Goal: Task Accomplishment & Management: Contribute content

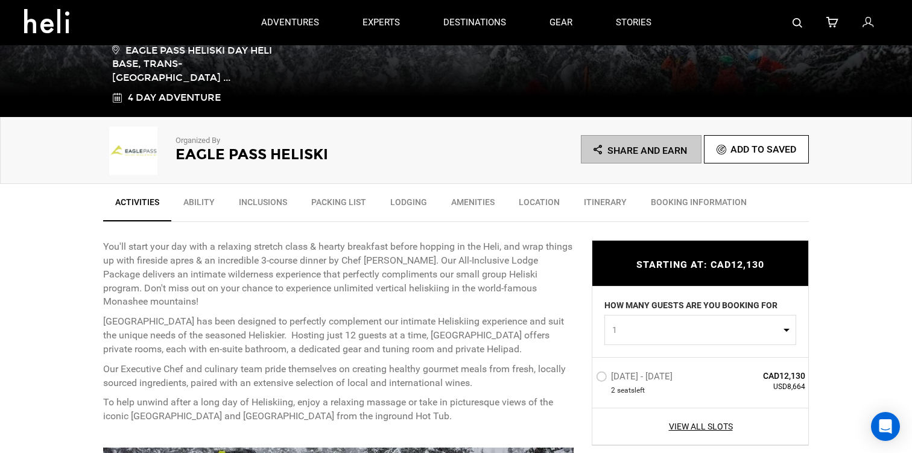
click at [193, 204] on link "Ability" at bounding box center [198, 205] width 55 height 30
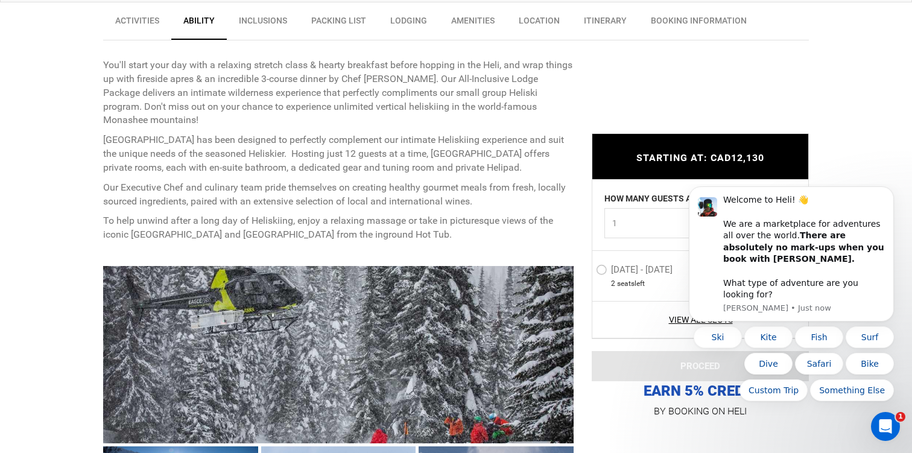
click at [607, 266] on label "[DATE] - [DATE]" at bounding box center [636, 271] width 80 height 14
click at [587, 266] on input "[DATE] - [DATE]" at bounding box center [587, 275] width 0 height 26
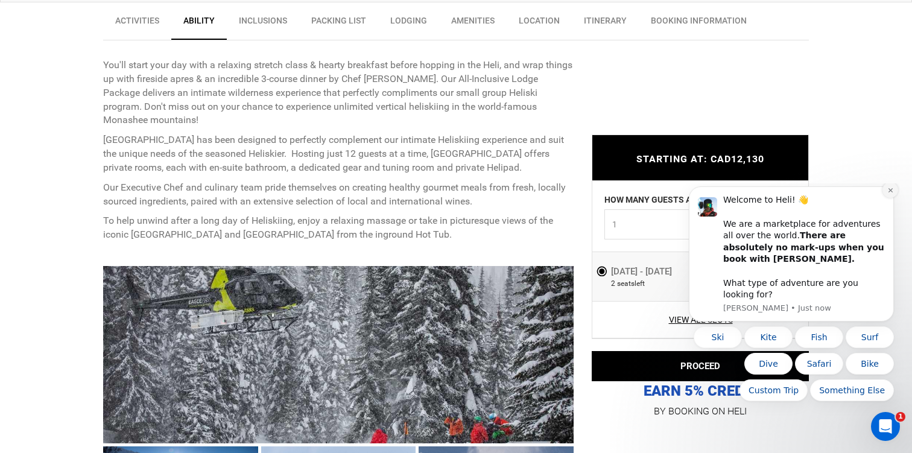
click at [888, 194] on icon "Dismiss notification" at bounding box center [890, 190] width 7 height 7
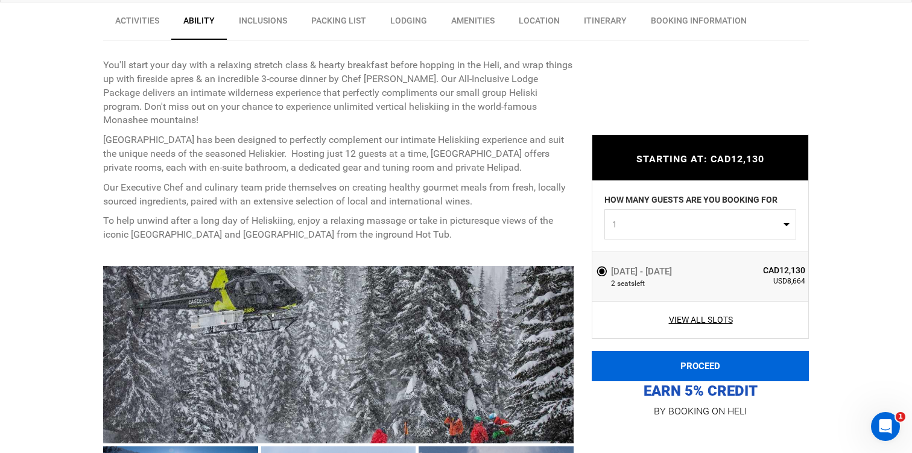
click at [698, 363] on button "PROCEED" at bounding box center [699, 366] width 217 height 30
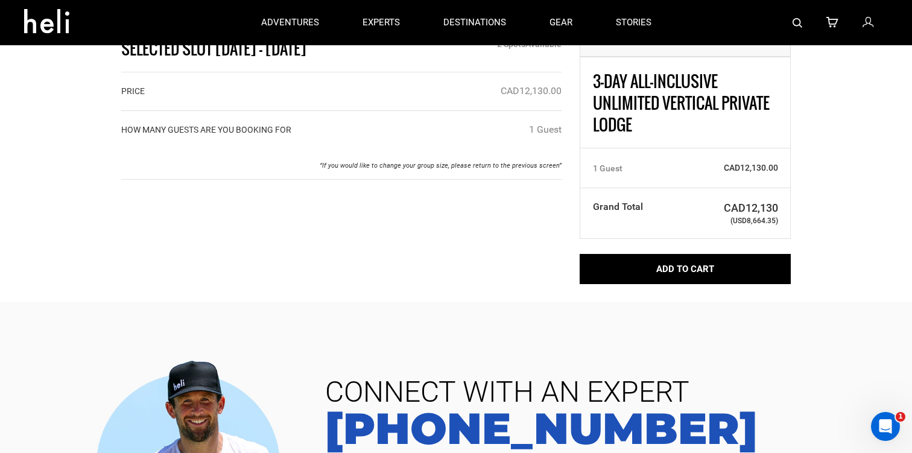
scroll to position [50, 0]
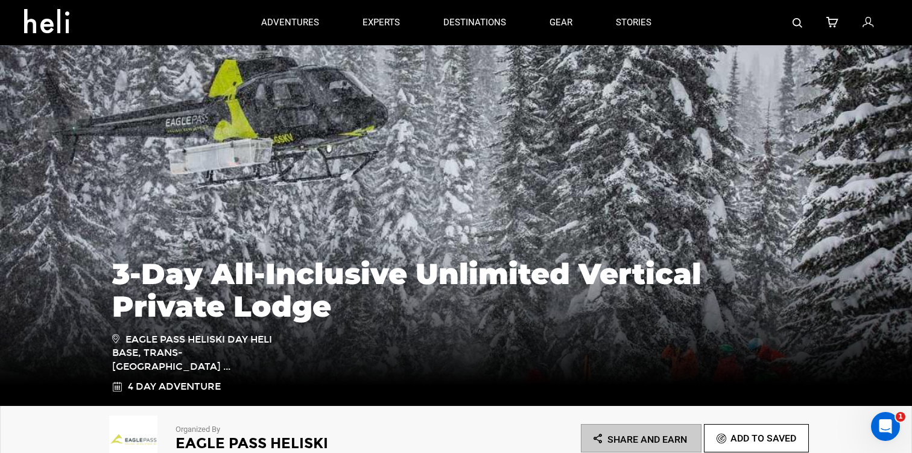
click at [865, 24] on icon at bounding box center [867, 23] width 11 height 16
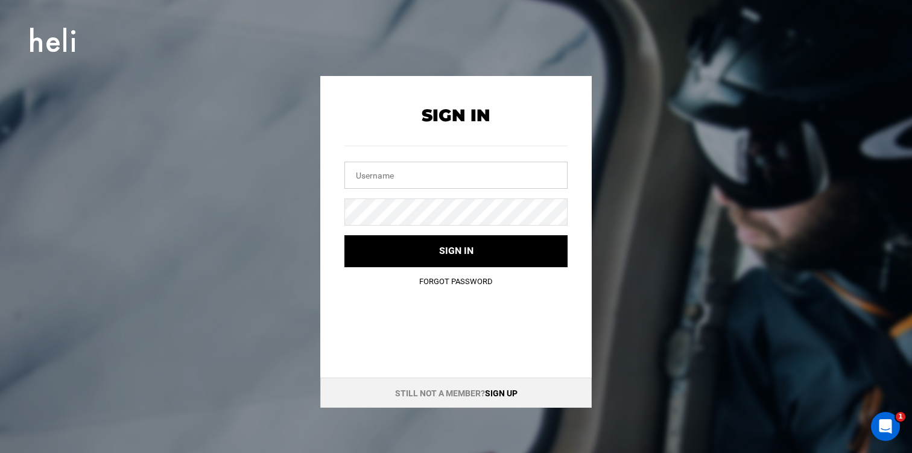
click at [500, 165] on input "text" at bounding box center [455, 175] width 223 height 27
type input "g"
type input "b"
type input "m"
type input "[EMAIL_ADDRESS][DOMAIN_NAME]"
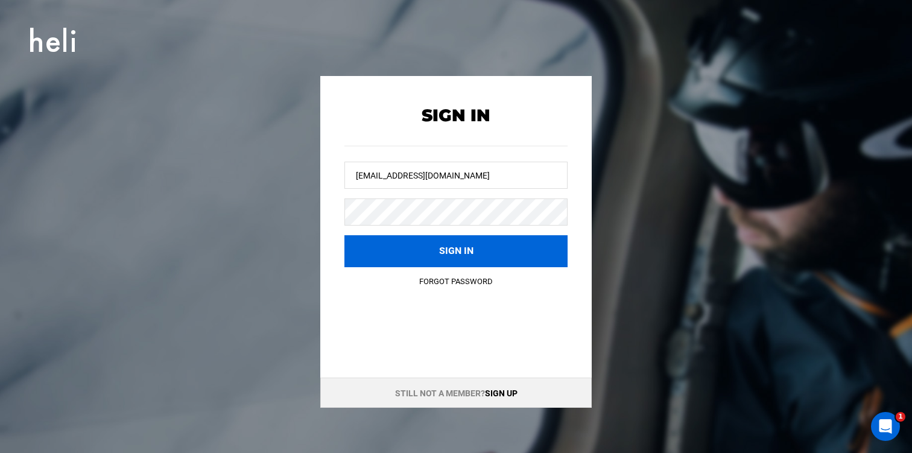
click at [471, 247] on button "Sign in" at bounding box center [455, 251] width 223 height 32
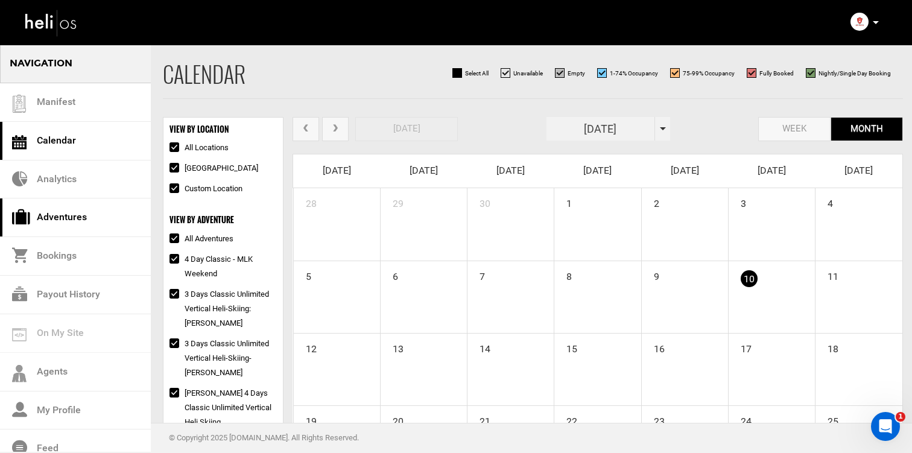
click at [94, 212] on link "Adventures" at bounding box center [75, 217] width 151 height 39
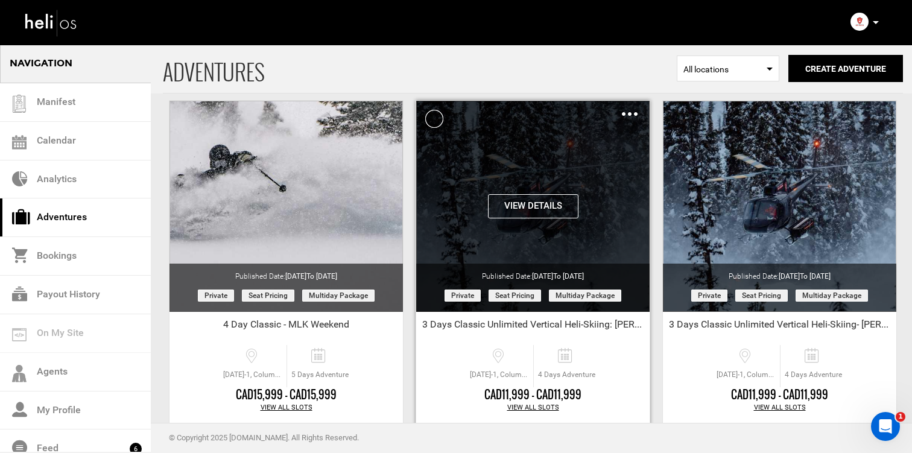
scroll to position [55, 0]
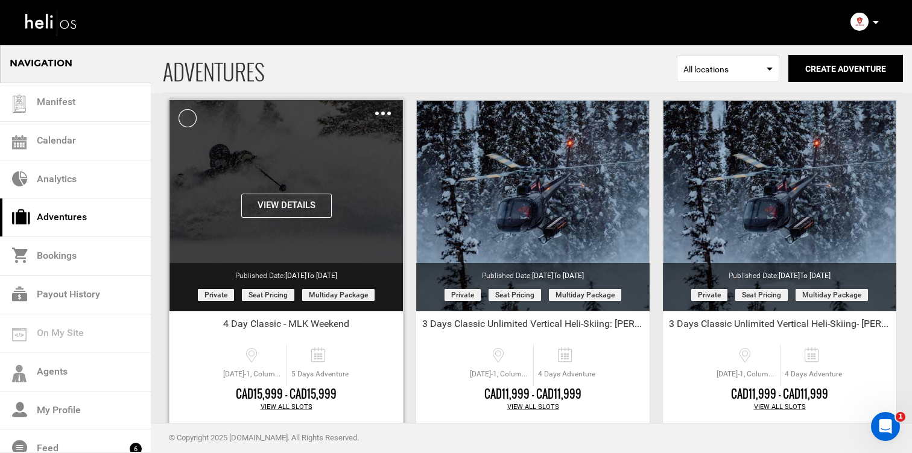
click at [380, 115] on img at bounding box center [383, 114] width 16 height 4
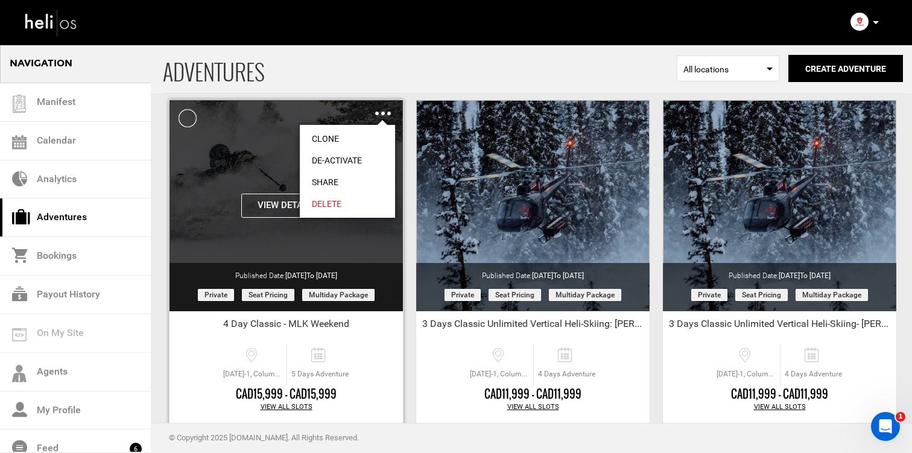
click at [365, 142] on link "Clone" at bounding box center [347, 139] width 95 height 22
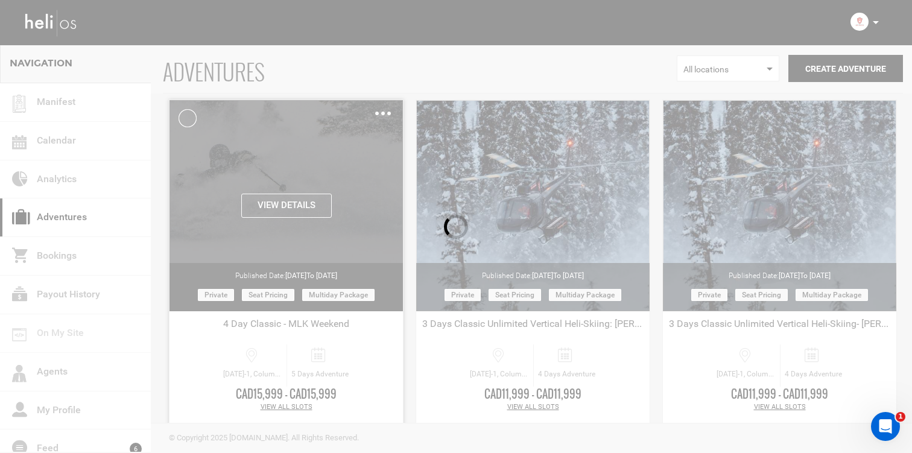
scroll to position [0, 0]
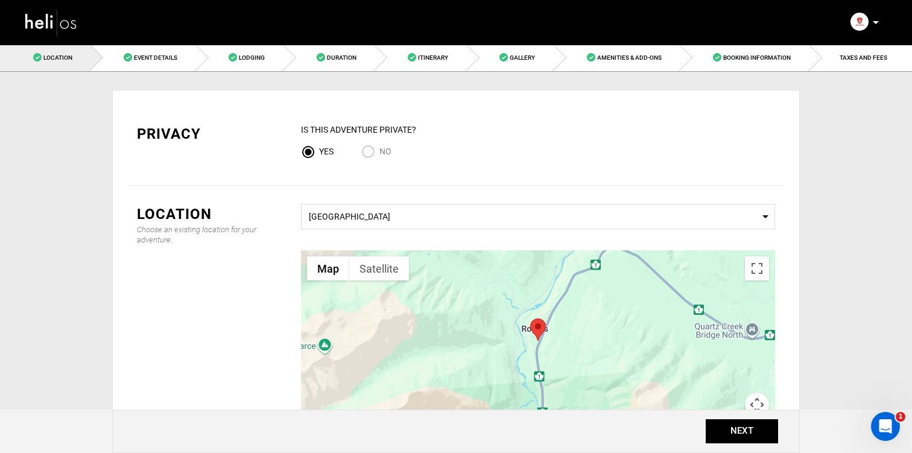
click at [58, 23] on img at bounding box center [51, 23] width 54 height 32
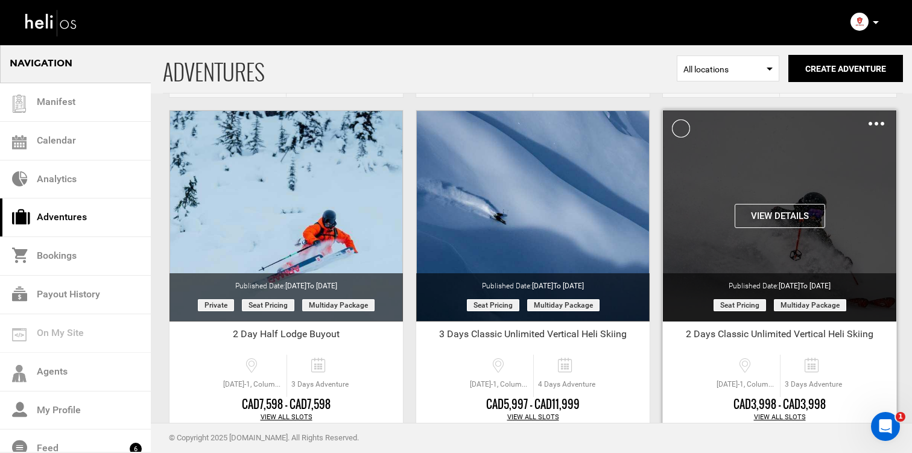
scroll to position [2271, 0]
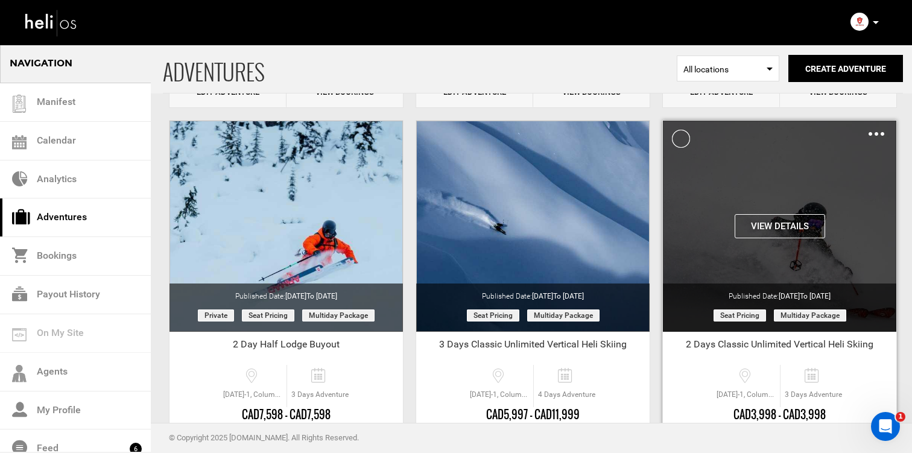
click at [880, 137] on div "Clone De-Activate Share Delete" at bounding box center [876, 134] width 16 height 14
click at [879, 133] on img at bounding box center [876, 134] width 16 height 4
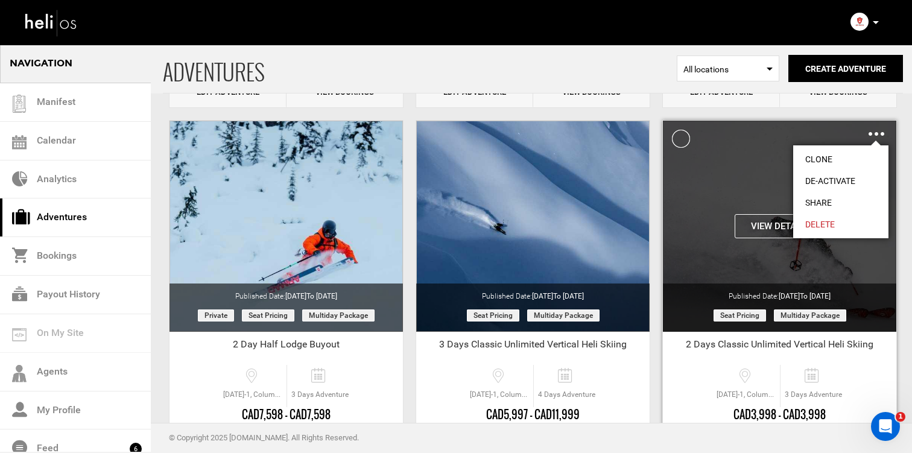
click at [851, 157] on link "Clone" at bounding box center [840, 159] width 95 height 22
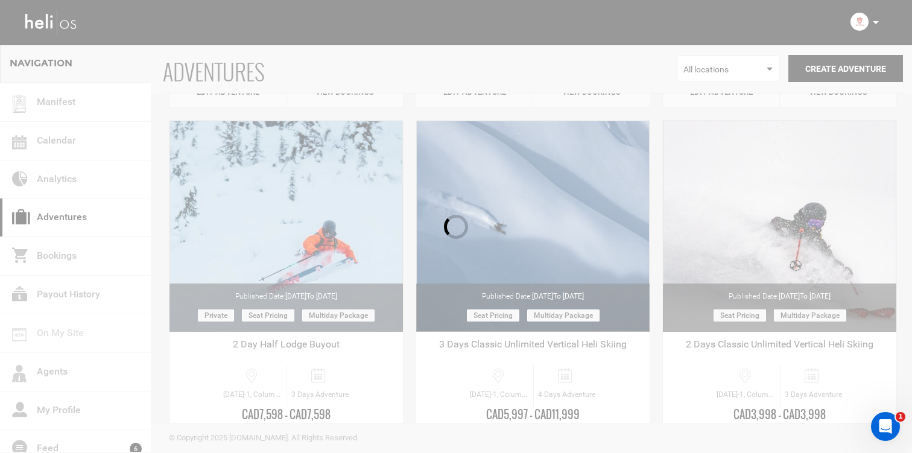
scroll to position [2245, 0]
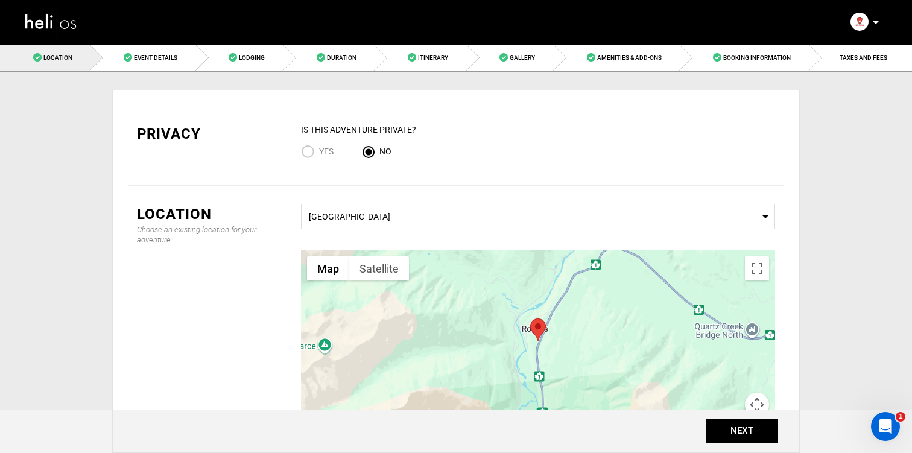
click at [303, 151] on input "Yes" at bounding box center [310, 153] width 18 height 16
radio input "true"
radio input "false"
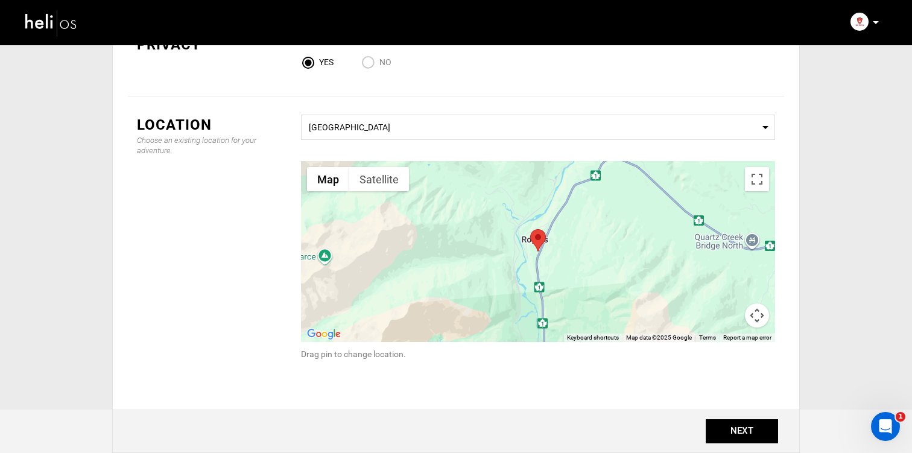
scroll to position [92, 0]
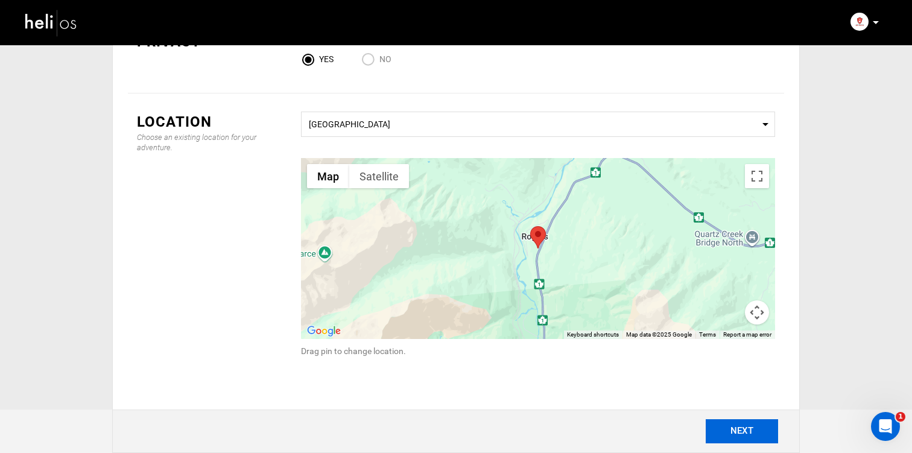
click at [748, 426] on button "NEXT" at bounding box center [741, 431] width 72 height 24
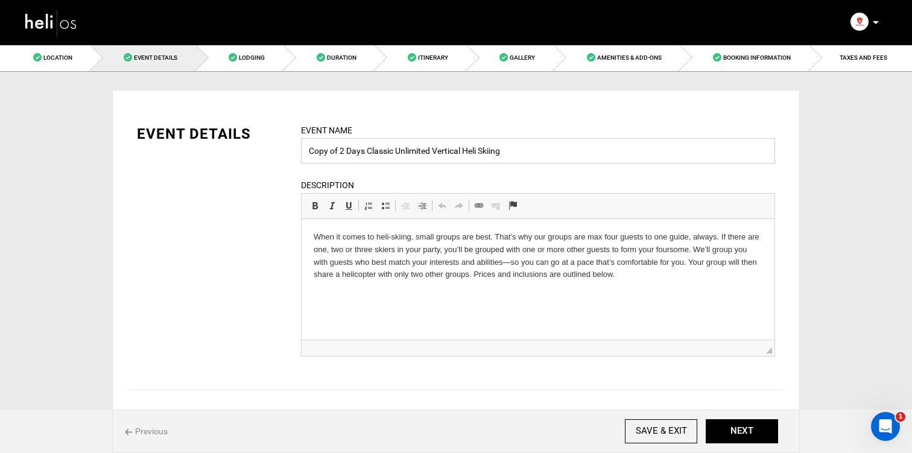
click at [368, 162] on input "Copy of 2 Days Classic Unlimited Vertical Heli Skiing" at bounding box center [538, 150] width 474 height 25
drag, startPoint x: 341, startPoint y: 153, endPoint x: 257, endPoint y: 159, distance: 84.0
click at [257, 159] on div "EVENT DETAILS Event Name Copy of 2 Days Classic Unlimited Vertical Heli Skiing …" at bounding box center [456, 248] width 656 height 248
click at [342, 155] on input "Copy of 2 Days Classic Unlimited Vertical Heli Skiing" at bounding box center [538, 150] width 474 height 25
drag, startPoint x: 341, startPoint y: 154, endPoint x: 294, endPoint y: 153, distance: 47.6
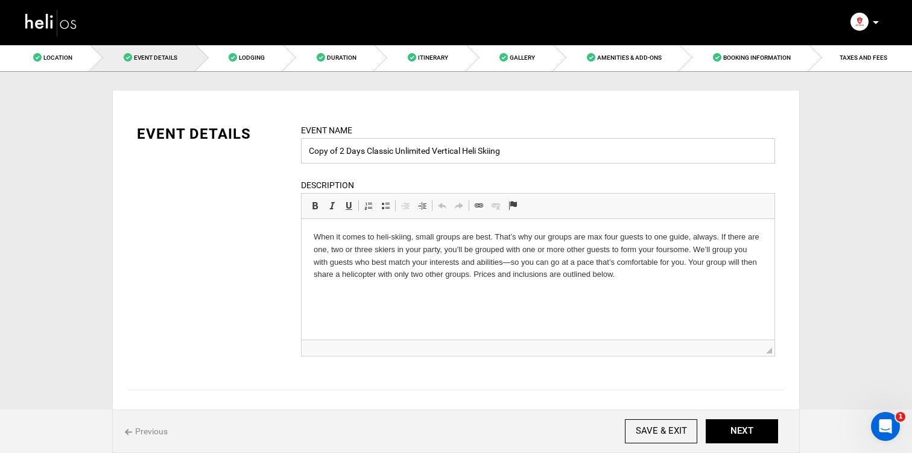
click at [293, 153] on div "Event Name Copy of 2 Days Classic Unlimited Vertical Heli Skiing Event name can…" at bounding box center [538, 248] width 492 height 248
click at [500, 159] on input "2 Days Classic Unlimited Vertical Heli Skiing" at bounding box center [538, 150] width 474 height 25
type input "2 Days Classic Unlimited Vertical Heli Skiing - Place holder"
click at [406, 259] on p "When it comes to heli-skiing, small groups are best. That’s why our groups are …" at bounding box center [538, 256] width 449 height 50
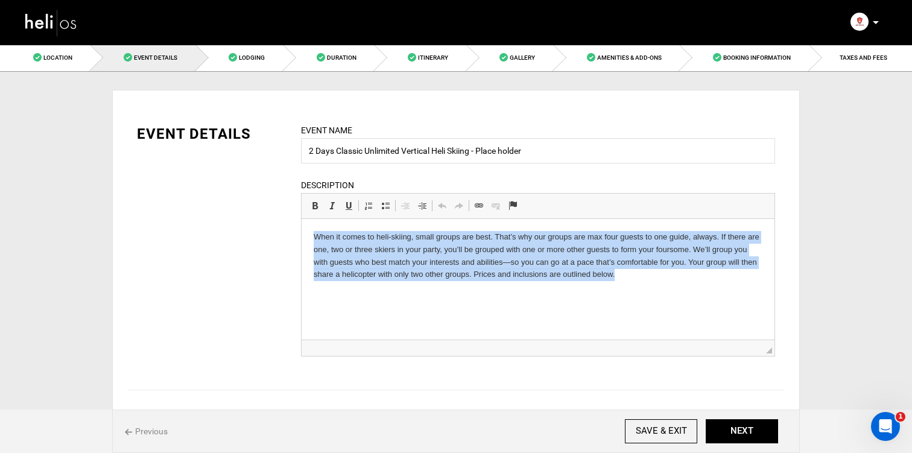
click at [406, 259] on p "When it comes to heli-skiing, small groups are best. That’s why our groups are …" at bounding box center [538, 256] width 449 height 50
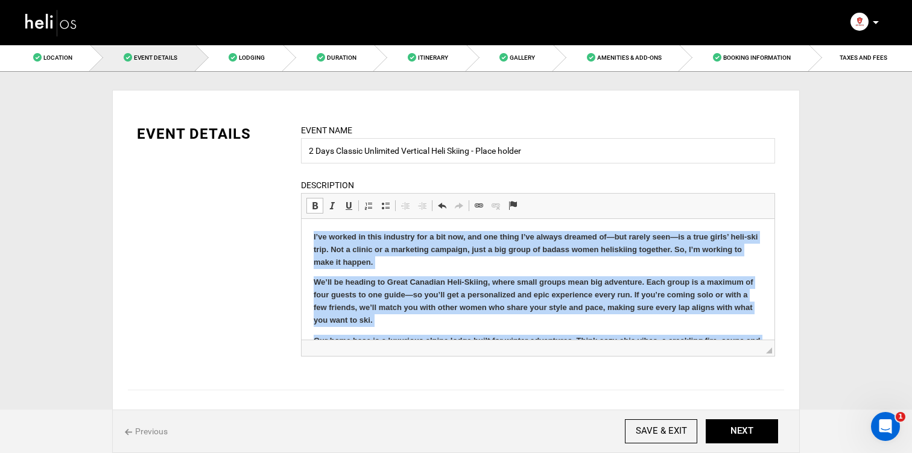
drag, startPoint x: 569, startPoint y: 327, endPoint x: 250, endPoint y: 200, distance: 343.6
click at [301, 219] on html "I’ve worked in this industry for a bit now, and one thing I’ve always dreamed o…" at bounding box center [537, 334] width 473 height 231
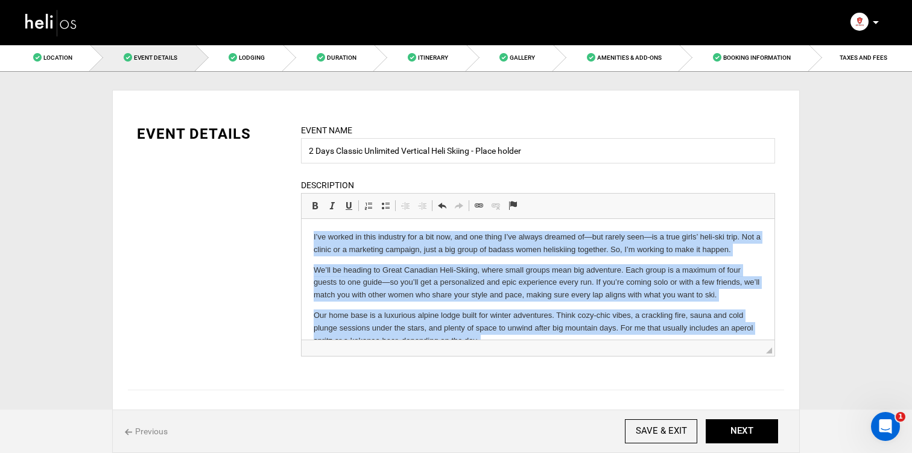
click at [408, 260] on body "I’ve worked in this industry for a bit now, and one thing I’ve always dreamed o…" at bounding box center [538, 322] width 449 height 182
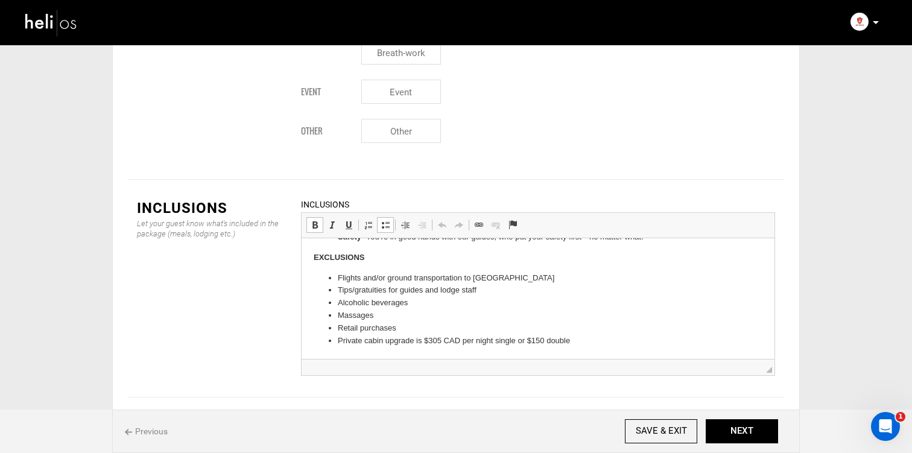
scroll to position [1657, 0]
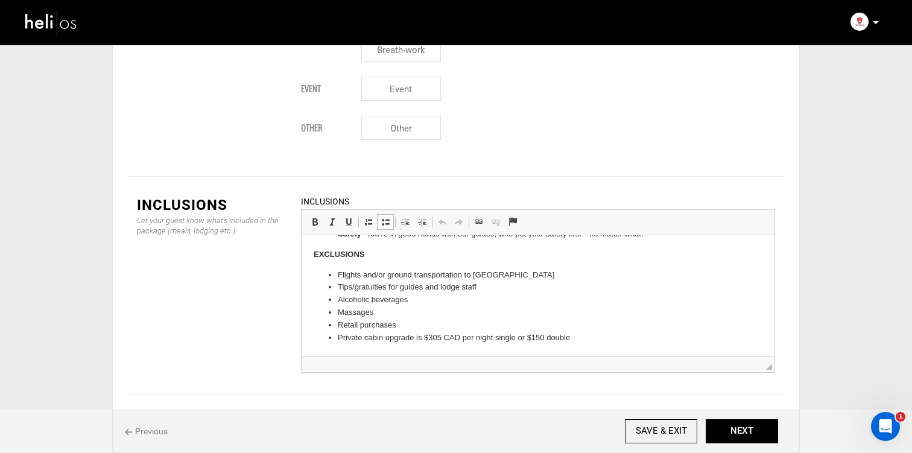
click at [437, 343] on html "Unlimited Vertical - We pioneered the concept of unlimited vertical, which mean…" at bounding box center [537, 222] width 473 height 265
click at [440, 340] on li "Private cabin upgrade is $305 CAD per night single or $150 double" at bounding box center [538, 338] width 400 height 13
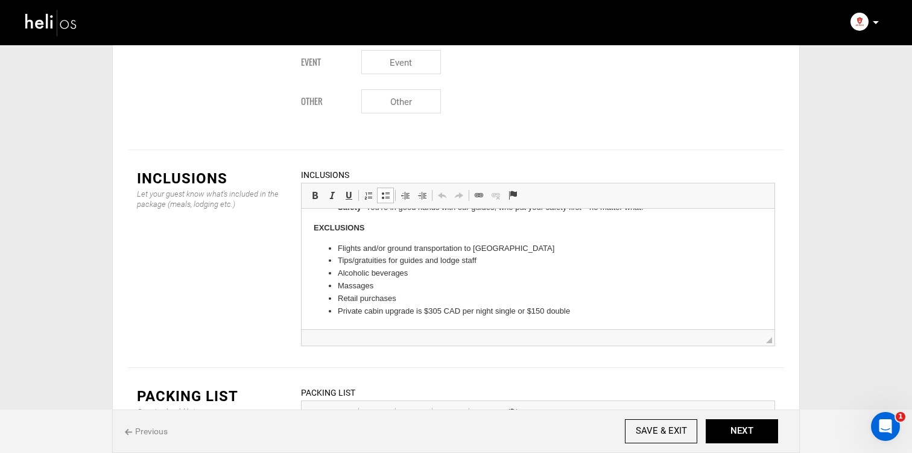
scroll to position [1701, 0]
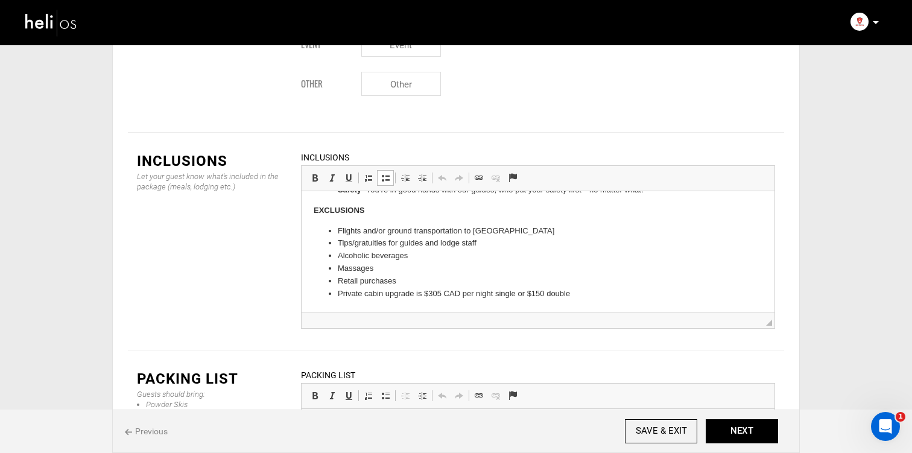
click at [544, 295] on li "Private cabin upgrade is $305 CAD per night single or $150 double" at bounding box center [538, 294] width 400 height 13
click at [573, 294] on li "Private cabin upgrade is $305 CAD per night single or $150 double" at bounding box center [538, 294] width 400 height 13
click at [524, 294] on li "Private cabin upgrade is $305 CAD per night single or $150 double" at bounding box center [538, 294] width 400 height 13
click at [579, 294] on li "Private cabin upgrade is $305 CAD per night single is $150 double" at bounding box center [538, 294] width 400 height 13
click at [516, 295] on li "Private cabin upgrade is $305 CAD per night single is $150" at bounding box center [538, 294] width 400 height 13
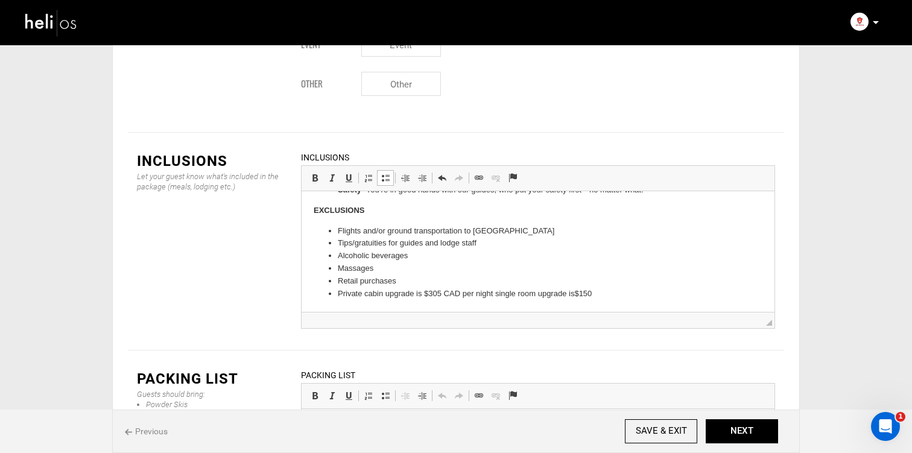
click at [594, 294] on li "Private cabin upgrade is $305 CAD per night single room upgrade is $150" at bounding box center [538, 294] width 400 height 13
click at [440, 290] on li "Private cabin upgrade is $305 CAD per night single room upgrade is $175+ tax" at bounding box center [538, 294] width 400 height 13
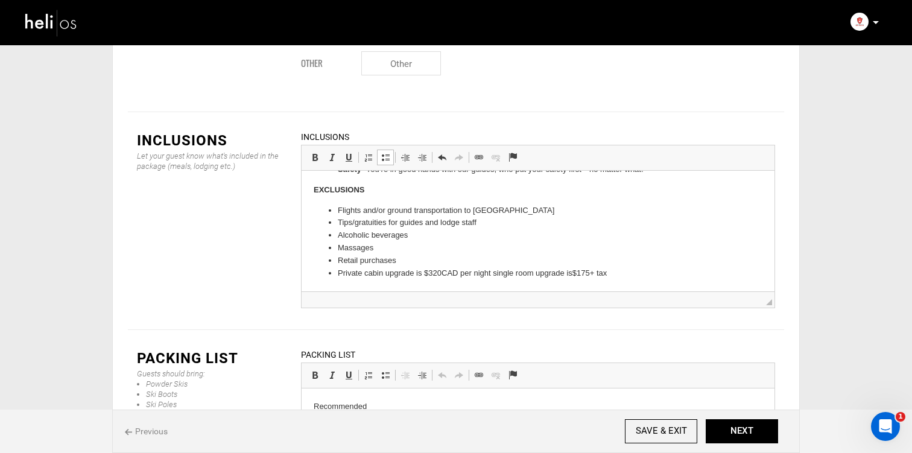
scroll to position [1724, 0]
click at [461, 268] on li "Private cabin upgrade is $320 CAD per night single room upgrade is $175+ tax" at bounding box center [538, 271] width 400 height 13
click at [530, 273] on li "Private cabin upgrade is $320 CAD + tax per night single room upgrade is $175+ …" at bounding box center [538, 271] width 400 height 13
click at [640, 272] on li "Private cabin upgrade is $320 CAD + tax per night single room upgrade is $175+ …" at bounding box center [538, 271] width 400 height 13
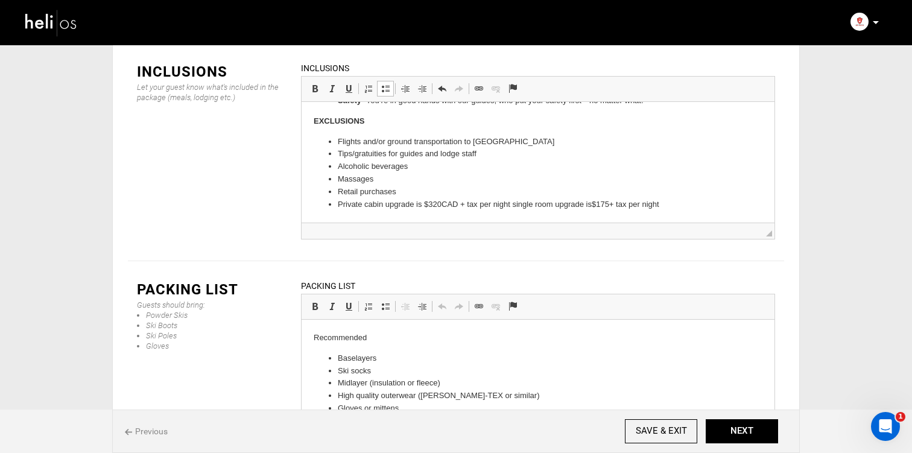
scroll to position [1796, 0]
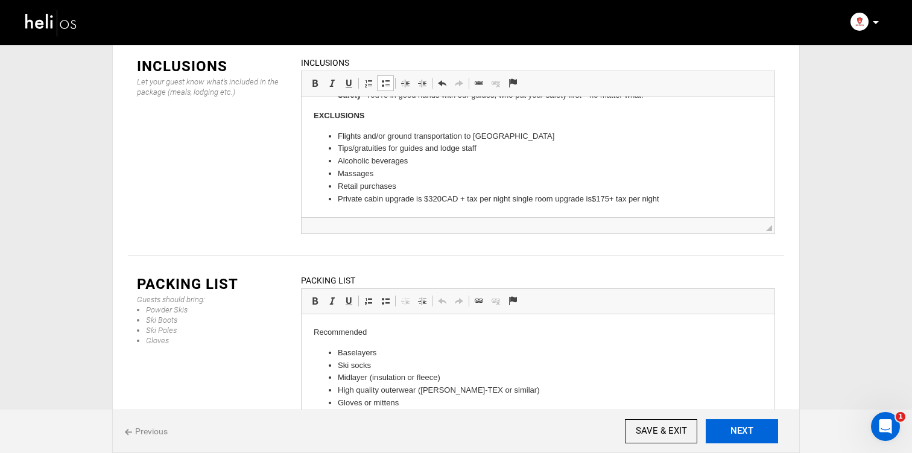
click at [750, 430] on button "NEXT" at bounding box center [741, 431] width 72 height 24
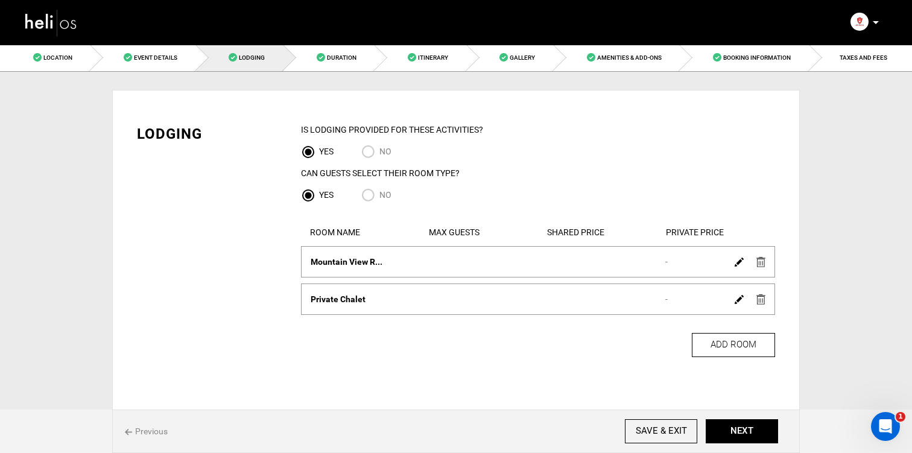
click at [741, 263] on img at bounding box center [738, 261] width 9 height 9
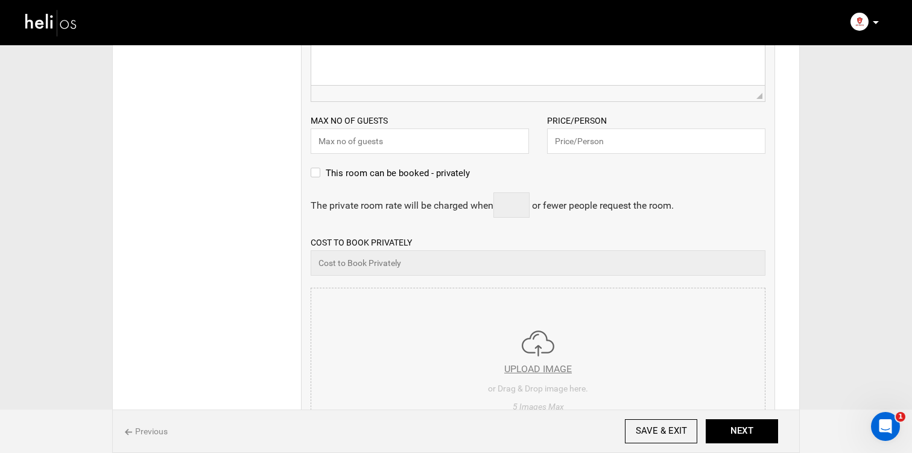
scroll to position [568, 0]
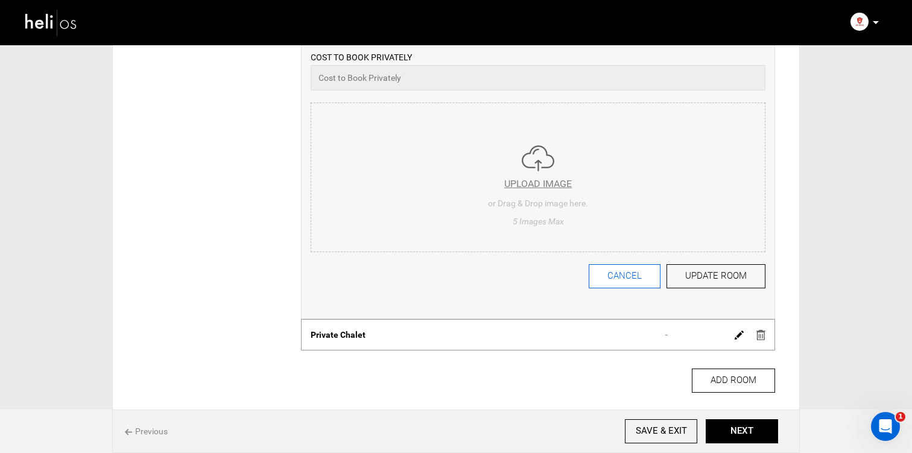
click at [639, 285] on button "CANCEL" at bounding box center [624, 276] width 72 height 24
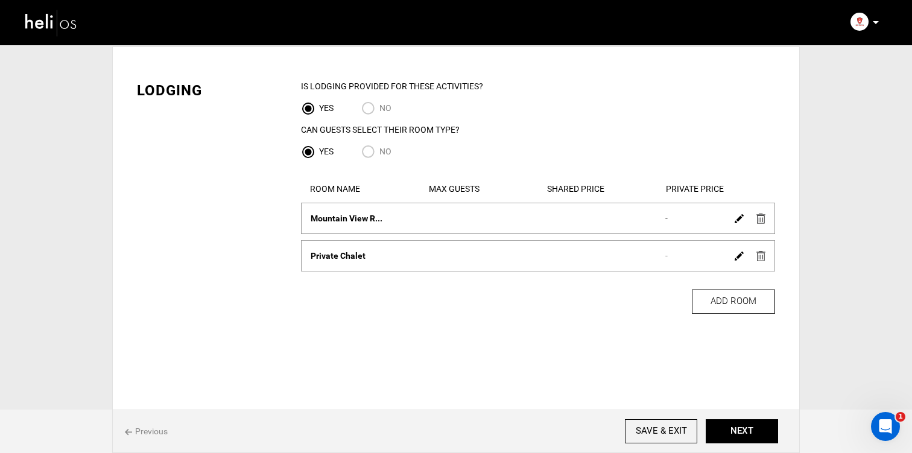
scroll to position [0, 0]
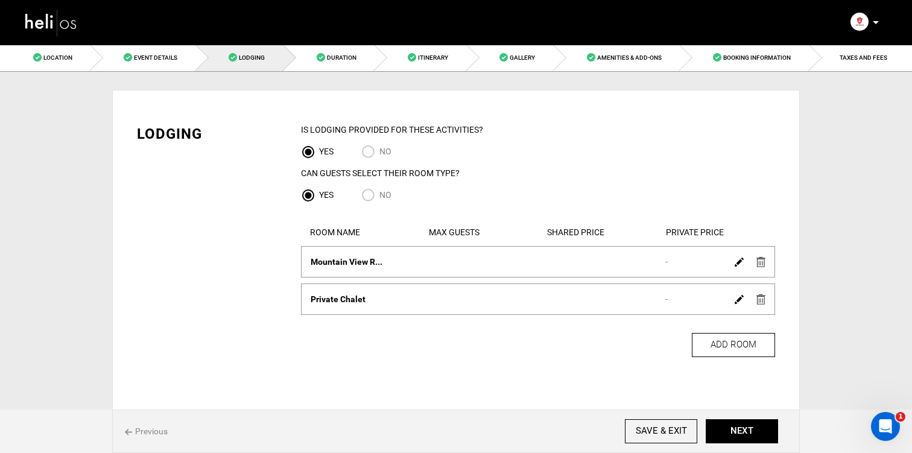
click at [758, 262] on img at bounding box center [760, 262] width 9 height 10
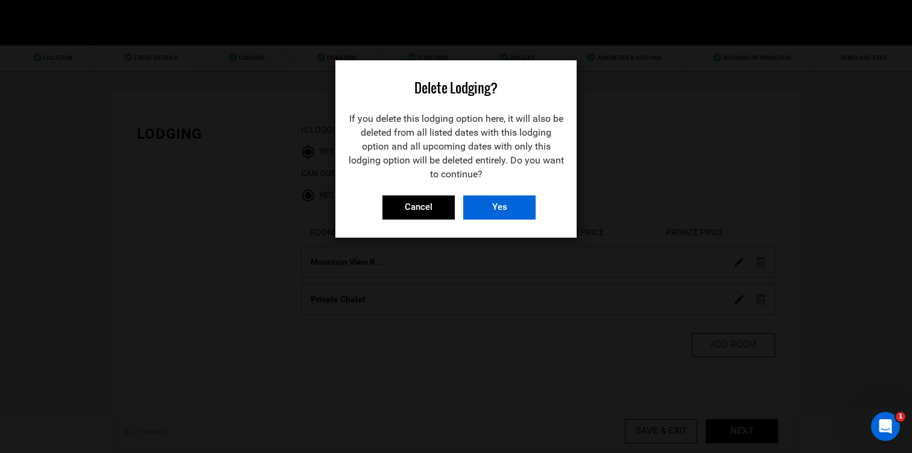
click at [524, 201] on input "Yes" at bounding box center [499, 207] width 72 height 24
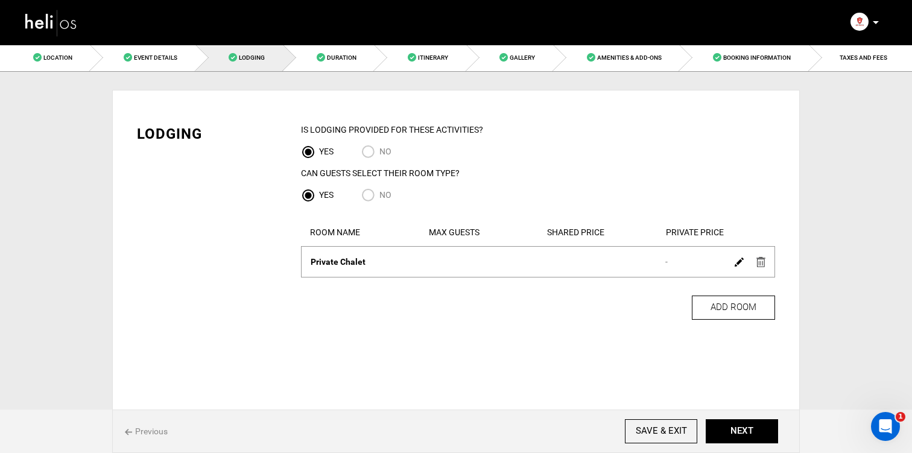
click at [759, 261] on img at bounding box center [760, 262] width 9 height 10
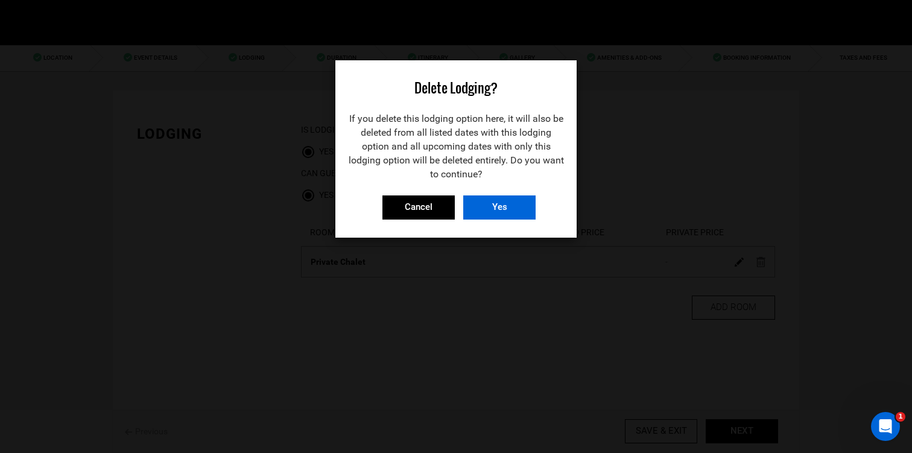
click at [508, 206] on input "Yes" at bounding box center [499, 207] width 72 height 24
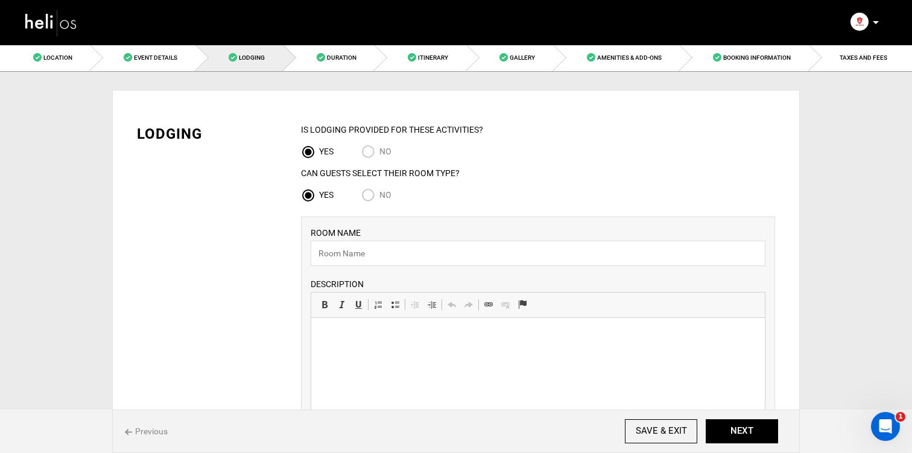
click at [370, 198] on input "No" at bounding box center [370, 196] width 18 height 16
radio input "true"
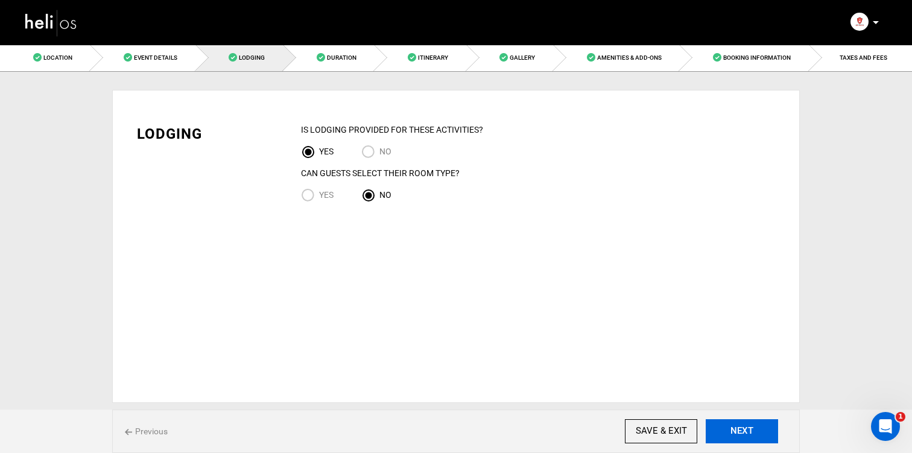
click at [759, 434] on button "NEXT" at bounding box center [741, 431] width 72 height 24
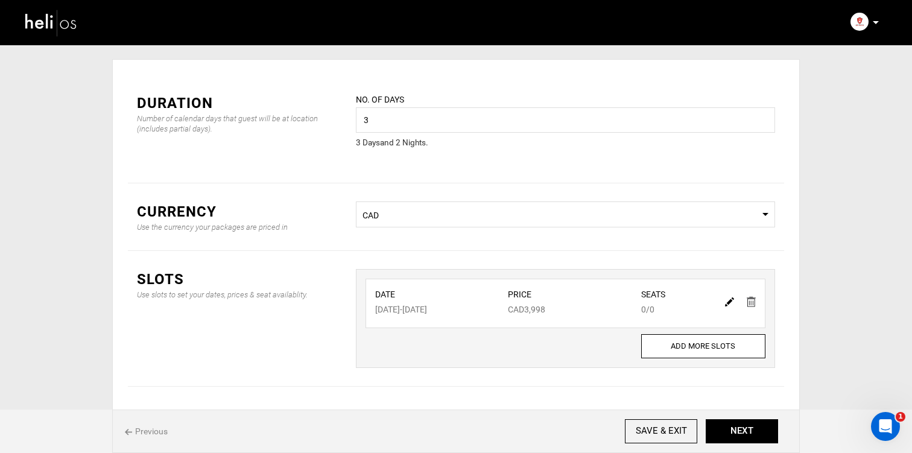
scroll to position [38, 0]
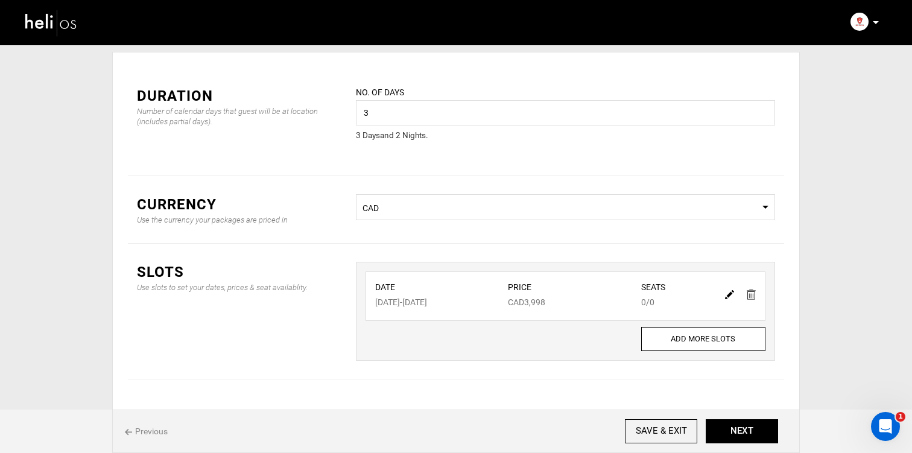
click at [731, 294] on img at bounding box center [729, 294] width 9 height 9
type input "[DATE]"
type input "3998"
type input "0"
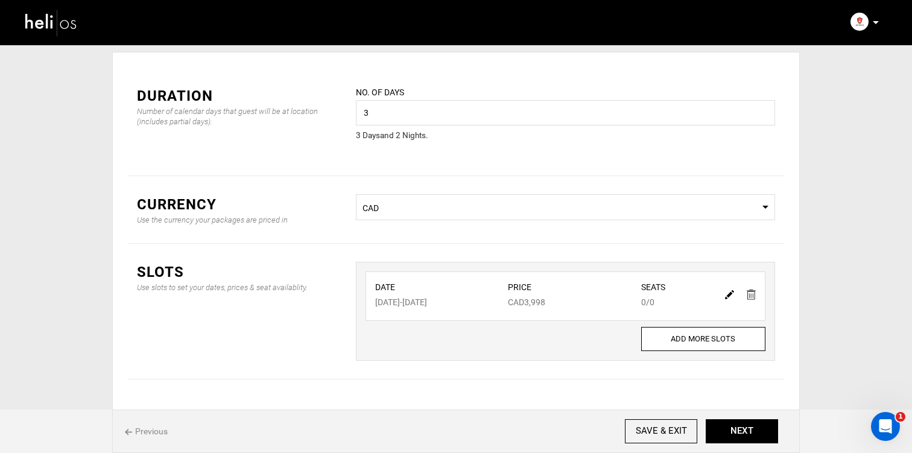
type input "0"
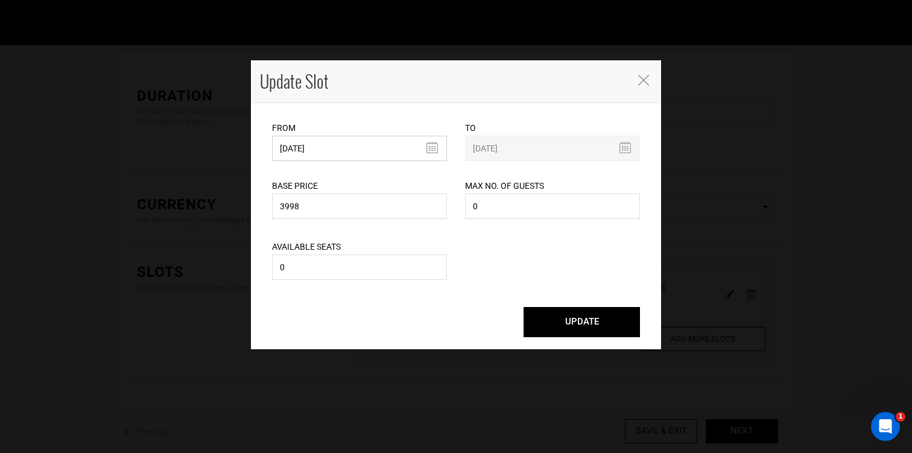
click at [395, 141] on input "[DATE]" at bounding box center [359, 148] width 175 height 25
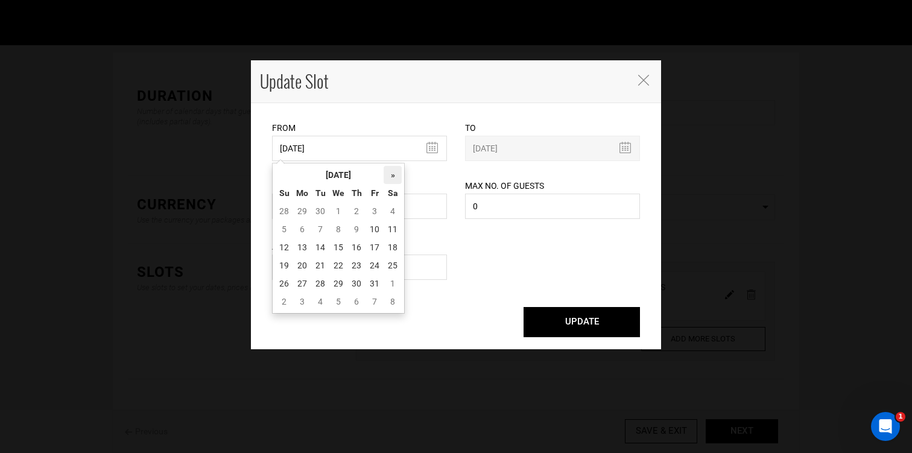
click at [400, 171] on th "»" at bounding box center [392, 175] width 18 height 18
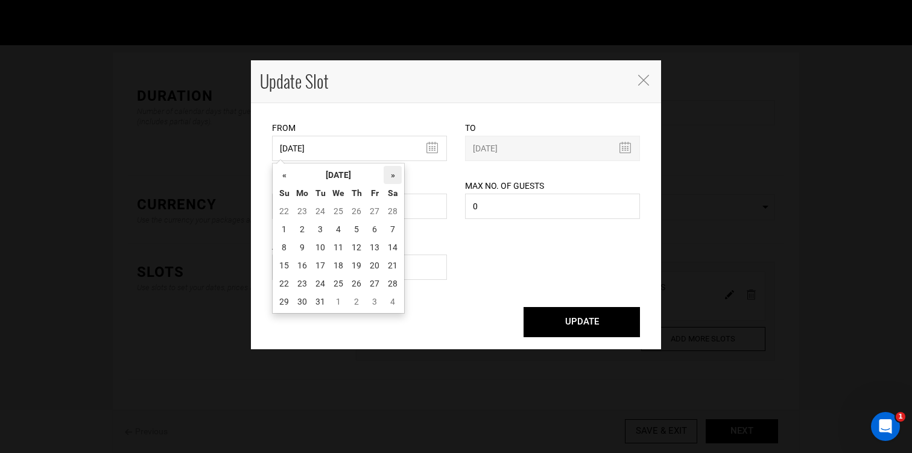
click at [399, 171] on th "»" at bounding box center [392, 175] width 18 height 18
click at [391, 215] on td "4" at bounding box center [392, 211] width 18 height 18
type input "[DATE]"
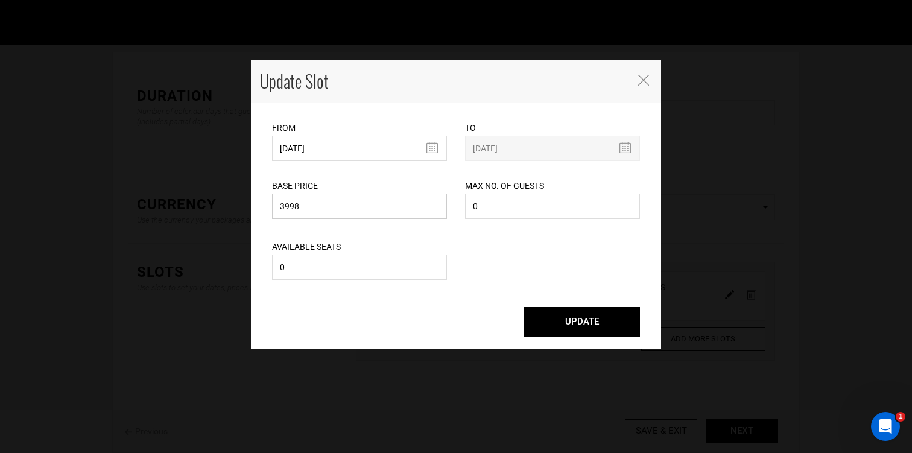
click at [383, 213] on input "3998" at bounding box center [359, 206] width 175 height 25
click at [535, 222] on div "Max No. of Guests 0 Maximum no. of guests should be less than 999. Please enter…" at bounding box center [552, 191] width 175 height 61
click at [535, 218] on input "0" at bounding box center [552, 206] width 175 height 25
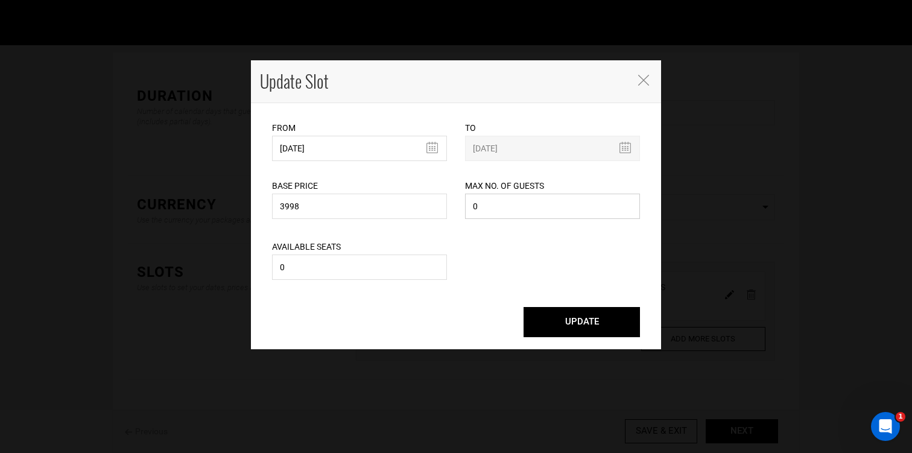
click at [535, 218] on input "0" at bounding box center [552, 206] width 175 height 25
type input "8"
click at [593, 324] on button "UPDATE" at bounding box center [581, 322] width 116 height 30
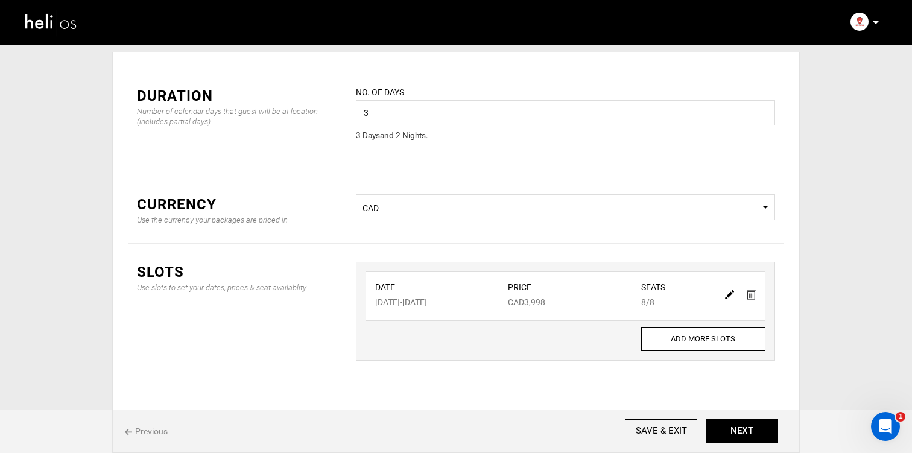
click at [732, 296] on img at bounding box center [729, 294] width 9 height 9
type input "[DATE]"
type input "3998"
type input "8"
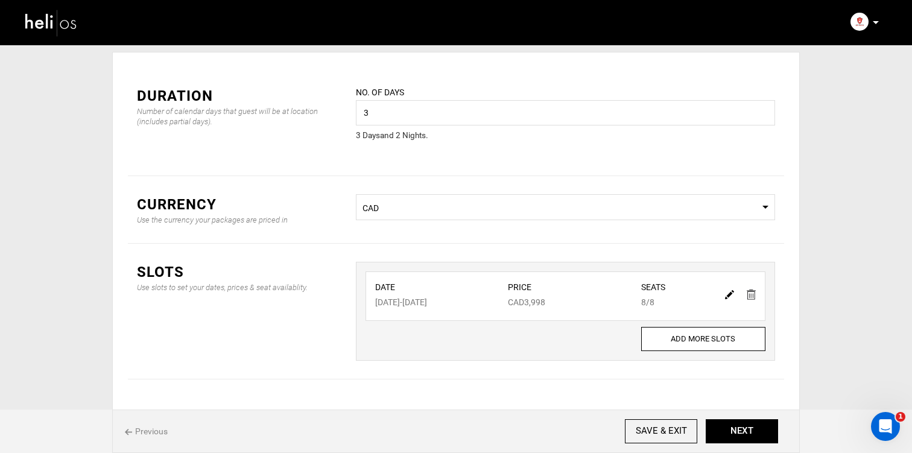
type input "8"
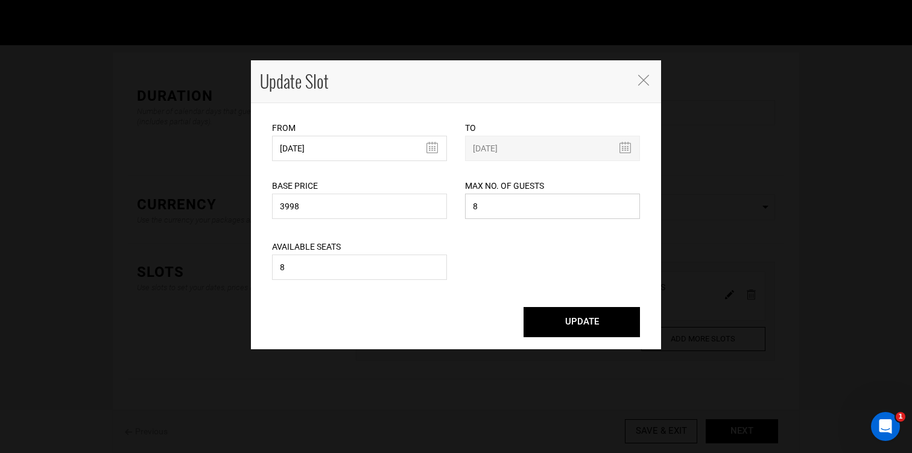
click at [494, 196] on input "8" at bounding box center [552, 206] width 175 height 25
type input "12"
click at [380, 274] on input "8" at bounding box center [359, 266] width 175 height 25
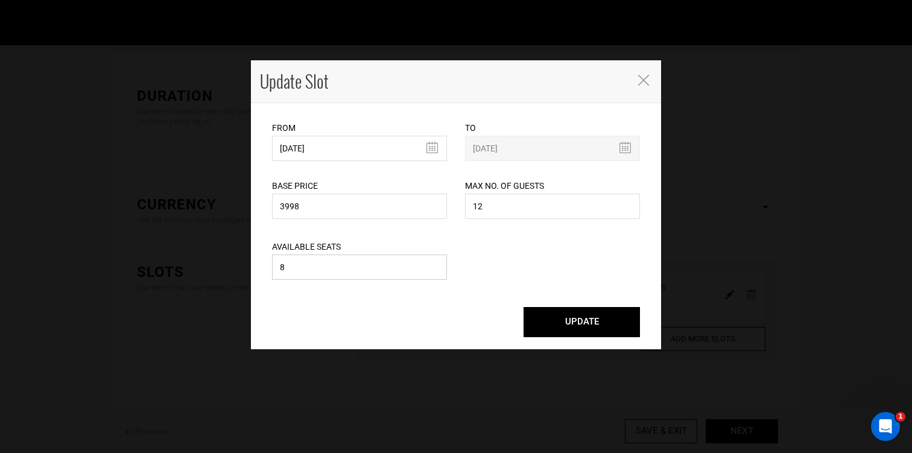
click at [380, 274] on input "8" at bounding box center [359, 266] width 175 height 25
type input "12"
click at [563, 319] on button "UPDATE" at bounding box center [581, 322] width 116 height 30
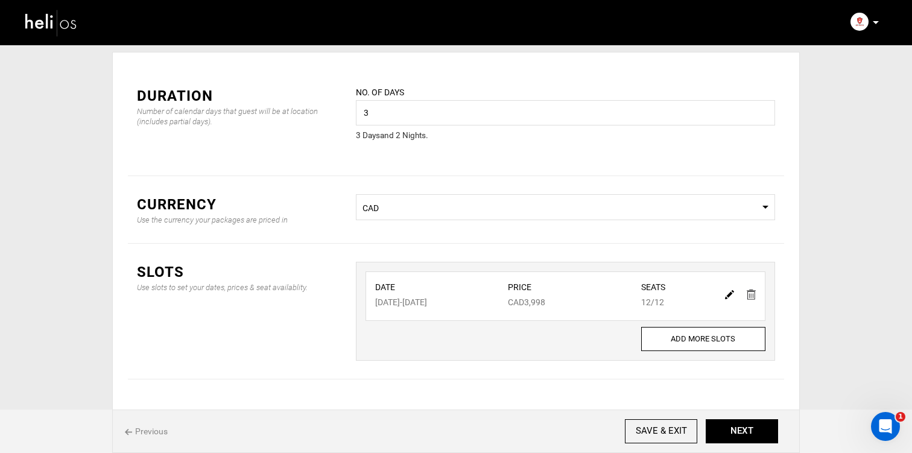
scroll to position [68, 0]
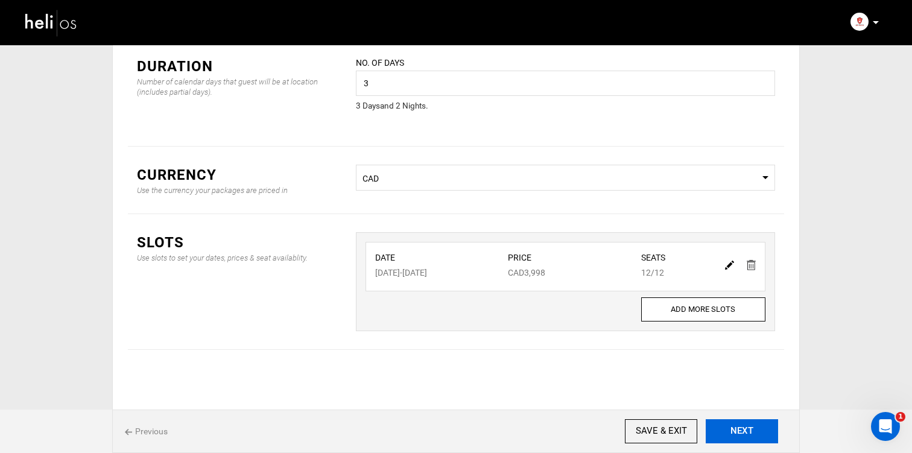
click at [756, 437] on button "NEXT" at bounding box center [741, 431] width 72 height 24
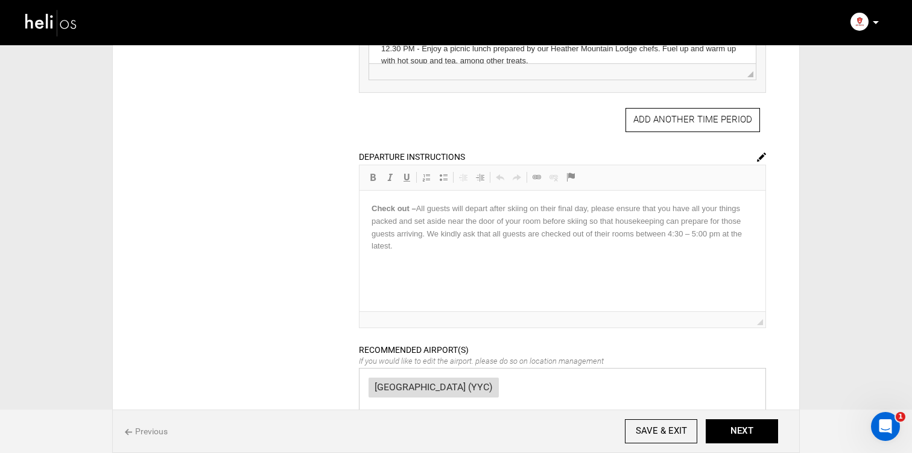
scroll to position [613, 0]
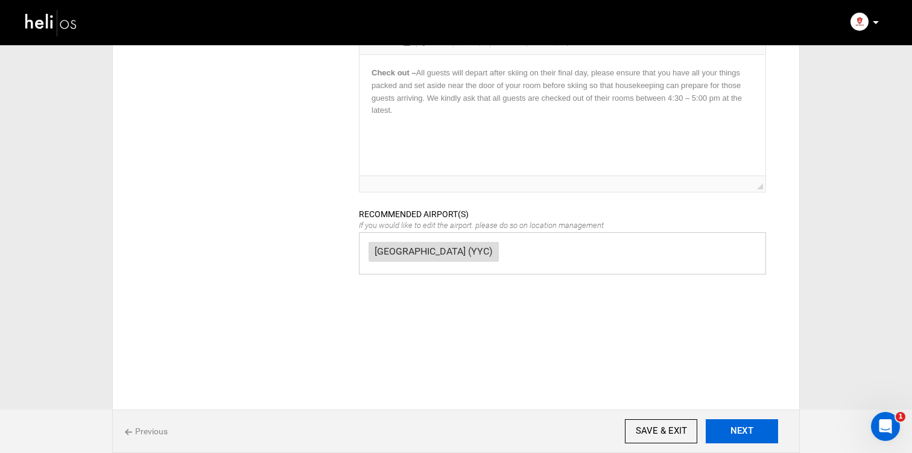
click at [771, 437] on button "NEXT" at bounding box center [741, 431] width 72 height 24
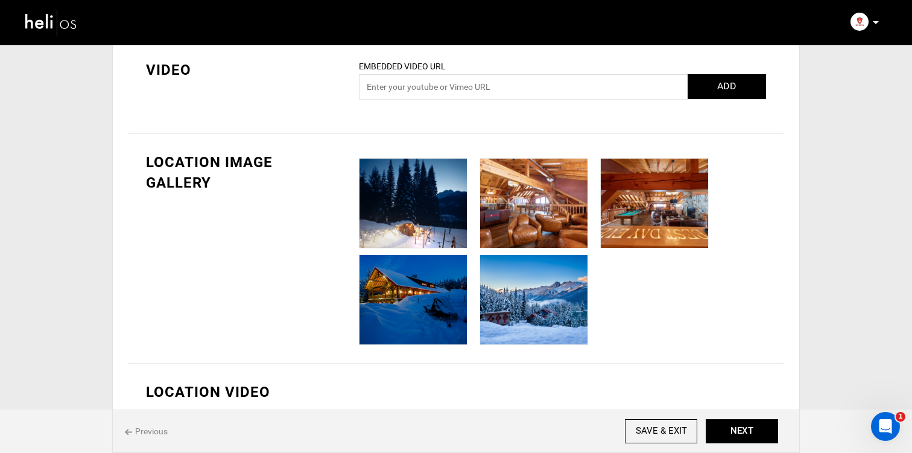
scroll to position [1149, 0]
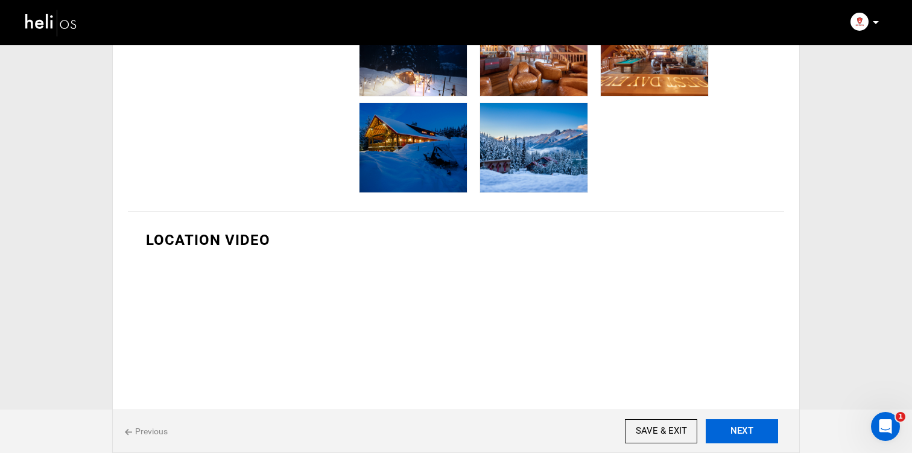
click at [738, 427] on button "NEXT" at bounding box center [741, 431] width 72 height 24
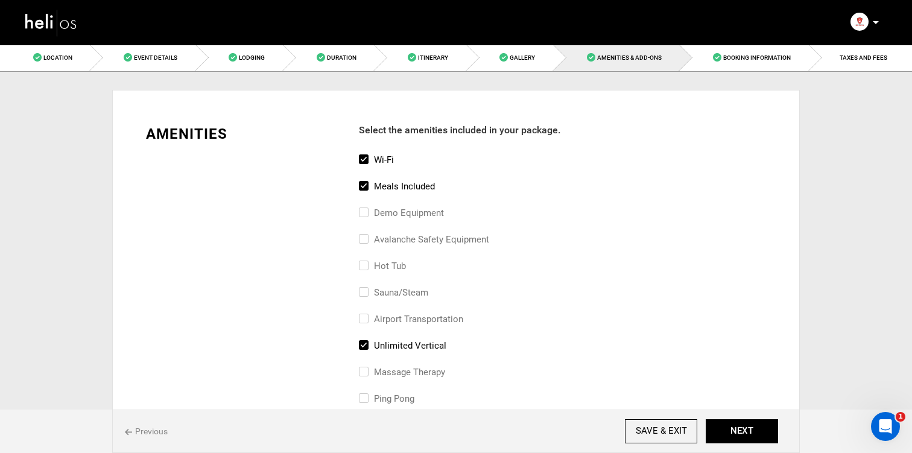
click at [394, 201] on div "Meals included" at bounding box center [562, 192] width 407 height 27
click at [396, 216] on label "Demo Equipment" at bounding box center [401, 213] width 85 height 14
click at [367, 216] on input "Demo Equipment" at bounding box center [363, 219] width 8 height 27
checkbox input "true"
click at [395, 250] on div "avalanche safety equipment" at bounding box center [562, 245] width 407 height 27
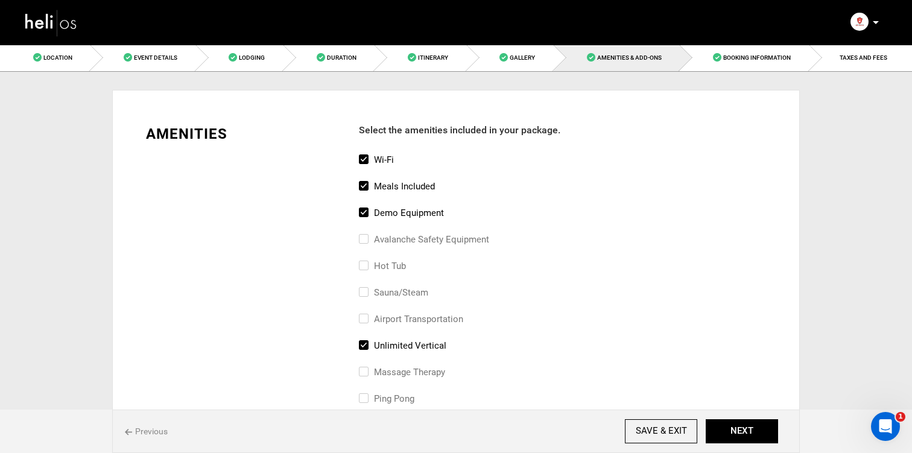
click at [395, 241] on label "avalanche safety equipment" at bounding box center [424, 239] width 130 height 14
click at [367, 241] on input "avalanche safety equipment" at bounding box center [363, 245] width 8 height 27
checkbox input "true"
click at [386, 267] on label "hot tub" at bounding box center [382, 266] width 47 height 14
click at [367, 267] on input "hot tub" at bounding box center [363, 272] width 8 height 27
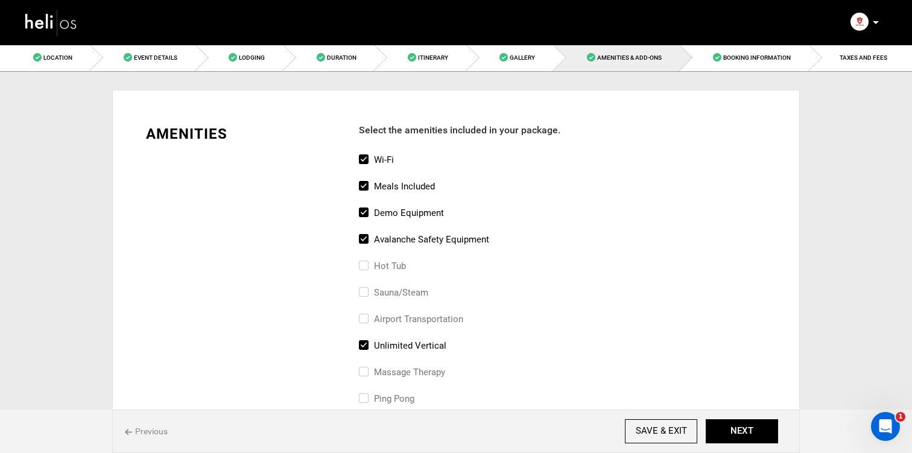
checkbox input "true"
click at [400, 301] on div "sauna/steam" at bounding box center [562, 298] width 407 height 27
click at [400, 294] on label "sauna/steam" at bounding box center [393, 292] width 69 height 14
click at [367, 294] on input "sauna/steam" at bounding box center [363, 298] width 8 height 27
checkbox input "true"
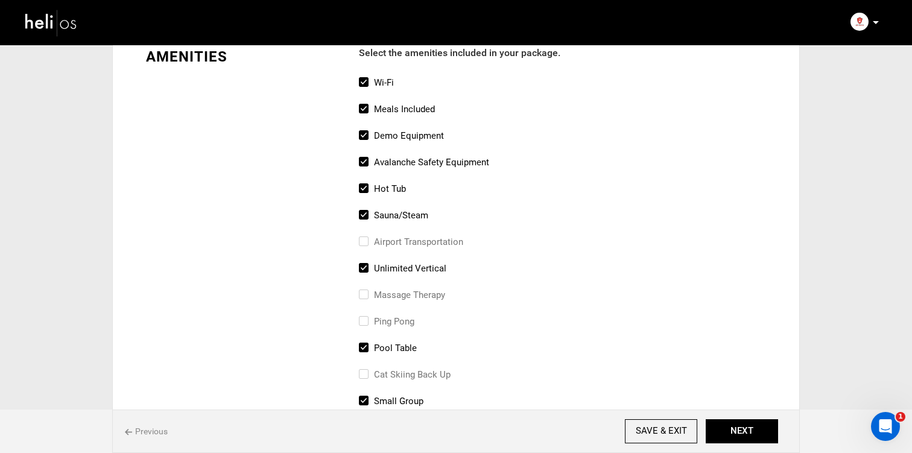
scroll to position [204, 0]
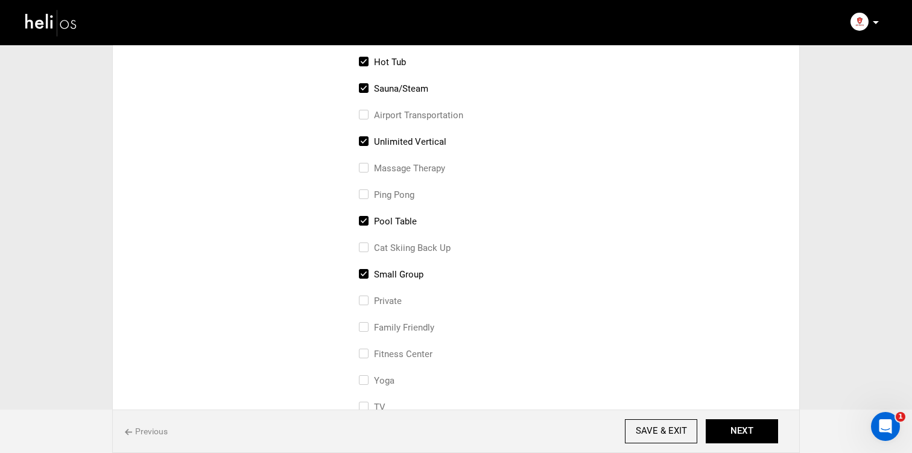
click at [405, 166] on label "massage therapy" at bounding box center [402, 168] width 86 height 14
click at [367, 166] on input "massage therapy" at bounding box center [363, 174] width 8 height 27
checkbox input "true"
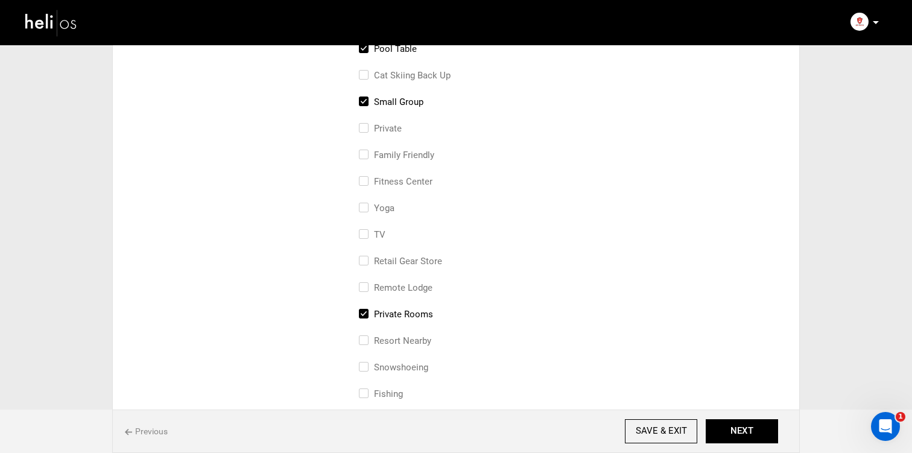
scroll to position [380, 0]
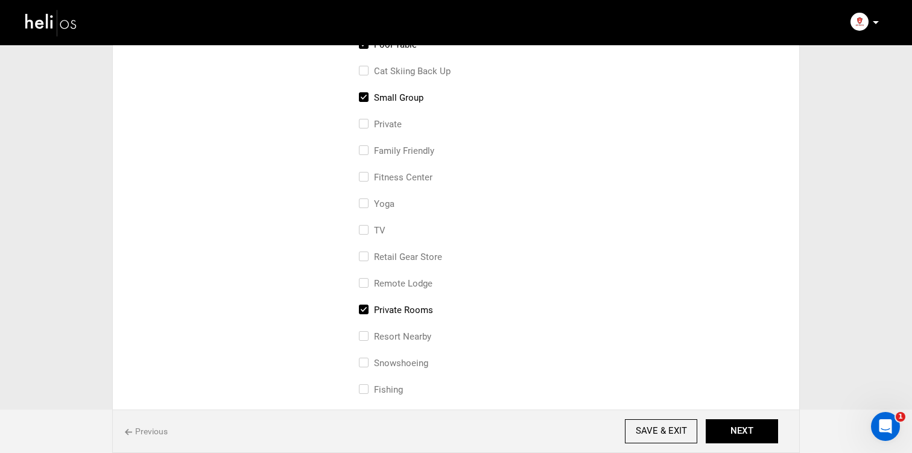
click at [379, 231] on label "TV" at bounding box center [372, 230] width 27 height 14
click at [367, 231] on input "TV" at bounding box center [363, 236] width 8 height 27
checkbox input "true"
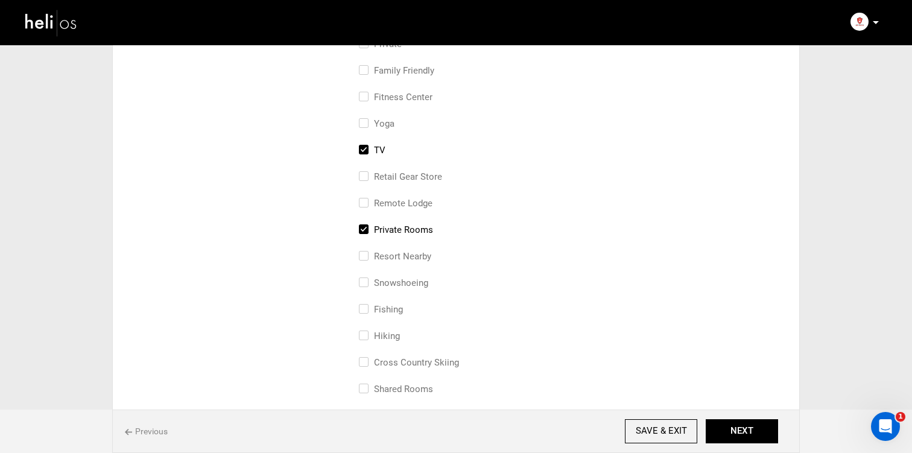
scroll to position [463, 0]
click at [407, 171] on label "retail gear store" at bounding box center [400, 174] width 83 height 14
click at [367, 171] on input "retail gear store" at bounding box center [363, 180] width 8 height 27
checkbox input "true"
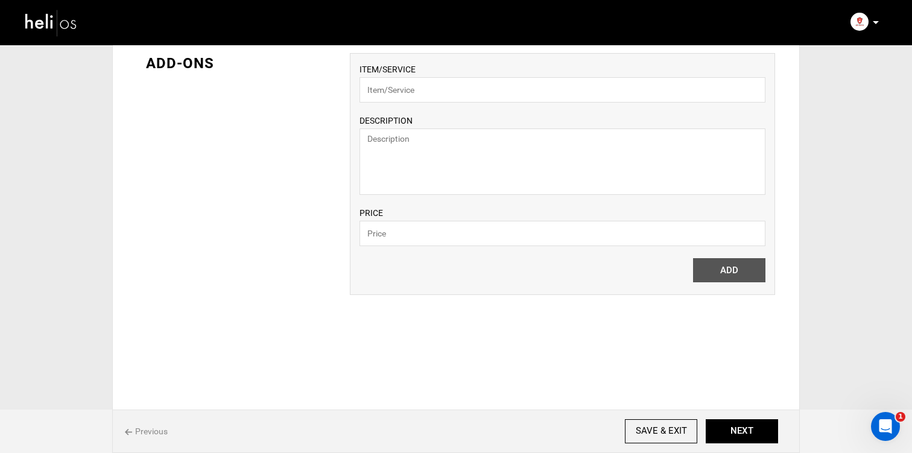
scroll to position [891, 0]
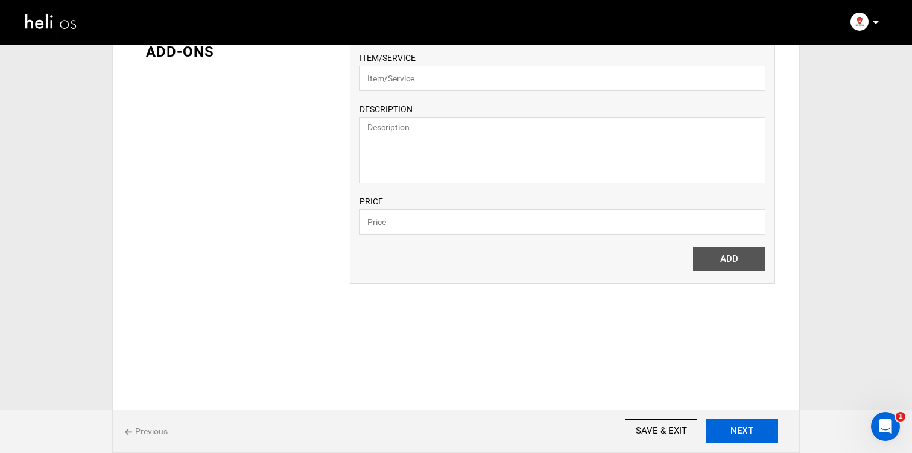
click at [753, 435] on button "NEXT" at bounding box center [741, 431] width 72 height 24
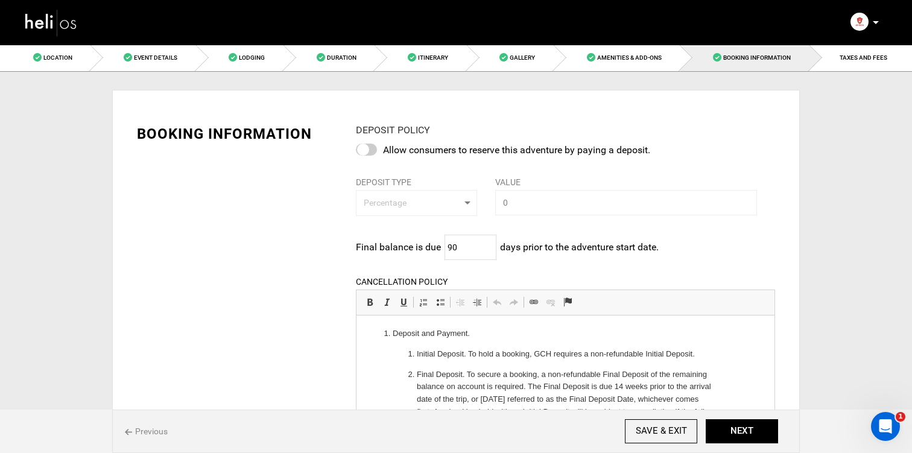
click at [581, 232] on div "DEPOSIT POLICY Allow consumers to reserve this adventure by paying a deposit. D…" at bounding box center [565, 392] width 437 height 537
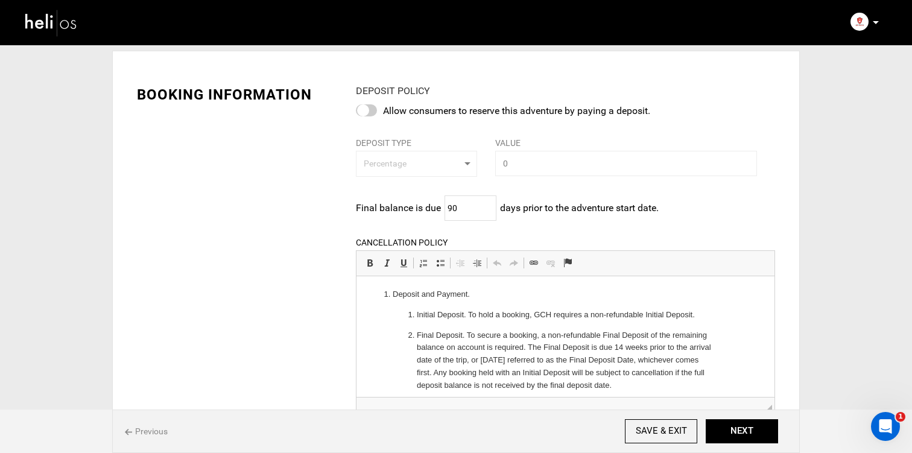
scroll to position [52, 0]
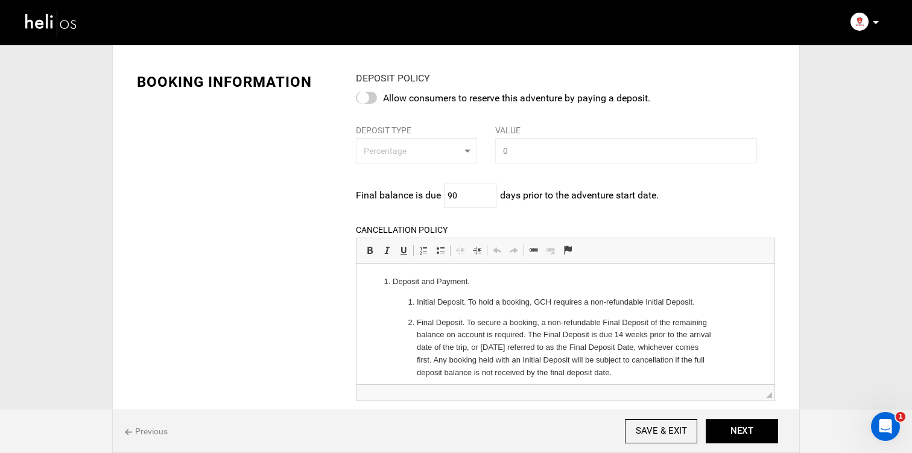
click at [370, 98] on div at bounding box center [366, 98] width 21 height 12
click at [0, 0] on input "checkbox" at bounding box center [0, 0] width 0 height 0
click at [438, 157] on span "Percentage" at bounding box center [413, 151] width 98 height 12
click at [421, 195] on link "Amount" at bounding box center [416, 200] width 121 height 22
select select "string:2"
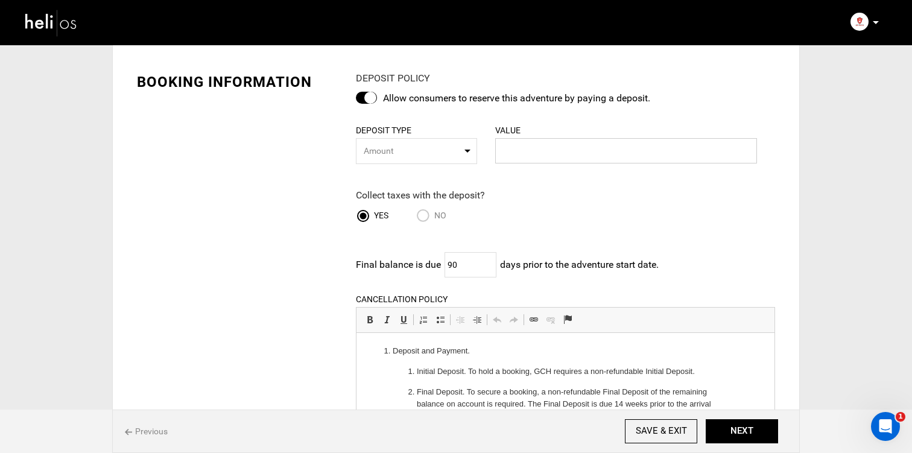
click at [533, 157] on input "text" at bounding box center [626, 150] width 262 height 25
type input "1500"
click at [502, 210] on div "Yes No" at bounding box center [487, 217] width 262 height 16
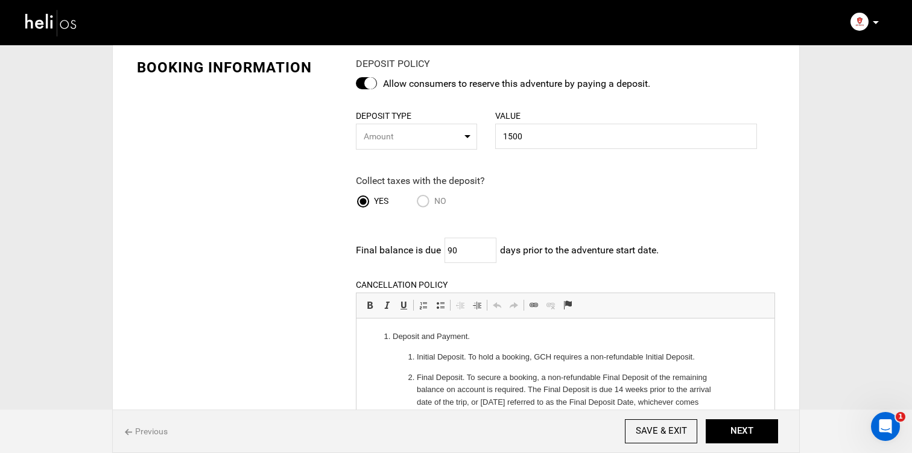
scroll to position [96, 0]
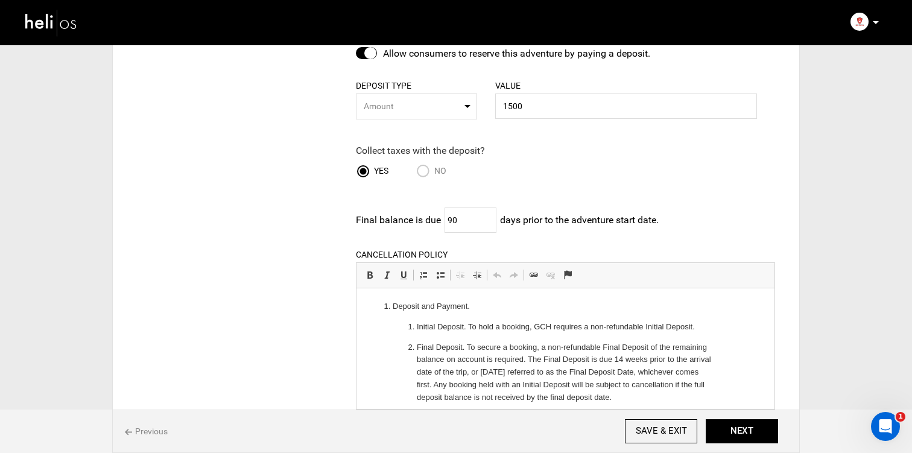
click at [419, 178] on input "No" at bounding box center [425, 172] width 18 height 16
radio input "true"
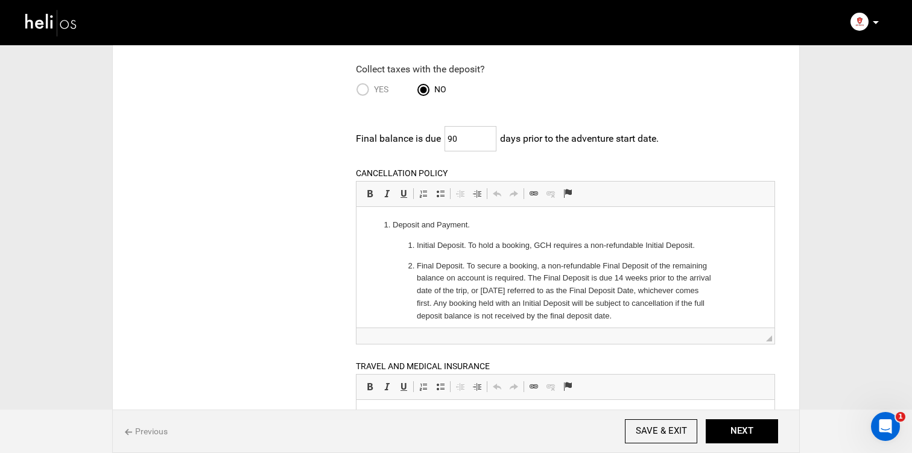
click at [467, 130] on input "90" at bounding box center [470, 138] width 52 height 25
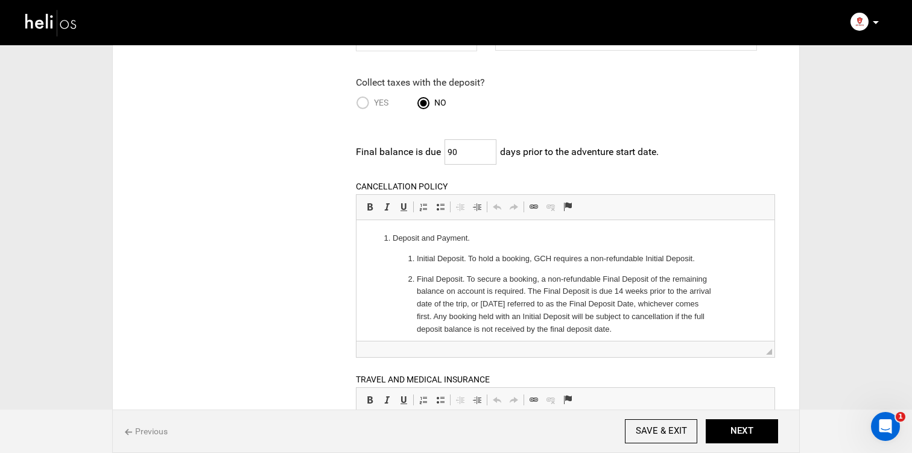
scroll to position [149, 0]
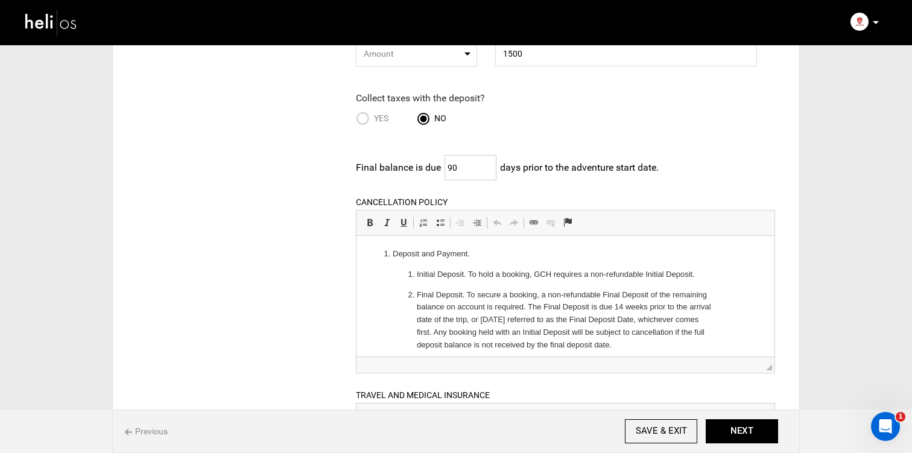
click at [465, 173] on input "90" at bounding box center [470, 167] width 52 height 25
type input "154"
click at [224, 252] on div "BOOKING INFORMATION DEPOSIT POLICY Allow consumers to reserve this adventure by…" at bounding box center [456, 300] width 656 height 687
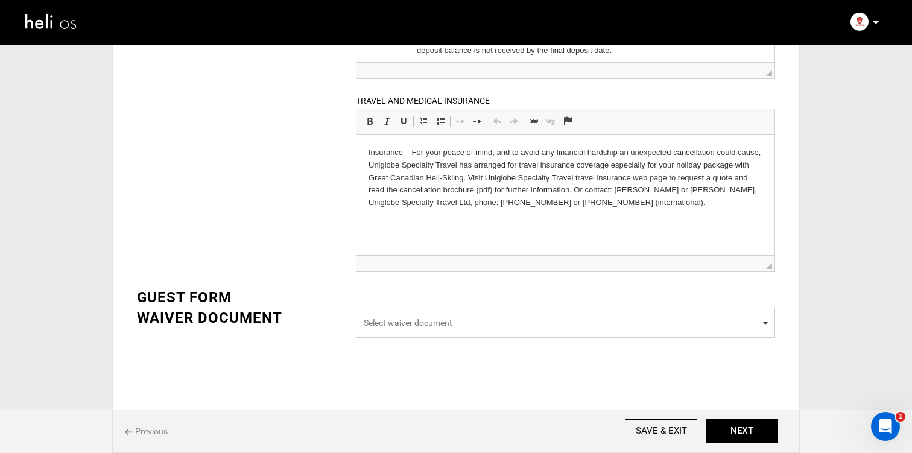
click at [395, 324] on span "Select waiver document" at bounding box center [565, 323] width 403 height 12
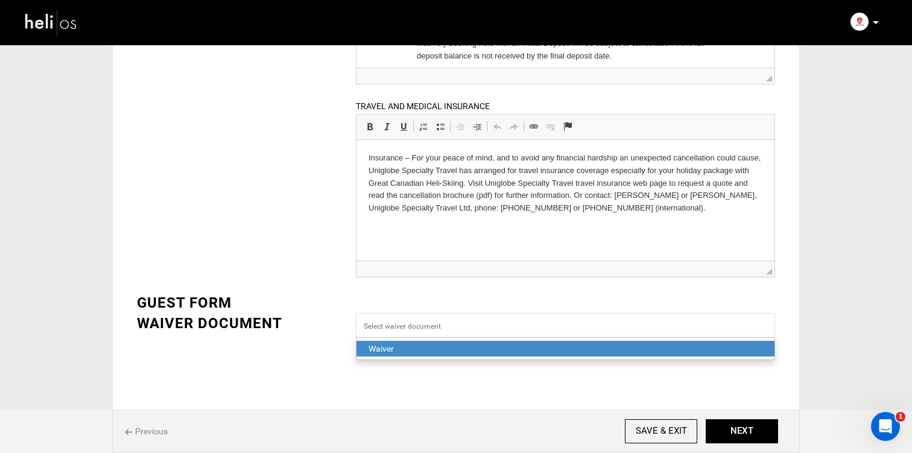
click at [450, 350] on div "Waiver" at bounding box center [565, 348] width 394 height 12
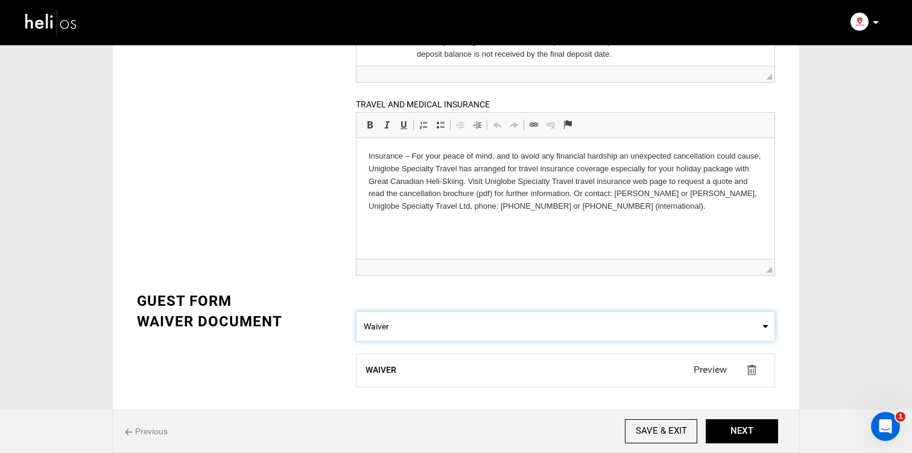
click at [325, 285] on div "BOOKING INFORMATION DEPOSIT POLICY Allow consumers to reserve this adventure by…" at bounding box center [456, 32] width 656 height 733
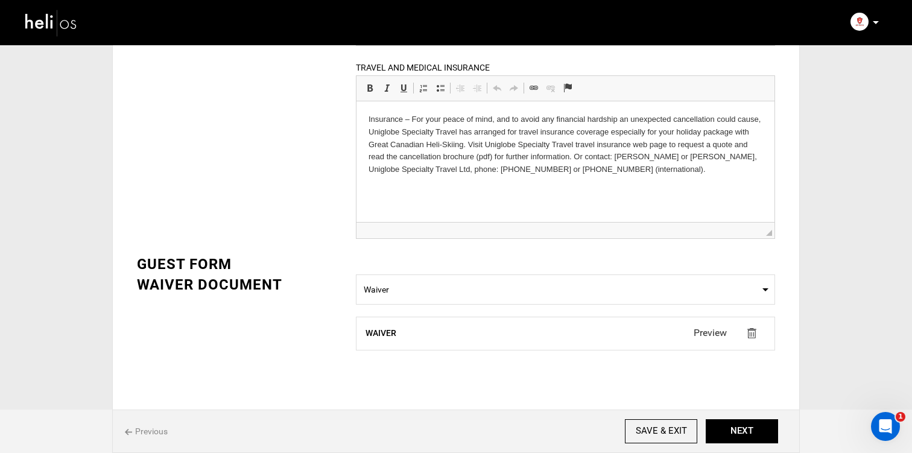
scroll to position [491, 0]
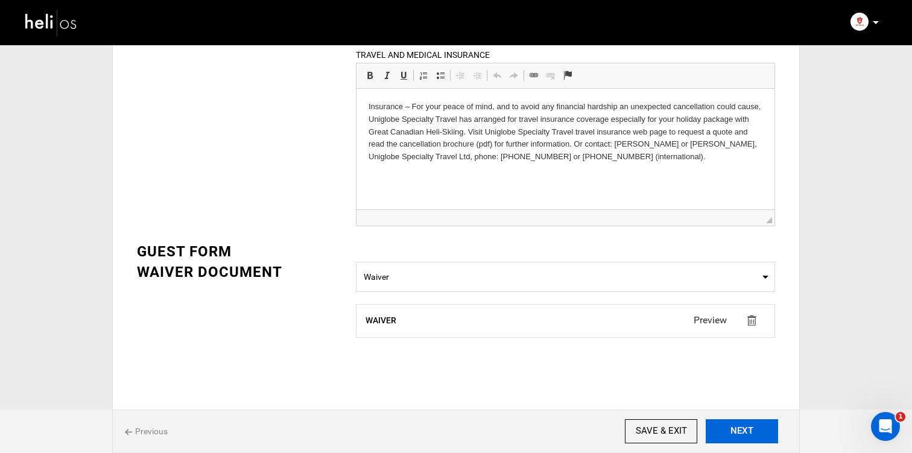
click at [749, 434] on button "NEXT" at bounding box center [741, 431] width 72 height 24
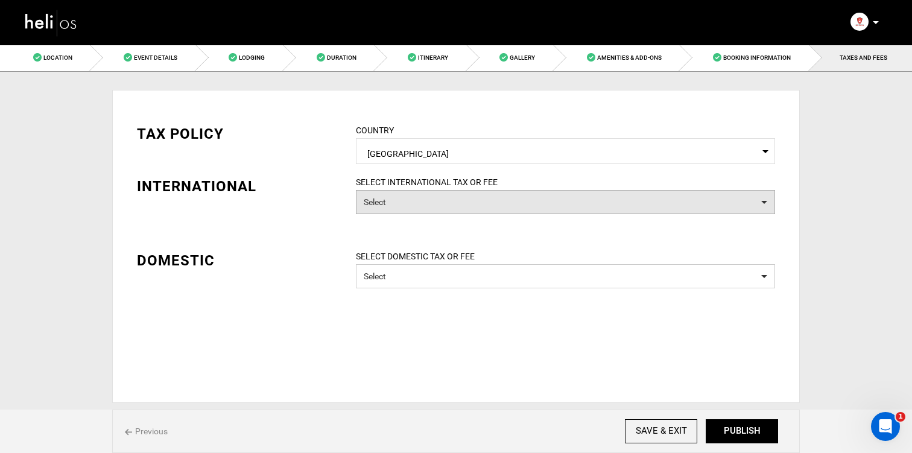
click at [492, 206] on button "Select" at bounding box center [565, 202] width 419 height 24
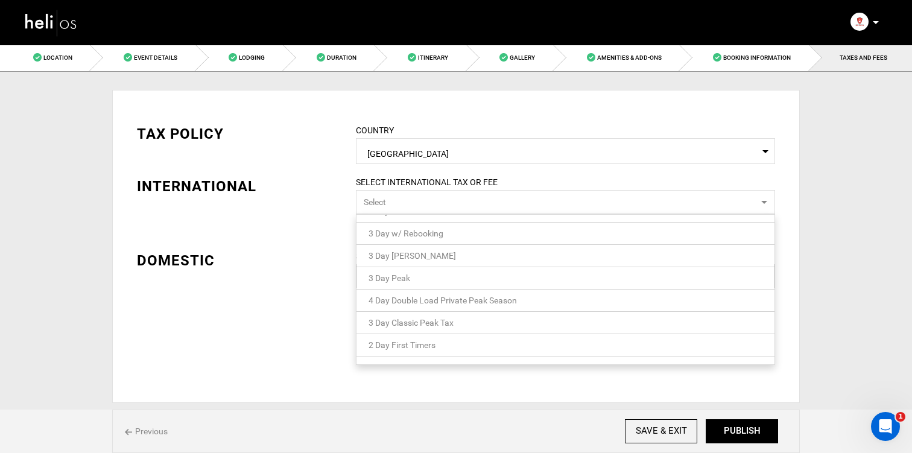
scroll to position [57, 0]
click at [310, 219] on div "TAX POLICY COUNTRY Select Country [GEOGRAPHIC_DATA] Please select a country. IN…" at bounding box center [456, 197] width 656 height 183
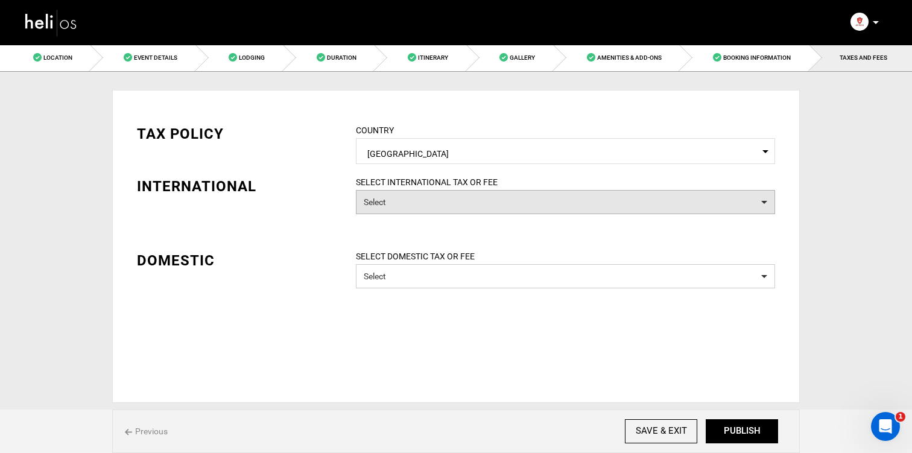
click at [419, 194] on button "Select" at bounding box center [565, 202] width 419 height 24
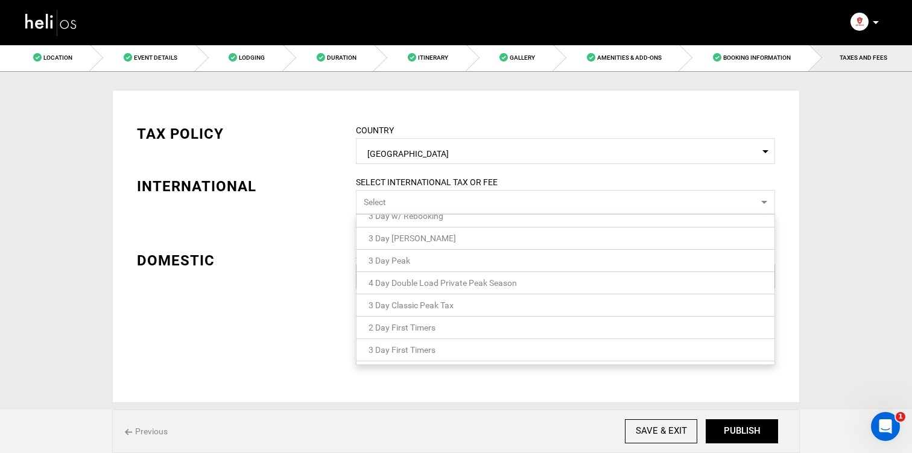
click at [427, 324] on span "2 Day First Timers" at bounding box center [401, 328] width 67 height 10
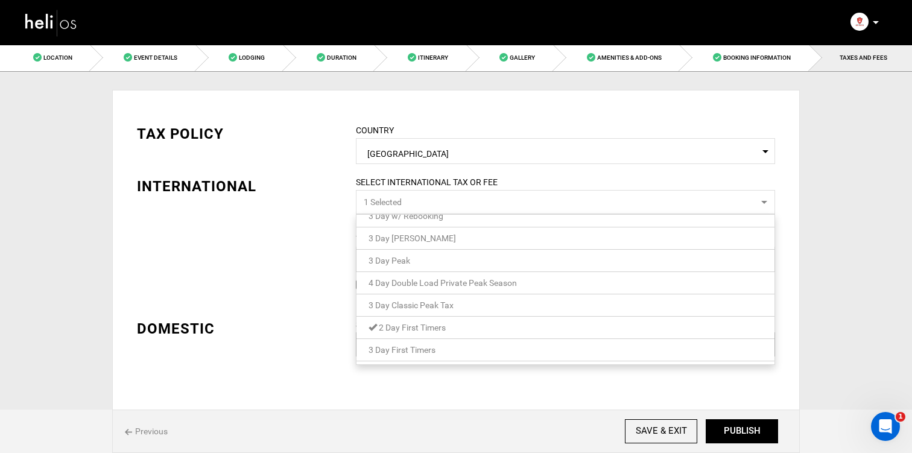
click at [279, 269] on div "TAX POLICY COUNTRY Select Country [GEOGRAPHIC_DATA] Please select a country. IN…" at bounding box center [456, 231] width 656 height 251
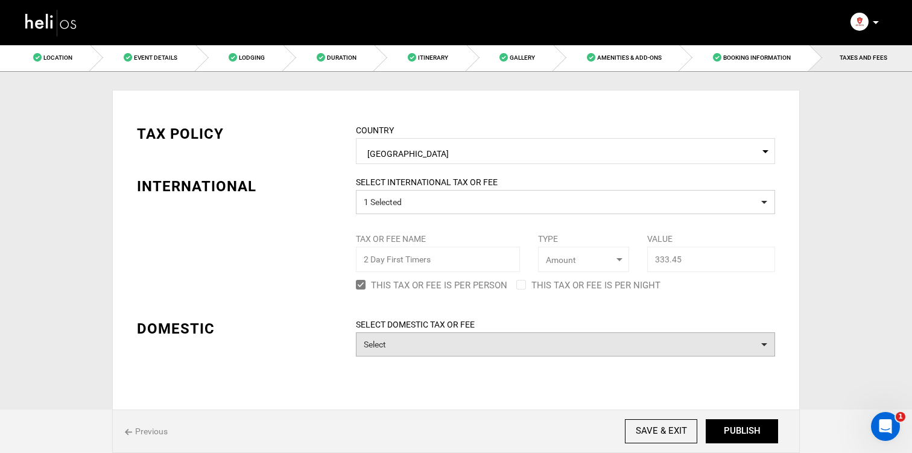
scroll to position [8, 0]
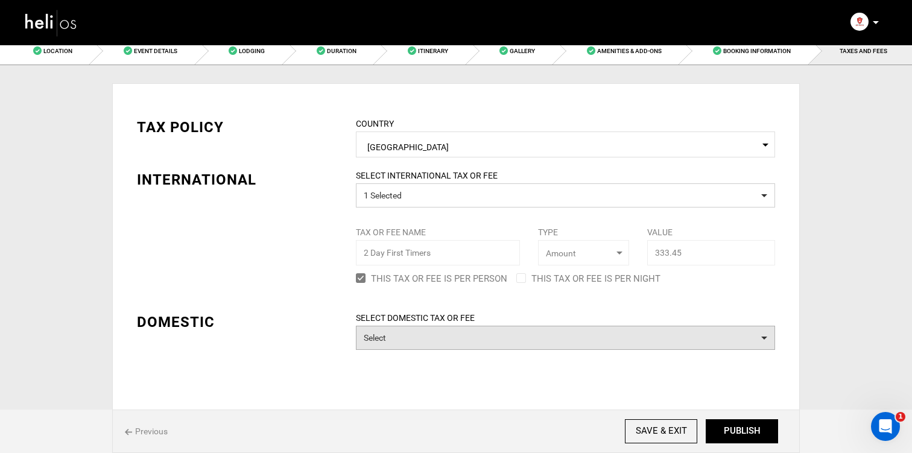
click at [364, 337] on button "Select" at bounding box center [565, 338] width 419 height 24
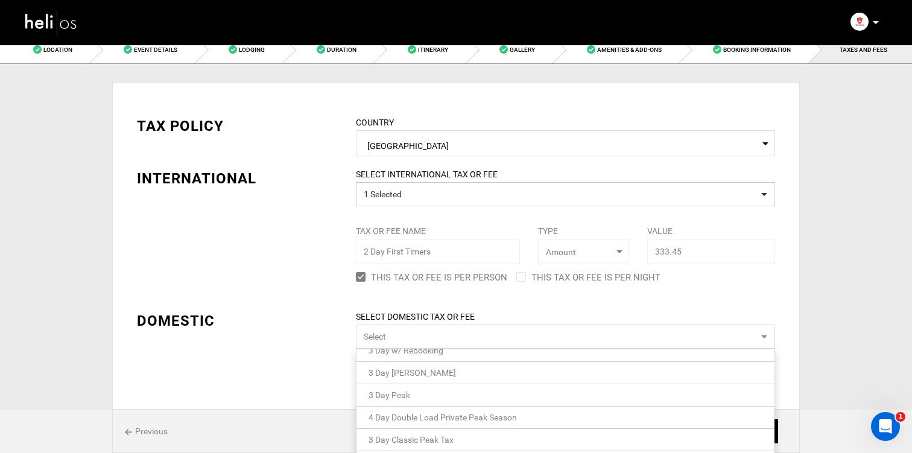
scroll to position [55, 0]
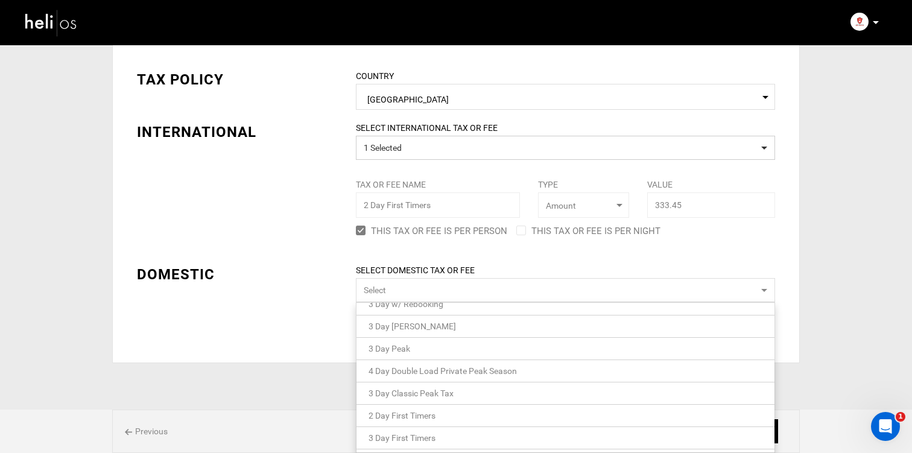
click at [416, 415] on span "2 Day First Timers" at bounding box center [401, 416] width 67 height 10
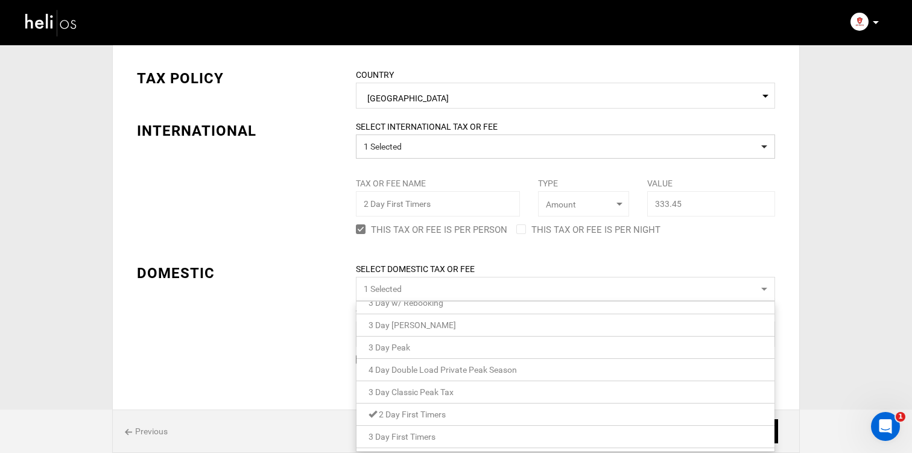
click at [291, 344] on div "TAX POLICY COUNTRY Select Country [GEOGRAPHIC_DATA] Please select a country. IN…" at bounding box center [456, 209] width 656 height 319
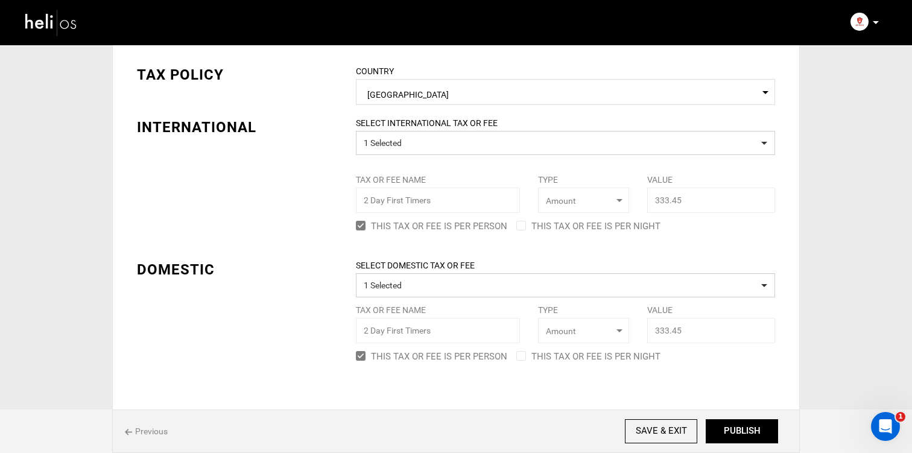
scroll to position [67, 0]
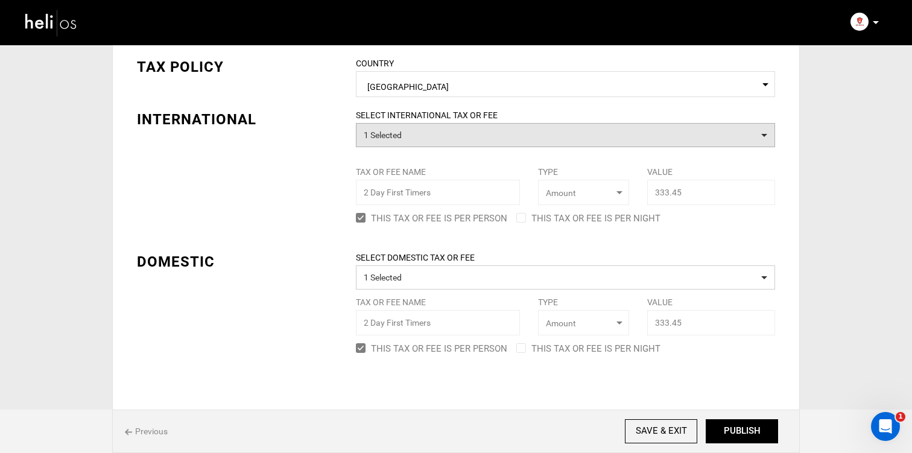
click at [371, 136] on button "1 Selected" at bounding box center [565, 135] width 419 height 24
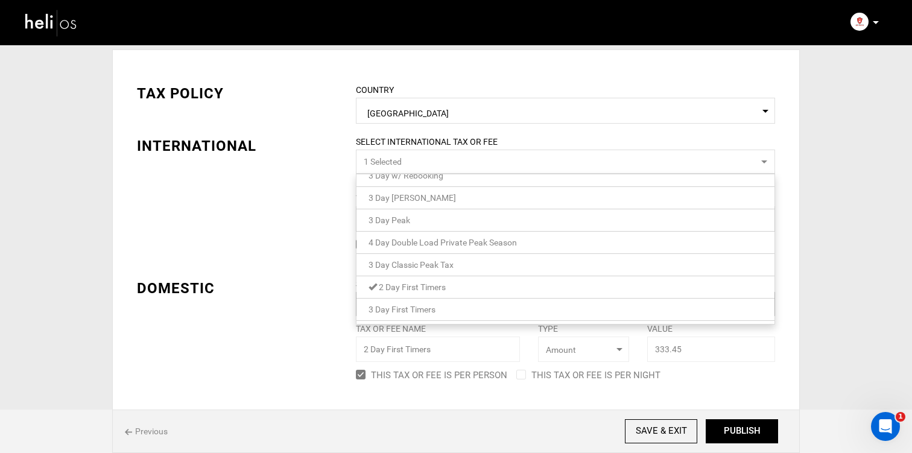
scroll to position [0, 0]
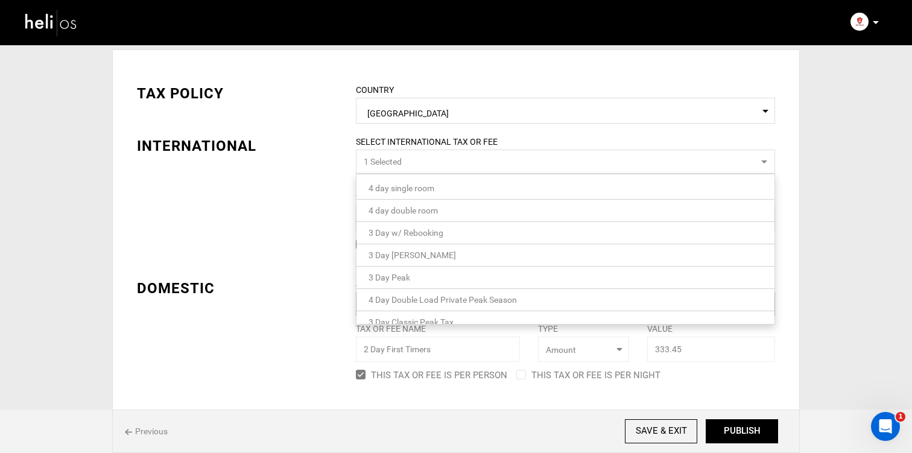
click at [271, 227] on div "TAX POLICY COUNTRY Select Country [GEOGRAPHIC_DATA] Please select a country. IN…" at bounding box center [456, 224] width 656 height 319
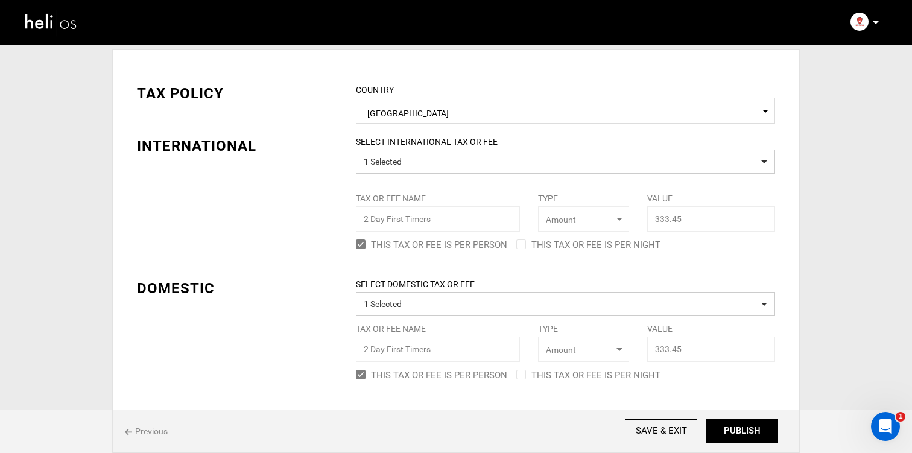
scroll to position [77, 0]
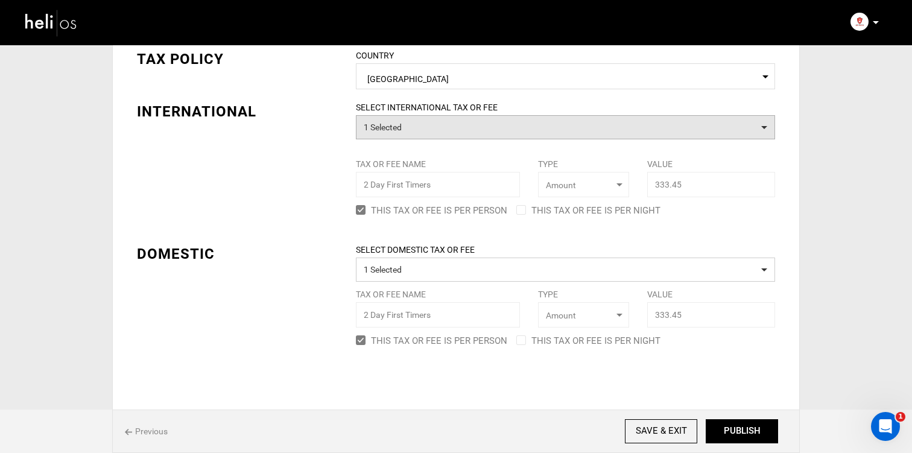
click at [392, 128] on button "1 Selected" at bounding box center [565, 127] width 419 height 24
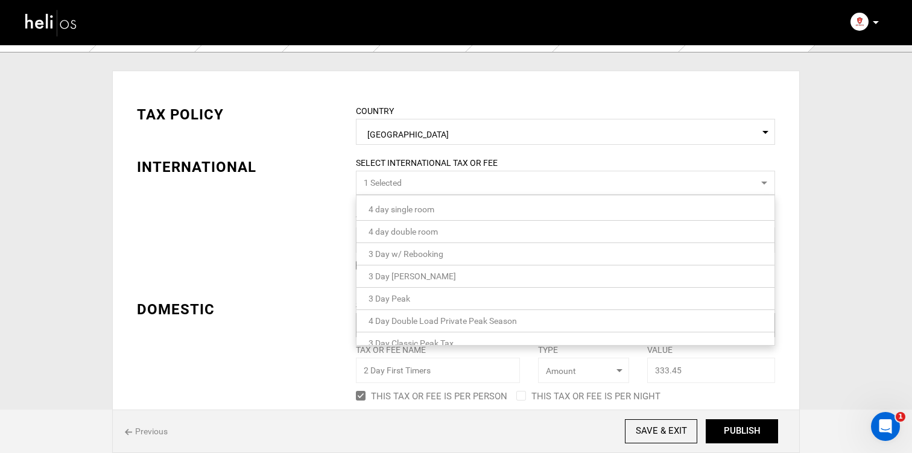
scroll to position [16, 0]
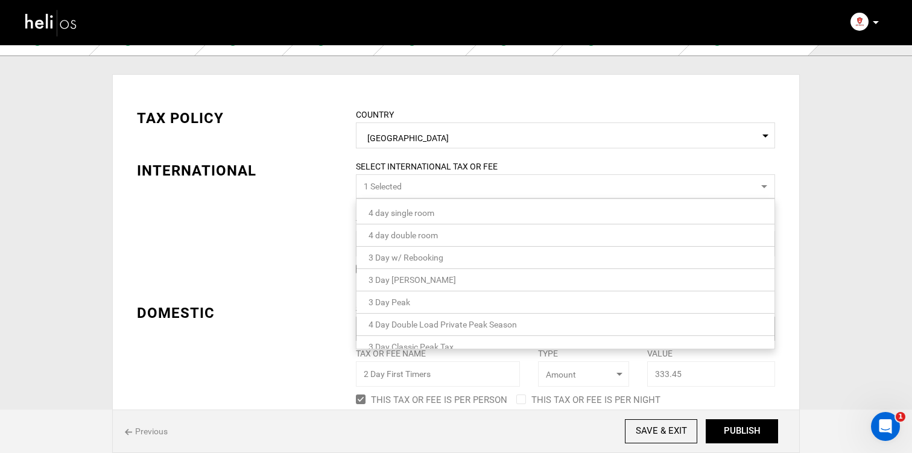
click at [404, 172] on label "SELECT INTERNATIONAL TAX OR FEE" at bounding box center [565, 166] width 437 height 12
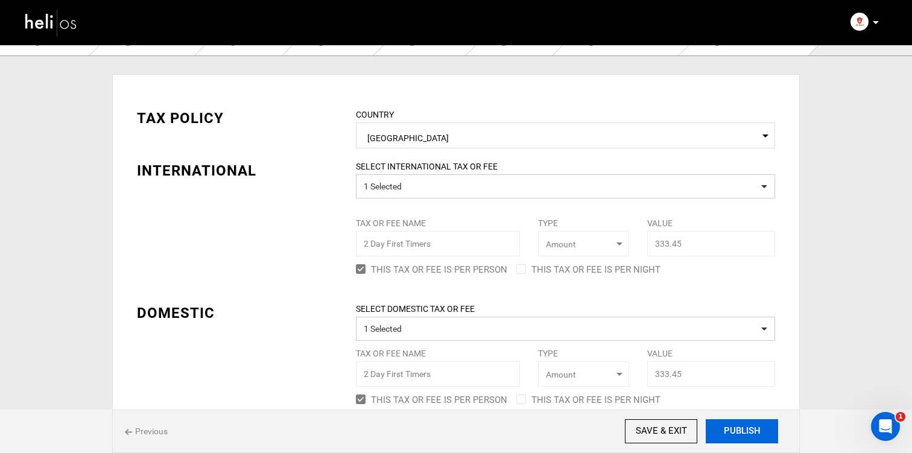
click at [728, 437] on button "PUBLISH" at bounding box center [741, 431] width 72 height 24
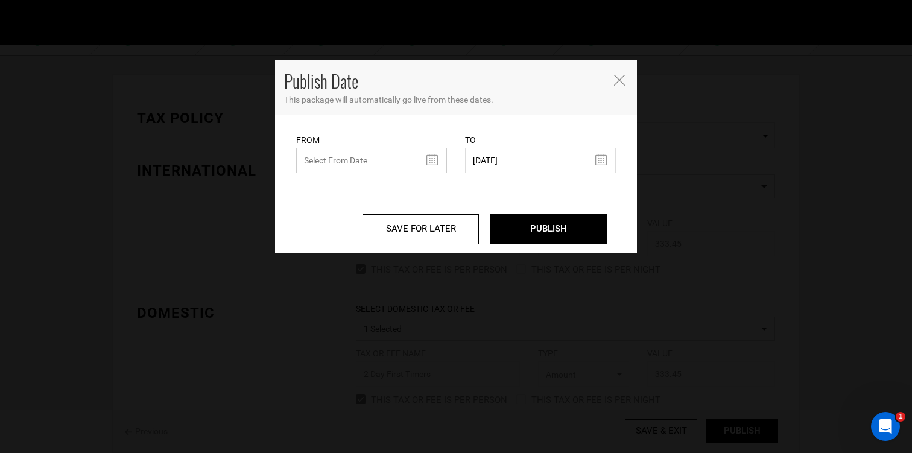
click at [386, 165] on input "text" at bounding box center [371, 160] width 151 height 25
click at [614, 75] on icon "Close" at bounding box center [619, 80] width 11 height 11
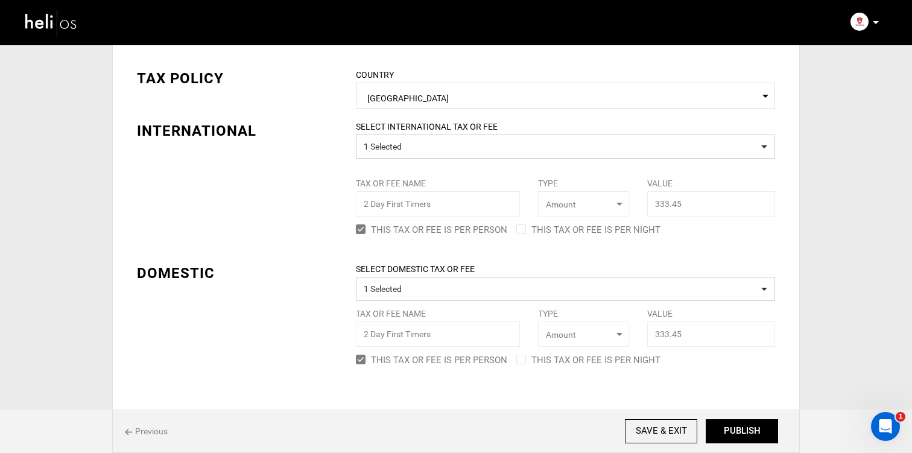
scroll to position [64, 0]
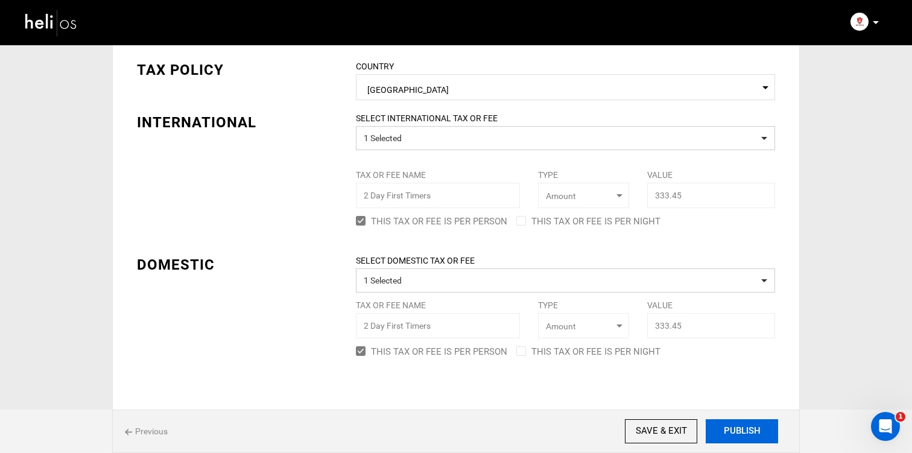
click at [757, 434] on button "PUBLISH" at bounding box center [741, 431] width 72 height 24
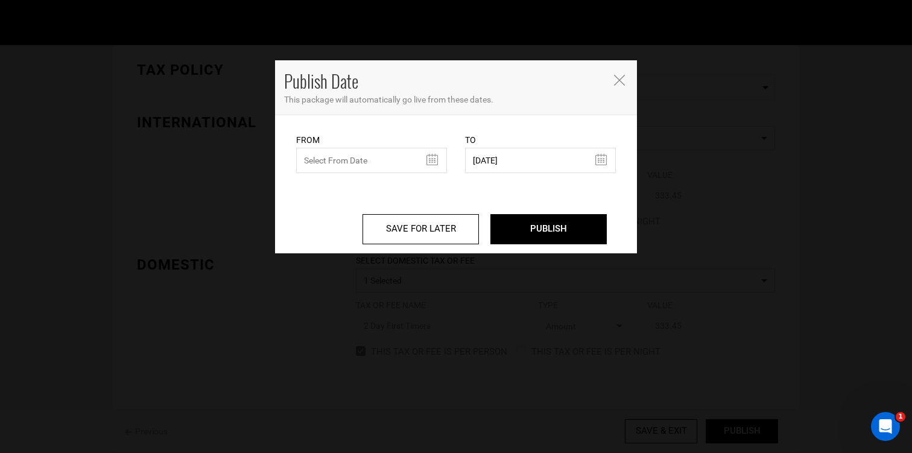
click at [736, 364] on div "Publish Date This package will automatically go live from these dates. From Fro…" at bounding box center [456, 226] width 912 height 453
click at [620, 81] on icon "Close" at bounding box center [619, 80] width 11 height 11
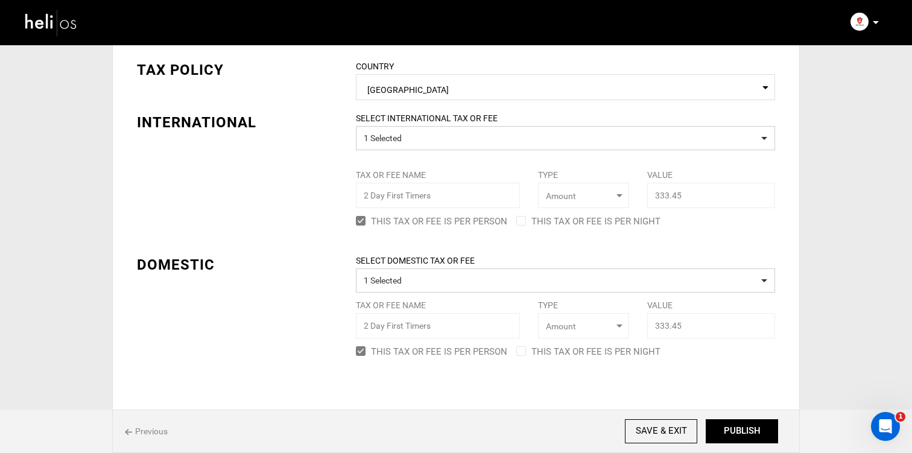
scroll to position [77, 0]
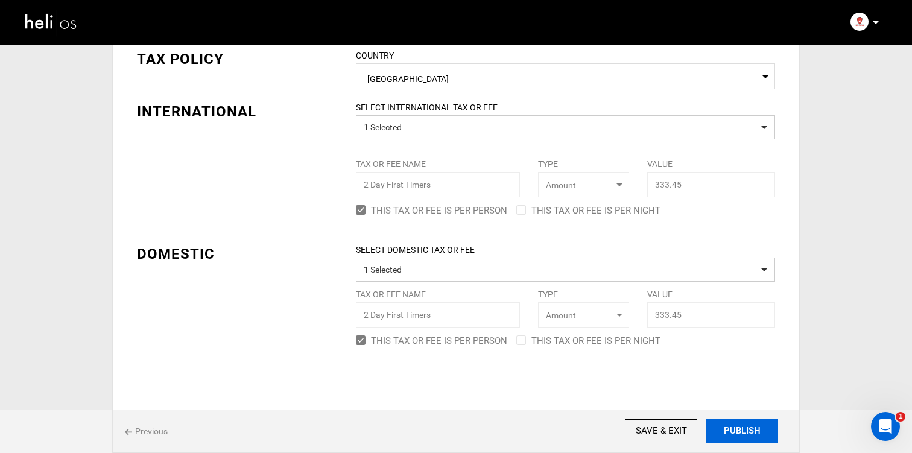
click at [768, 437] on button "PUBLISH" at bounding box center [741, 431] width 72 height 24
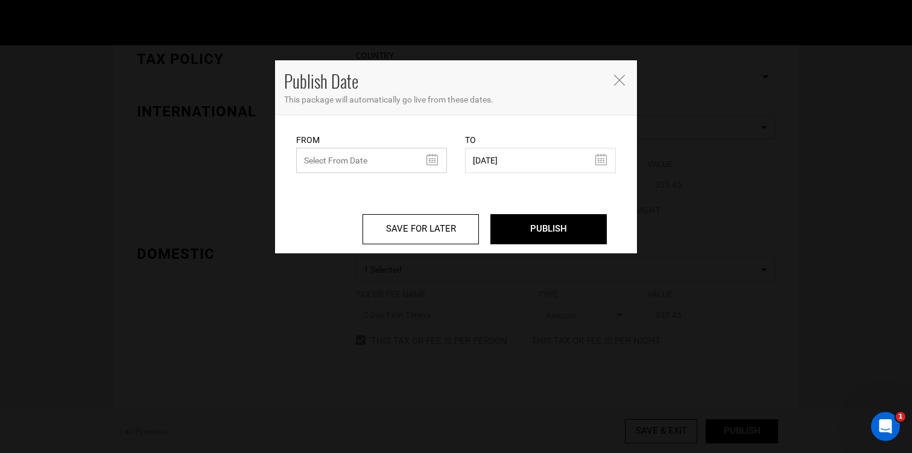
click at [379, 157] on input "text" at bounding box center [371, 160] width 151 height 25
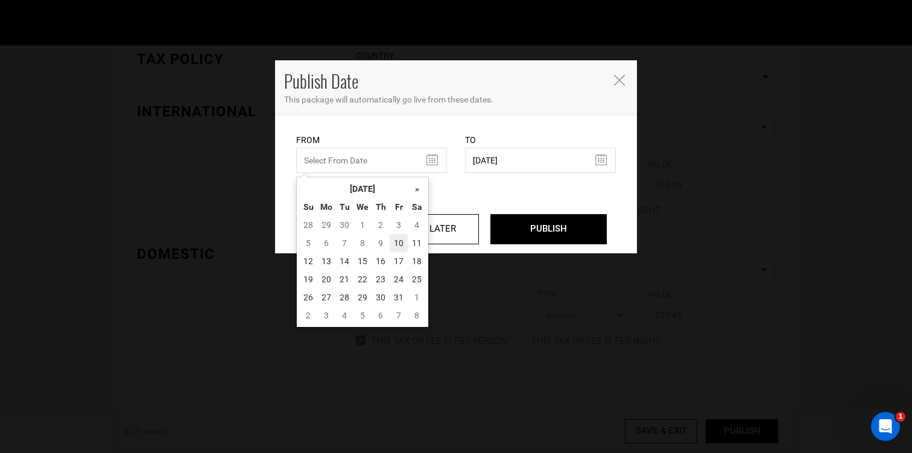
click at [405, 246] on td "10" at bounding box center [398, 243] width 18 height 18
type input "[DATE]"
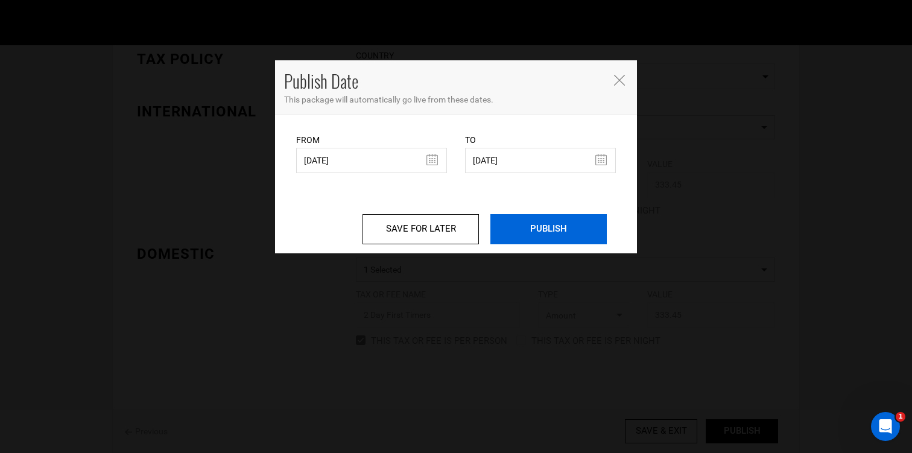
click at [532, 228] on input "PUBLISH" at bounding box center [548, 229] width 116 height 30
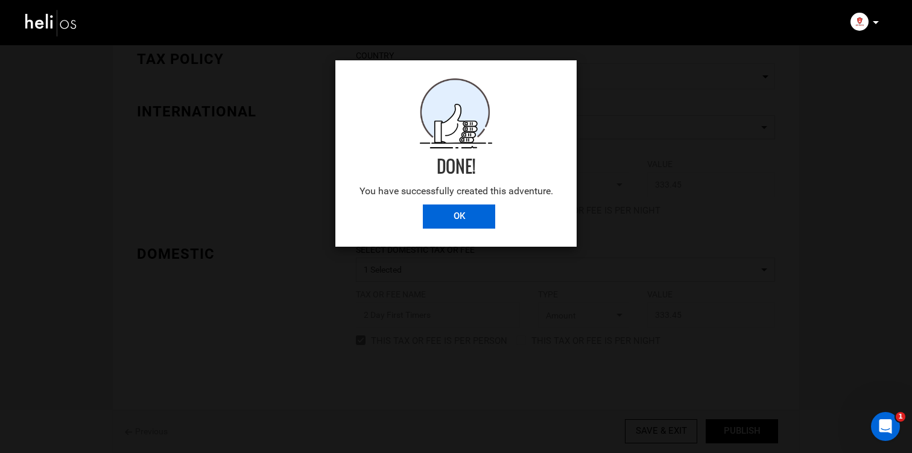
click at [474, 213] on input "OK" at bounding box center [459, 216] width 72 height 24
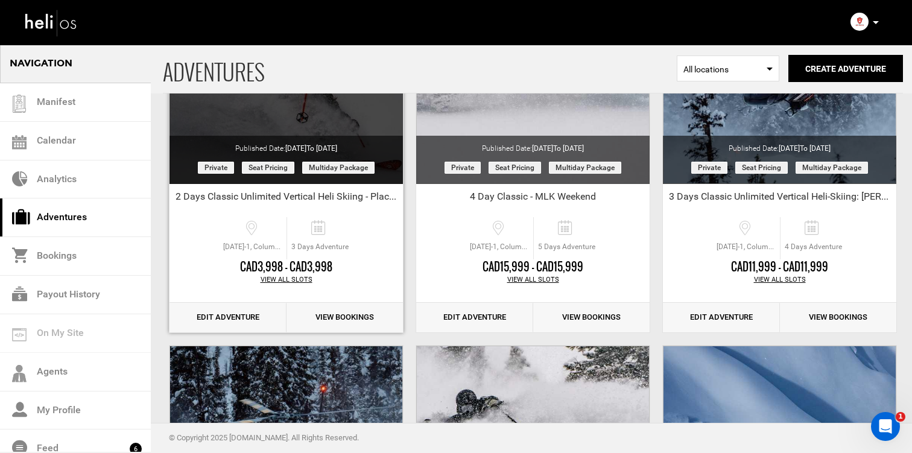
scroll to position [223, 0]
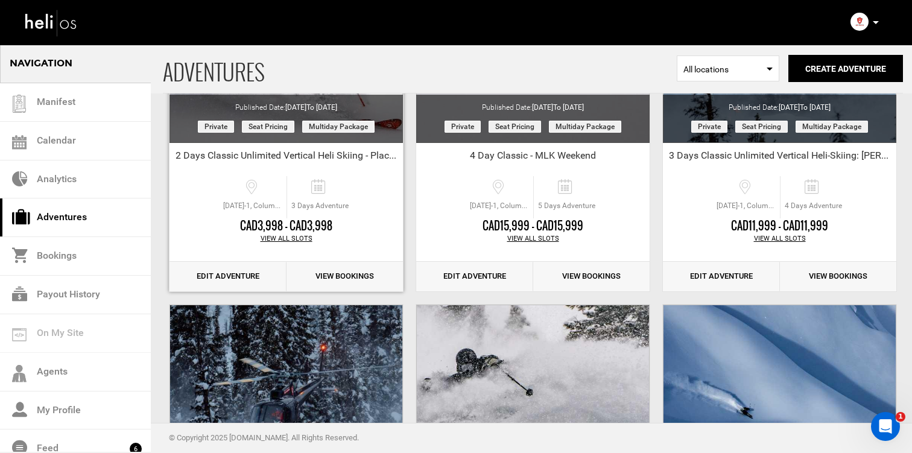
click at [245, 280] on link "Edit Adventure" at bounding box center [227, 277] width 117 height 30
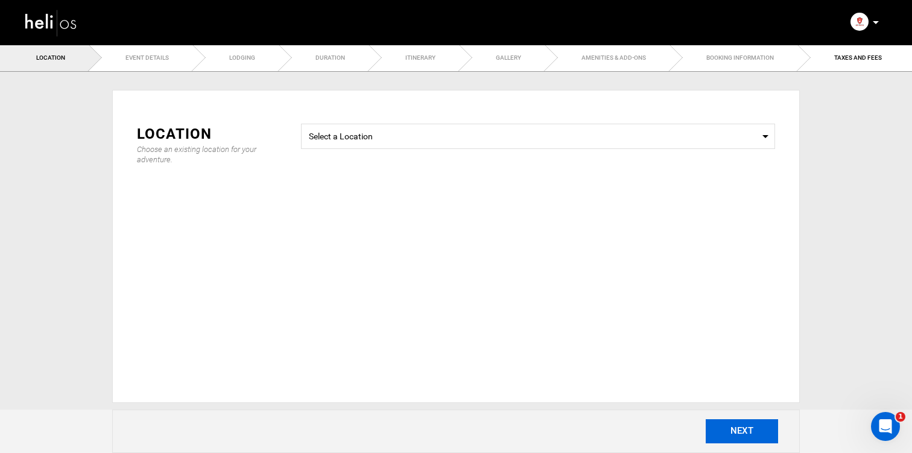
type input "2 Days Classic Unlimited Vertical Heli Skiing - Place holder"
checkbox input "true"
click at [769, 429] on button "NEXT" at bounding box center [741, 431] width 72 height 24
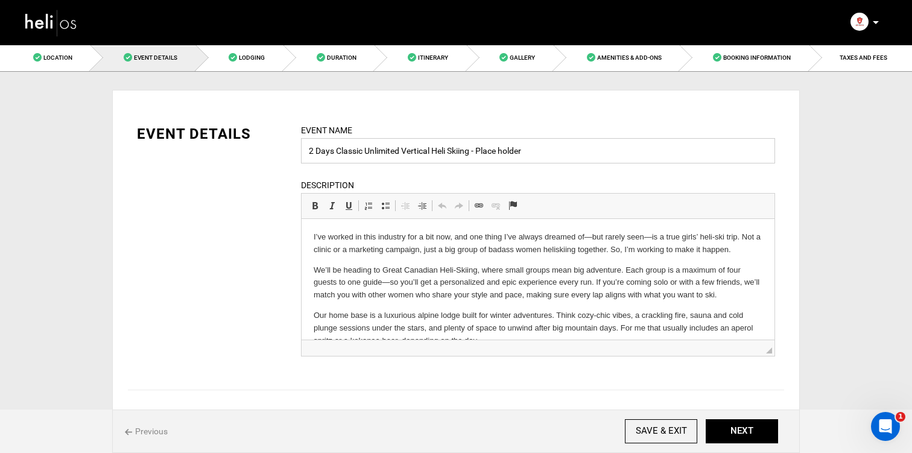
click at [358, 140] on input "2 Days Classic Unlimited Vertical Heli Skiing - Place holder" at bounding box center [538, 150] width 474 height 25
drag, startPoint x: 542, startPoint y: 153, endPoint x: 306, endPoint y: 139, distance: 236.8
click at [306, 139] on input "2 Days Classic Unlimited Vertical Heli Skiing - Place holder" at bounding box center [538, 150] width 474 height 25
click at [394, 136] on div "Event Name Mad Event name can not be less than 3 characters." at bounding box center [538, 144] width 474 height 40
click at [392, 145] on input "Mad" at bounding box center [538, 150] width 474 height 25
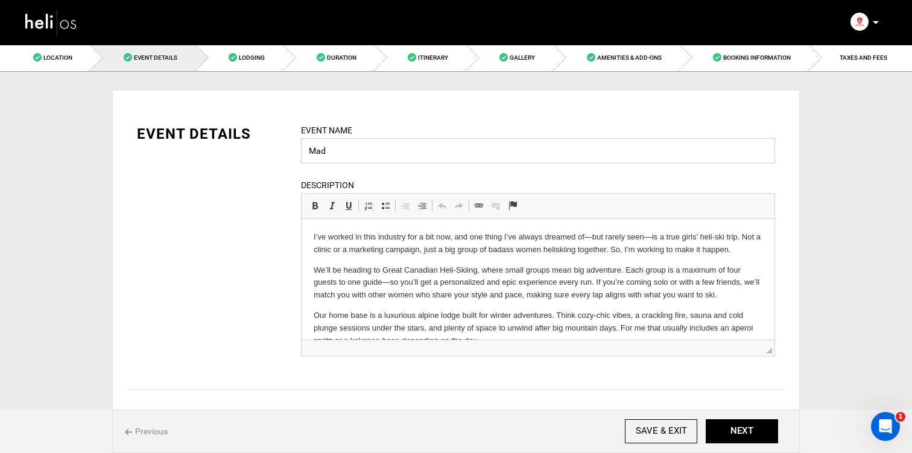
click at [392, 145] on input "Mad" at bounding box center [538, 150] width 474 height 25
paste input "Women’s Heli Ski Trip – Hosted by [PERSON_NAME]"
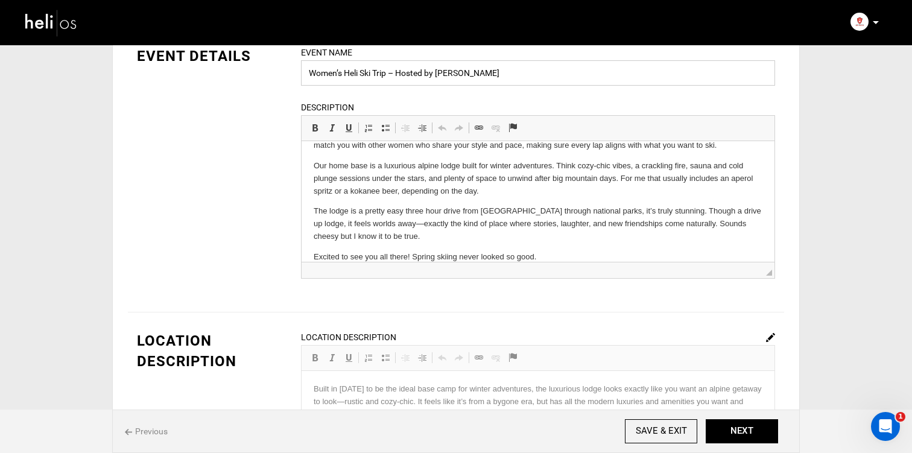
scroll to position [85, 0]
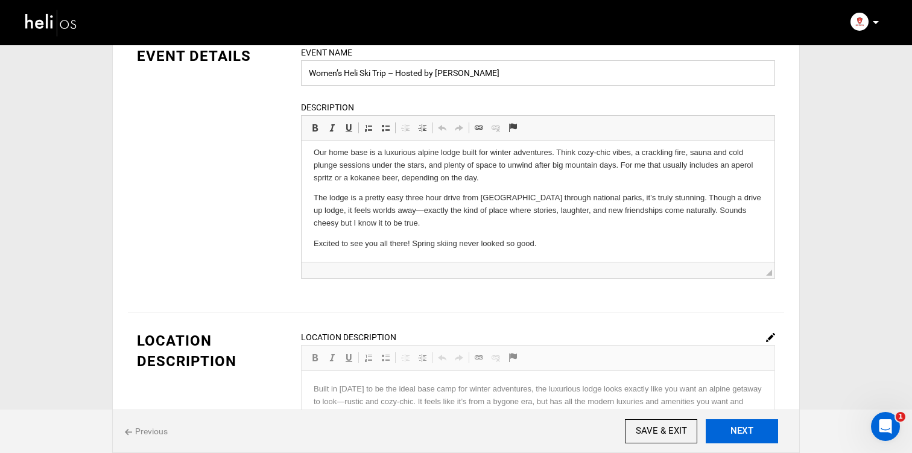
type input "Women’s Heli Ski Trip – Hosted by [PERSON_NAME]"
click at [742, 425] on button "NEXT" at bounding box center [741, 431] width 72 height 24
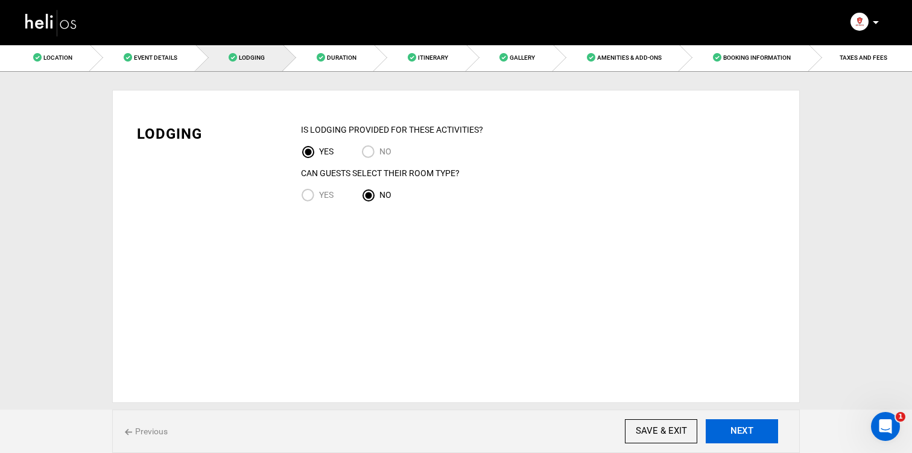
click at [742, 425] on button "NEXT" at bounding box center [741, 431] width 72 height 24
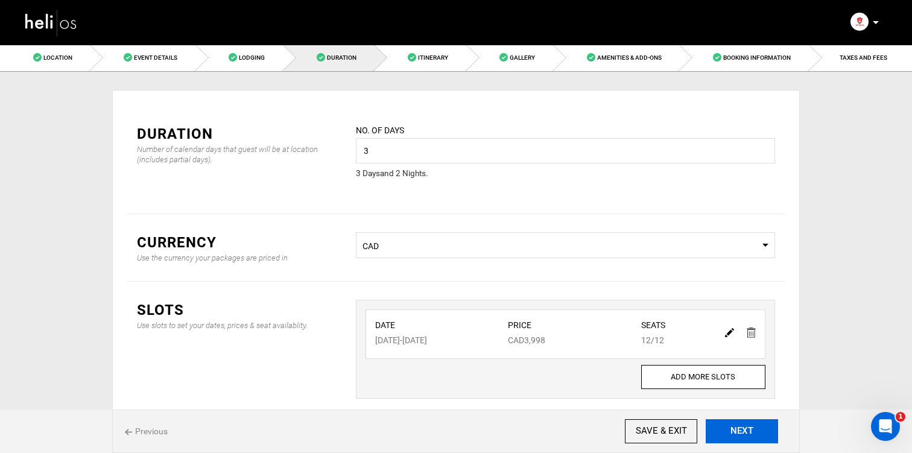
click at [742, 425] on button "NEXT" at bounding box center [741, 431] width 72 height 24
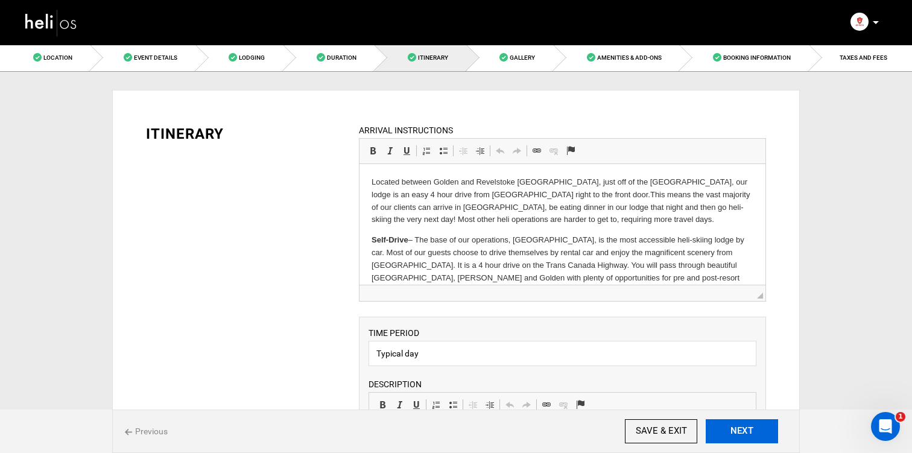
click at [742, 425] on button "NEXT" at bounding box center [741, 431] width 72 height 24
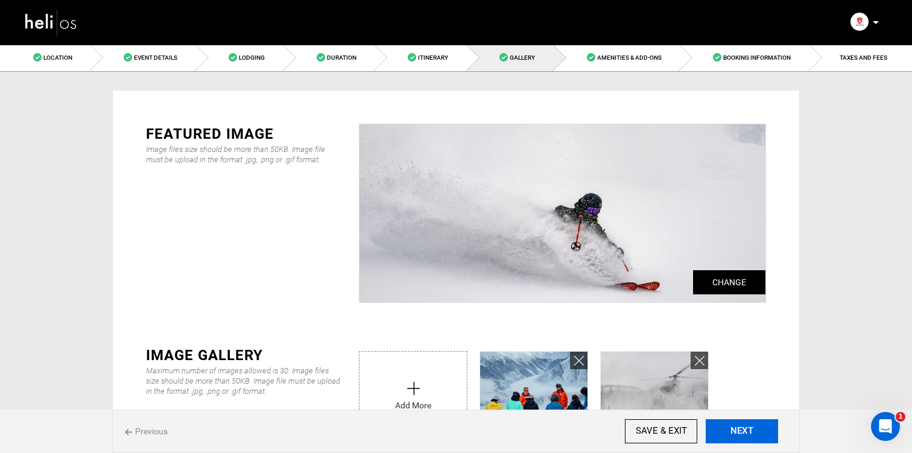
click at [742, 425] on button "NEXT" at bounding box center [741, 431] width 72 height 24
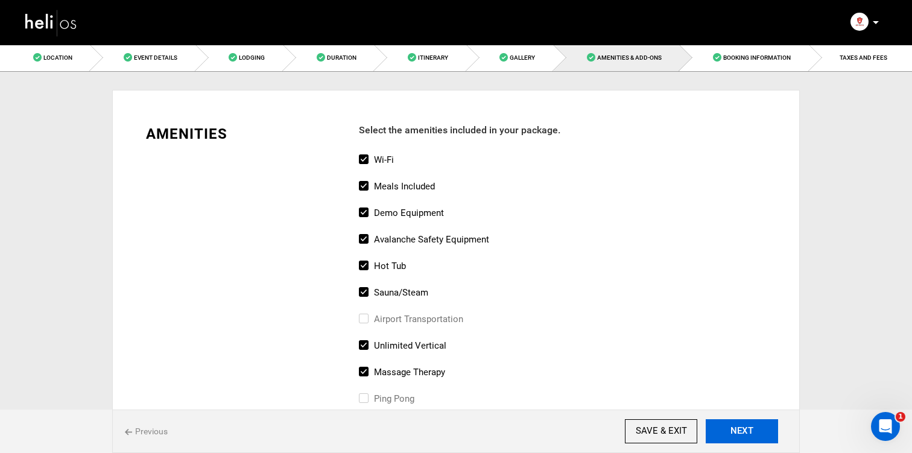
click at [742, 425] on button "NEXT" at bounding box center [741, 431] width 72 height 24
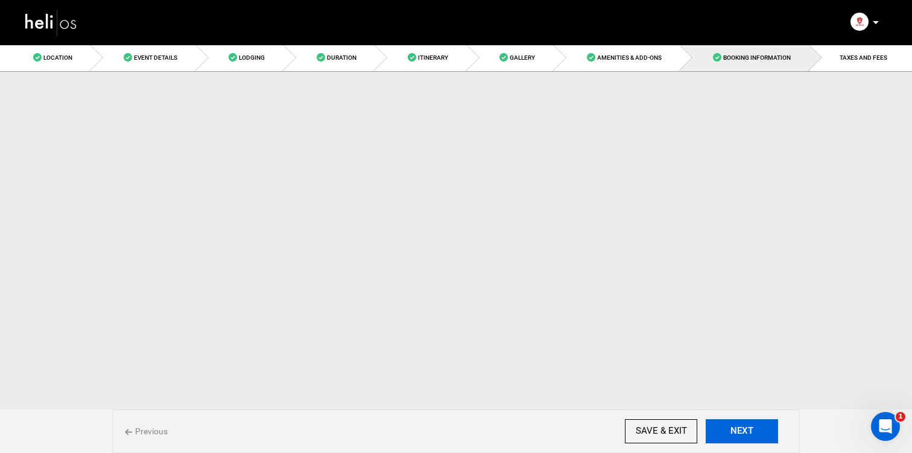
click at [742, 425] on button "NEXT" at bounding box center [741, 431] width 72 height 24
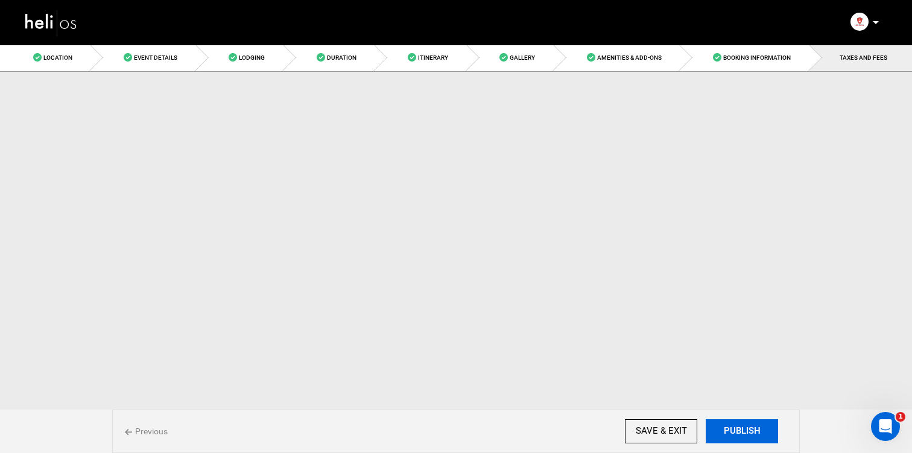
click at [742, 425] on button "PUBLISH" at bounding box center [741, 431] width 72 height 24
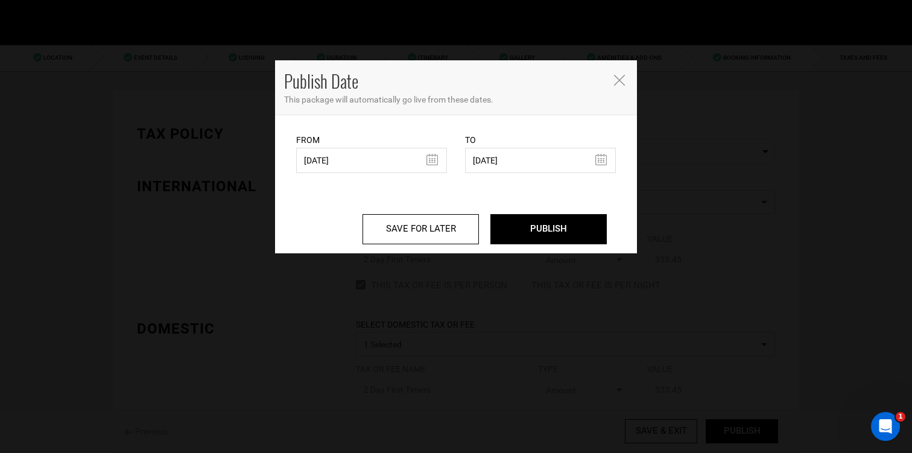
click at [526, 210] on div "SAVE FOR LATER PUBLISH" at bounding box center [456, 220] width 320 height 48
click at [526, 228] on input "PUBLISH" at bounding box center [548, 229] width 116 height 30
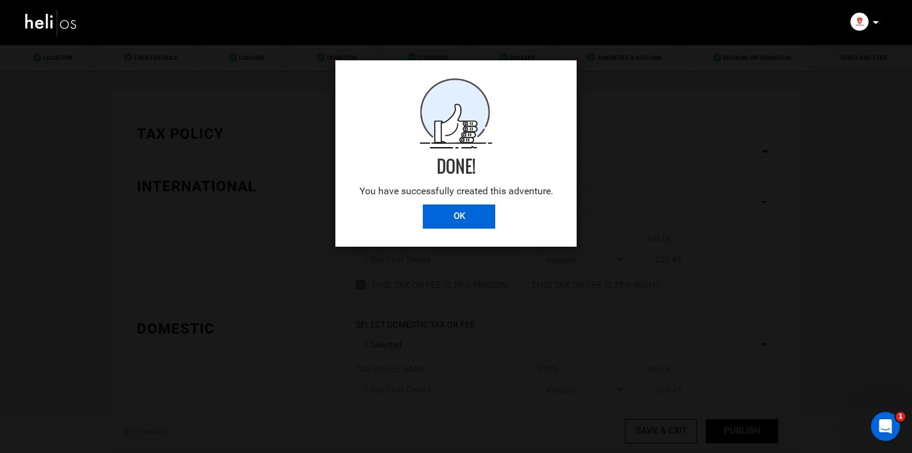
click at [471, 218] on input "OK" at bounding box center [459, 216] width 72 height 24
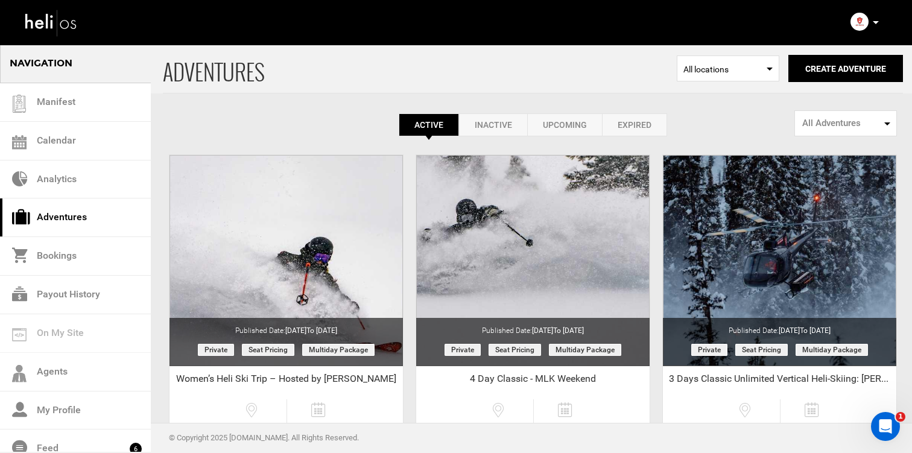
click at [883, 26] on div "Account Settings Change Password Logout" at bounding box center [865, 22] width 43 height 24
click at [875, 22] on icon at bounding box center [875, 22] width 6 height 3
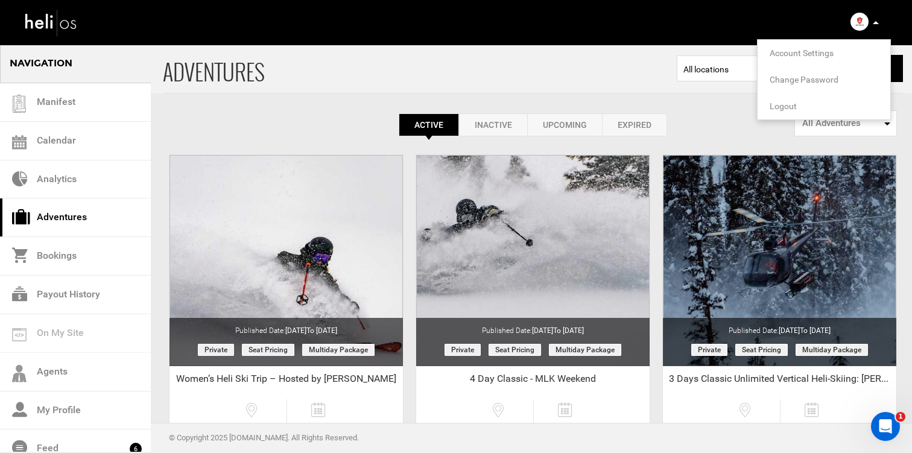
click at [822, 51] on span "Account Settings" at bounding box center [801, 53] width 64 height 10
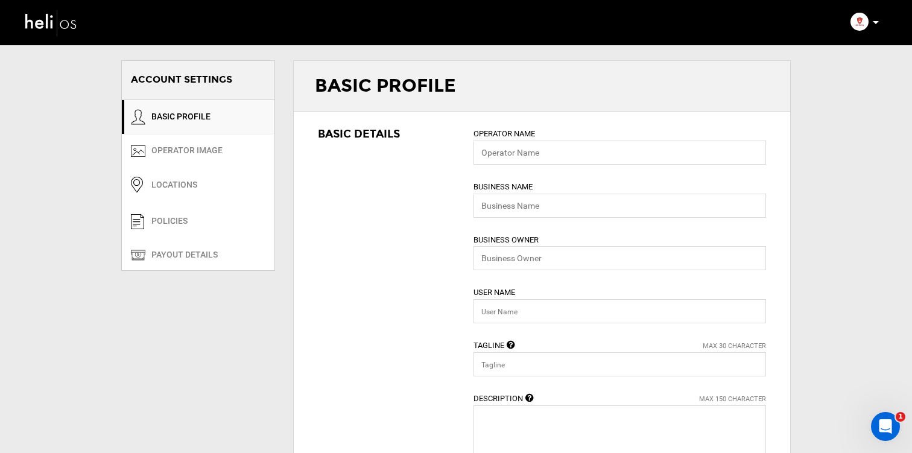
type input "Great Canadian Heli-Skiing"
type input "greatcanadian"
type input "Better, Not Bigger"
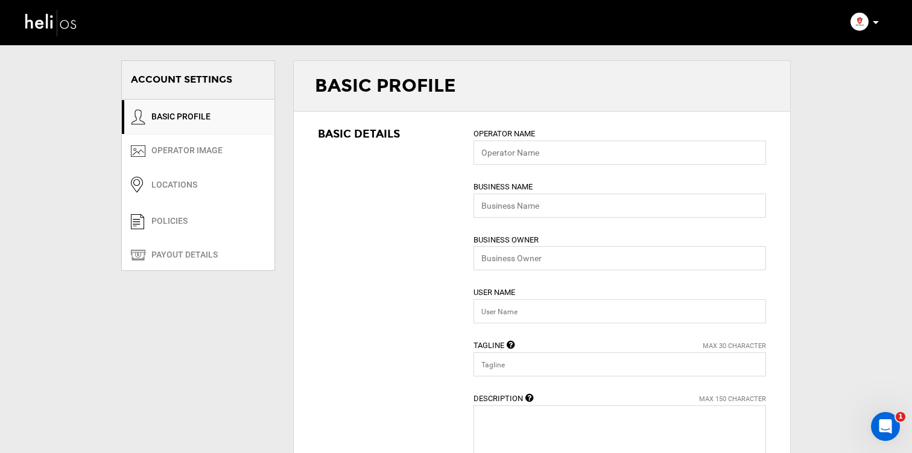
type textarea "People tend to listen to your vacation stories when they involve a helicopter."
type input "[EMAIL_ADDRESS][DOMAIN_NAME]"
type input "[URL][DOMAIN_NAME]"
type input "Golden"
type input "Revelstoke"
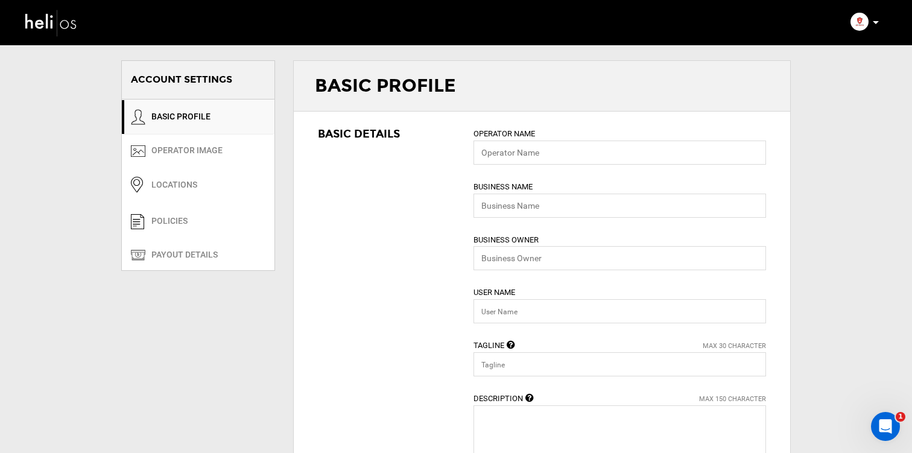
type input "BC V0A 1H0"
type input "[PHONE_NUMBER]"
type input "0"
type input "90"
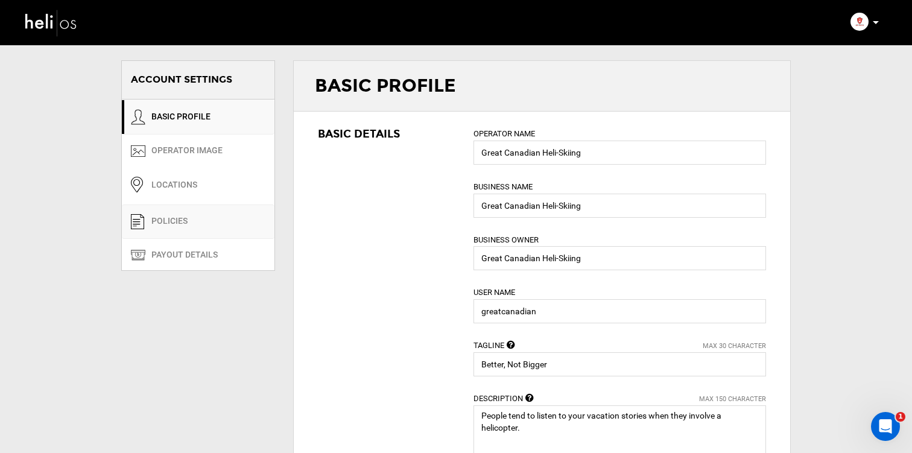
click at [181, 235] on link "POLICIES" at bounding box center [198, 221] width 153 height 34
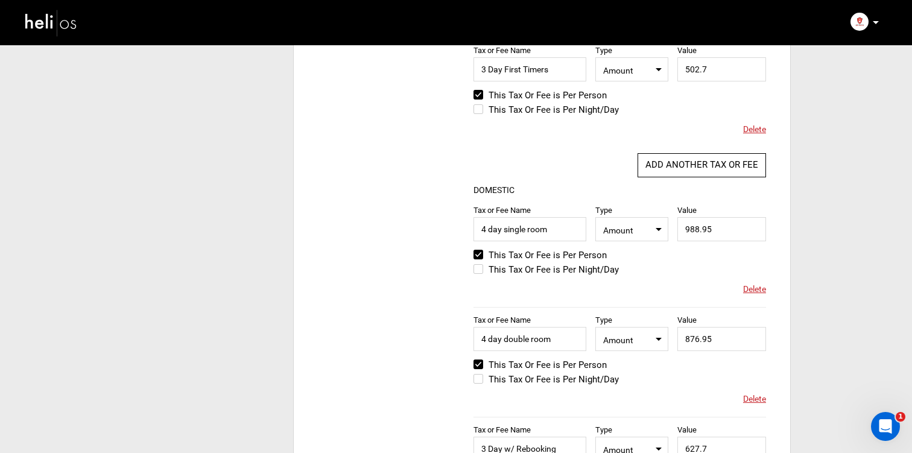
scroll to position [1017, 0]
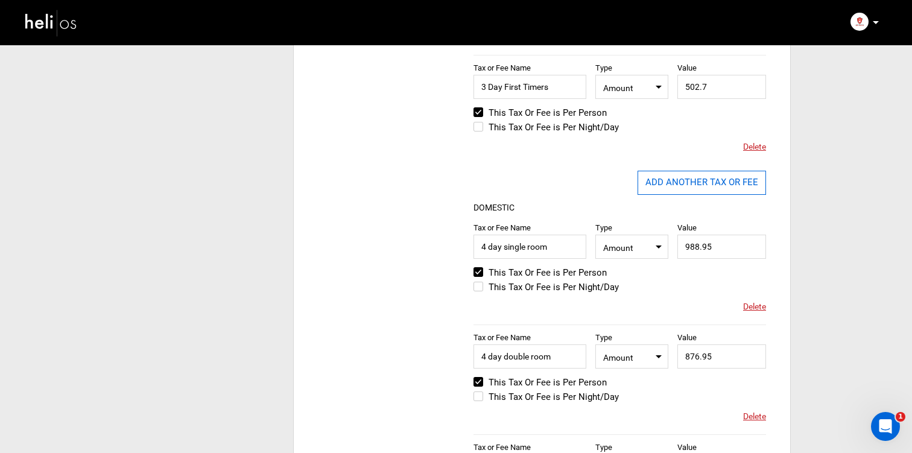
click at [686, 177] on button "ADD ANOTHER TAX OR FEE" at bounding box center [701, 183] width 128 height 24
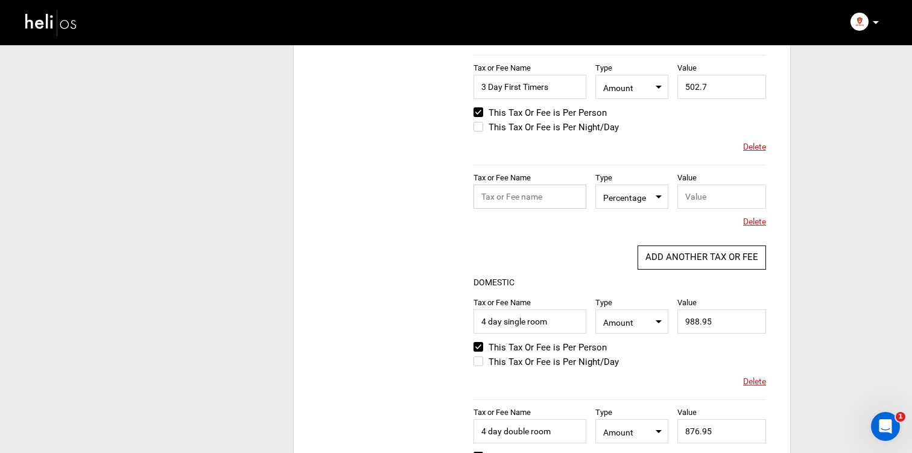
click at [520, 205] on input "text" at bounding box center [529, 196] width 113 height 24
type input "2 Day EOS"
click at [643, 197] on span "Percentage" at bounding box center [631, 196] width 57 height 15
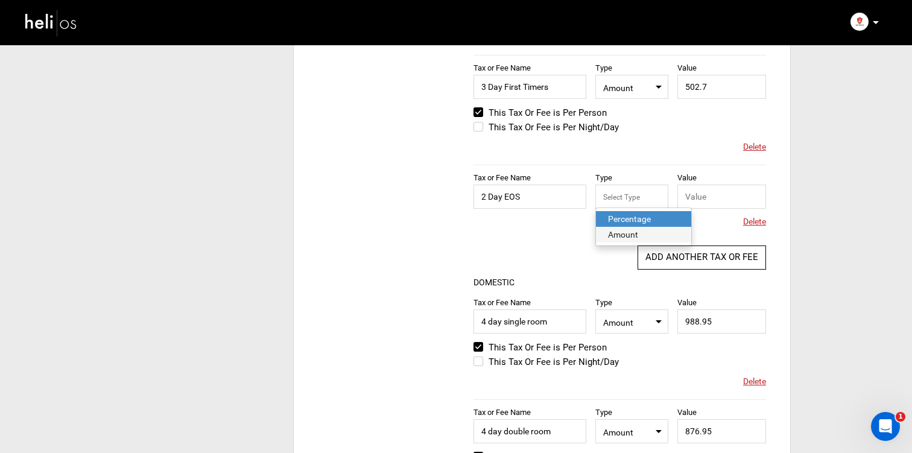
click at [639, 241] on span "Amount" at bounding box center [643, 235] width 95 height 16
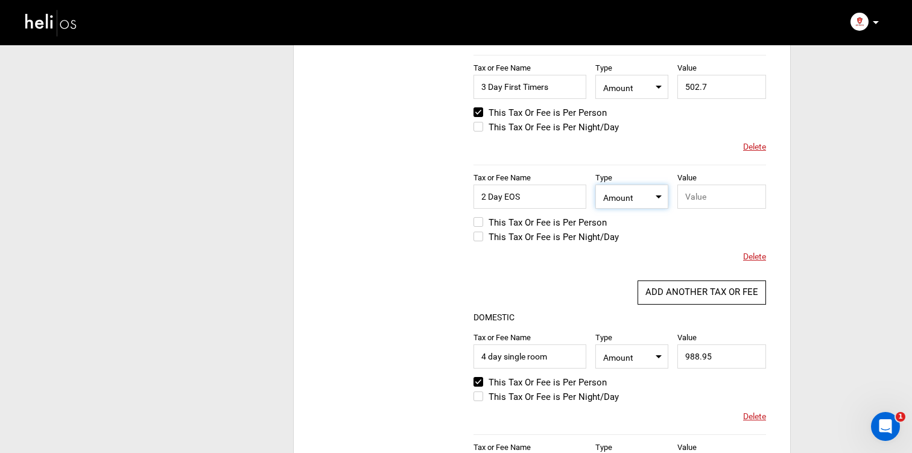
click at [714, 215] on div "Tax or Fee Name 2 Day EOS Type Select Type Amount Value Please provide valid Ta…" at bounding box center [619, 220] width 292 height 110
click at [712, 202] on input "text" at bounding box center [721, 196] width 89 height 24
type input "199.90"
click at [535, 224] on label "This Tax Or Fee is Per Person" at bounding box center [539, 222] width 133 height 14
click at [465, 224] on input "This Tax Or Fee is Per Person" at bounding box center [465, 228] width 0 height 29
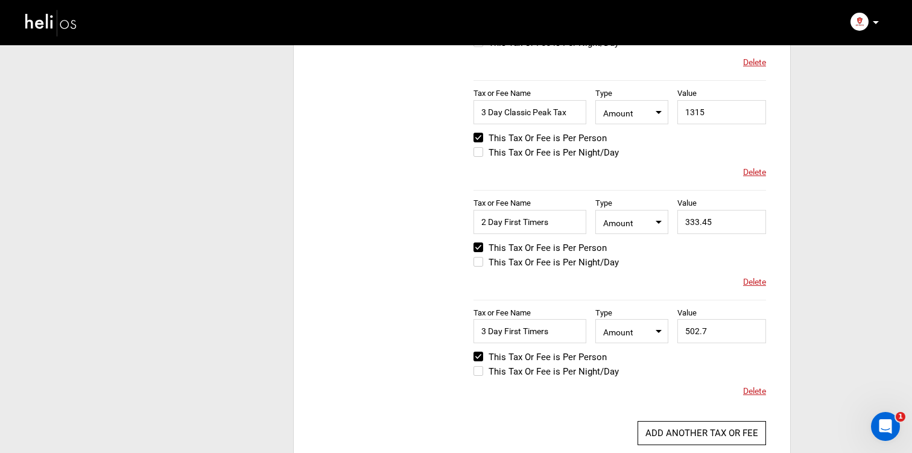
scroll to position [2019, 0]
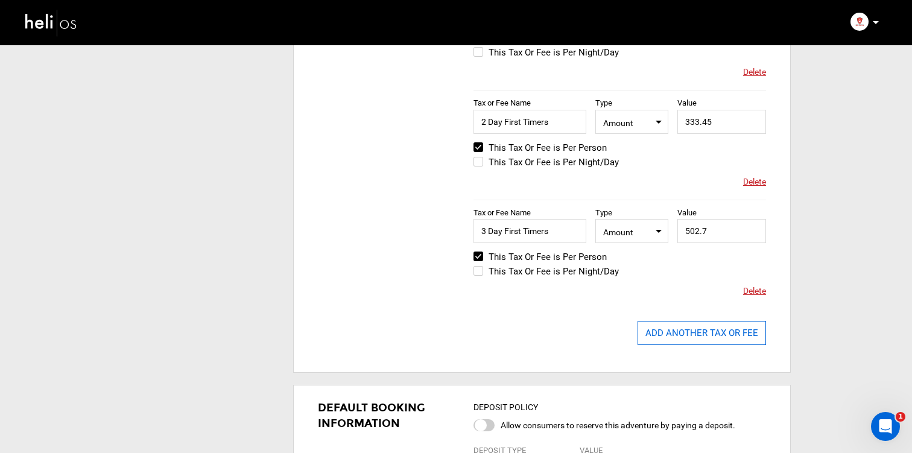
click at [648, 334] on button "ADD ANOTHER TAX OR FEE" at bounding box center [701, 333] width 128 height 24
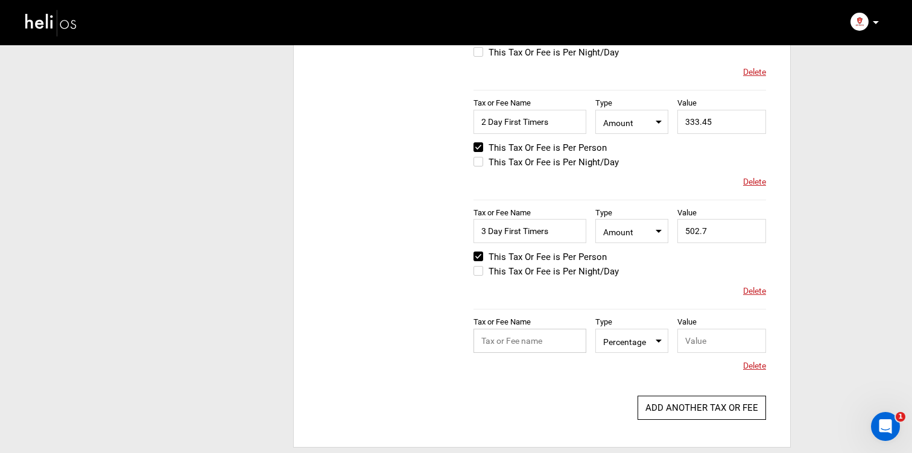
click at [526, 333] on input "text" at bounding box center [529, 341] width 113 height 24
type input "2 Day EOS"
click at [639, 333] on span "Percentage" at bounding box center [631, 340] width 57 height 15
click at [634, 376] on div "Amount" at bounding box center [643, 379] width 71 height 12
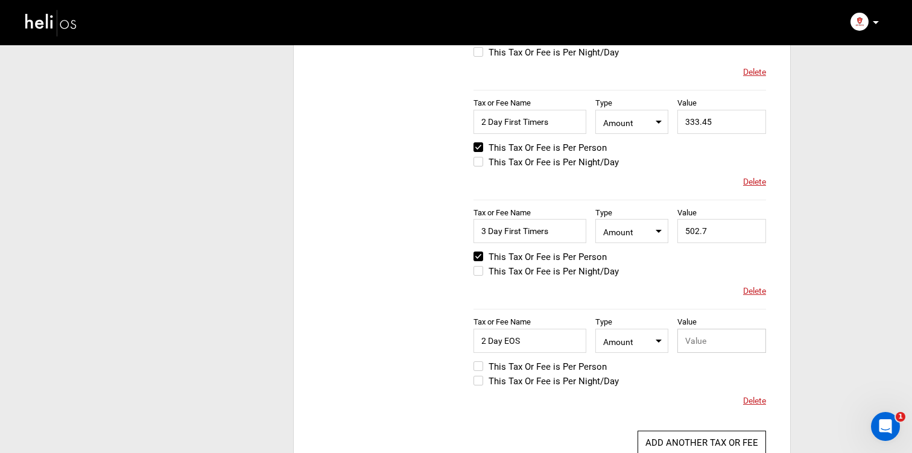
click at [705, 344] on input "text" at bounding box center [721, 341] width 89 height 24
type input "199.90"
click at [496, 364] on label "This Tax Or Fee is Per Person" at bounding box center [539, 366] width 133 height 14
click at [465, 364] on input "This Tax Or Fee is Per Person" at bounding box center [465, 372] width 0 height 29
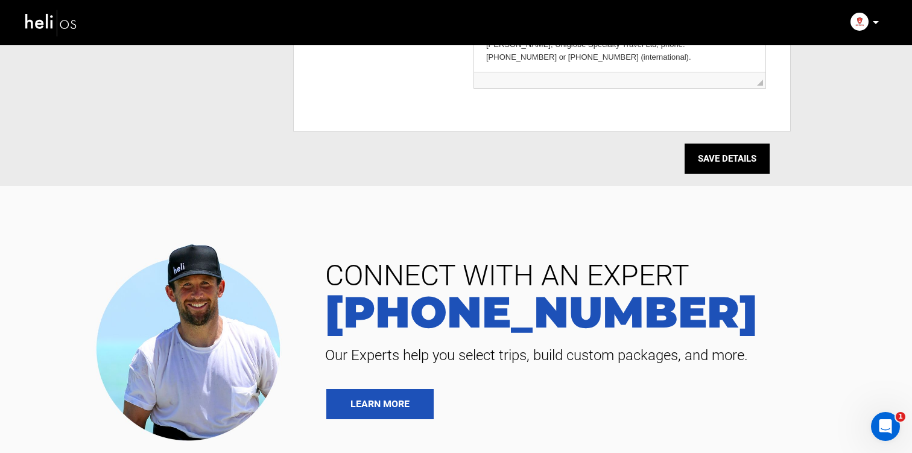
scroll to position [2880, 0]
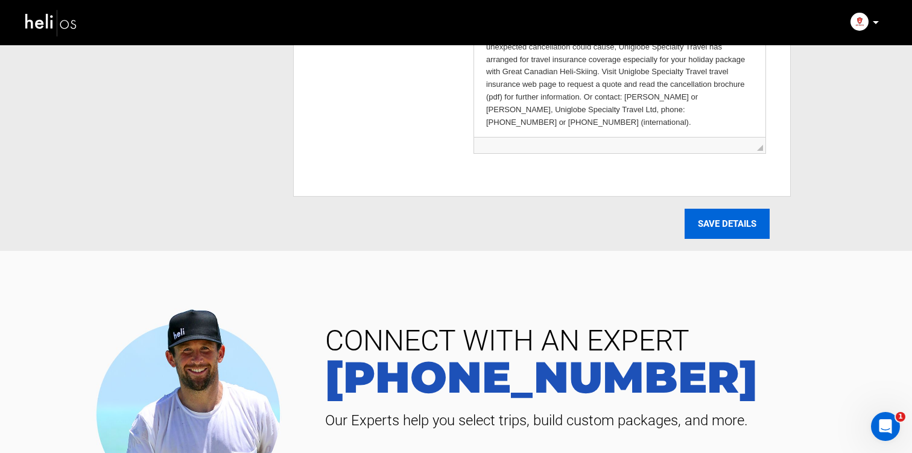
click at [729, 220] on input "SAVE DETAILS" at bounding box center [726, 224] width 85 height 30
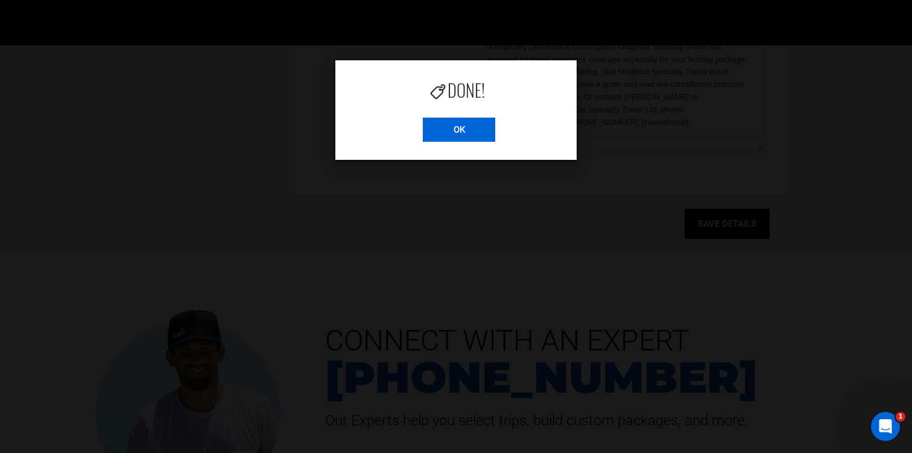
click at [456, 124] on input "OK" at bounding box center [459, 130] width 72 height 24
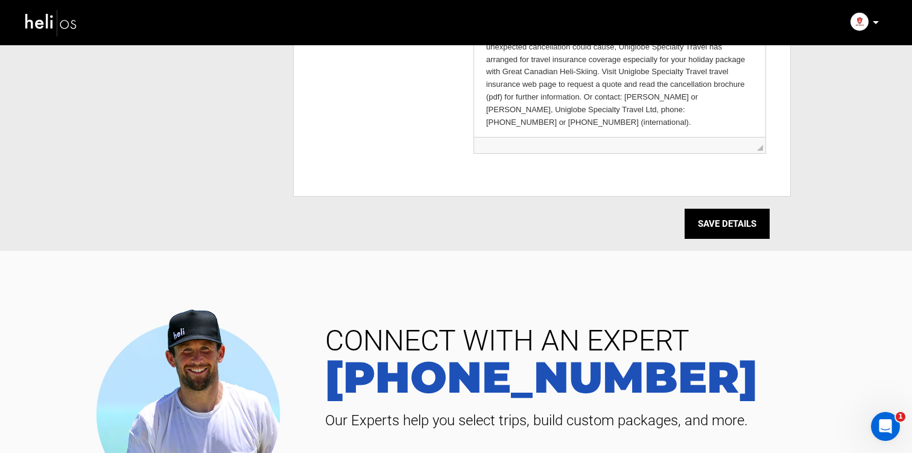
click at [46, 17] on img at bounding box center [51, 23] width 54 height 32
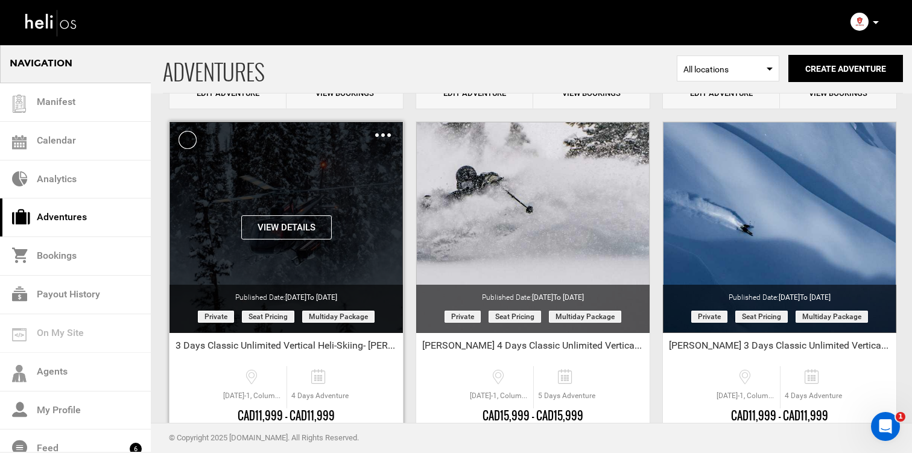
scroll to position [408, 0]
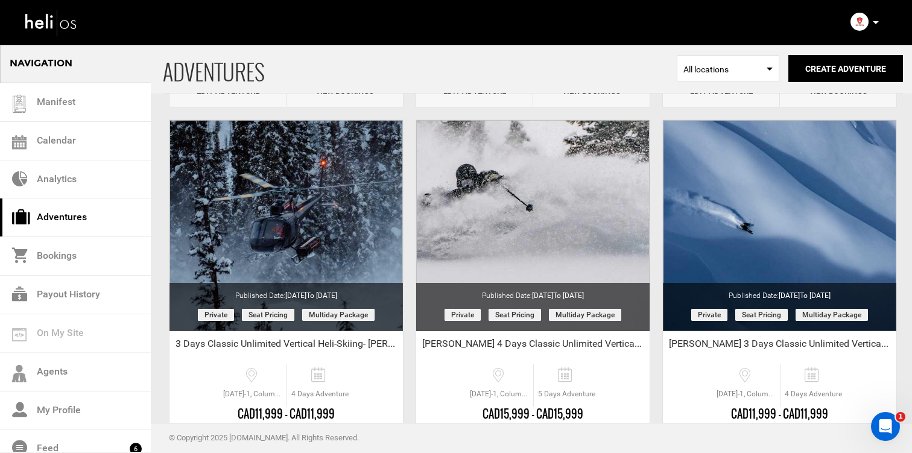
click at [230, 93] on div "ADVENTURES Select Location All locations Create Adventure Public Adventure This…" at bounding box center [533, 68] width 740 height 49
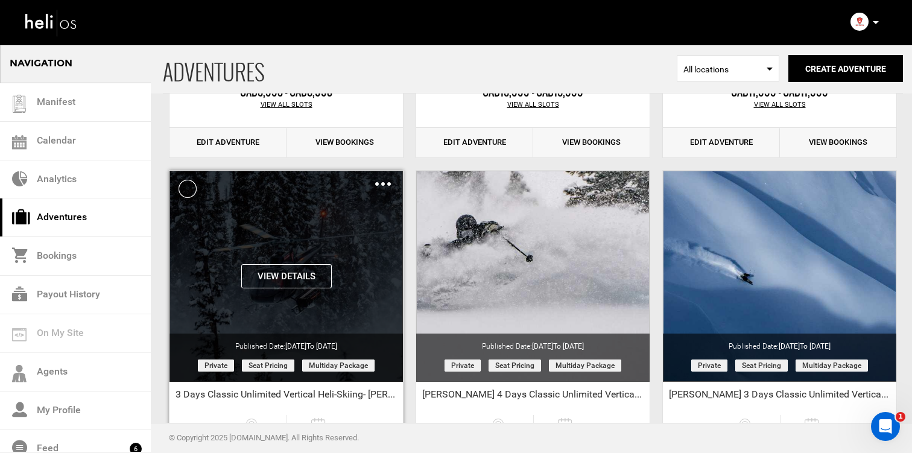
scroll to position [347, 0]
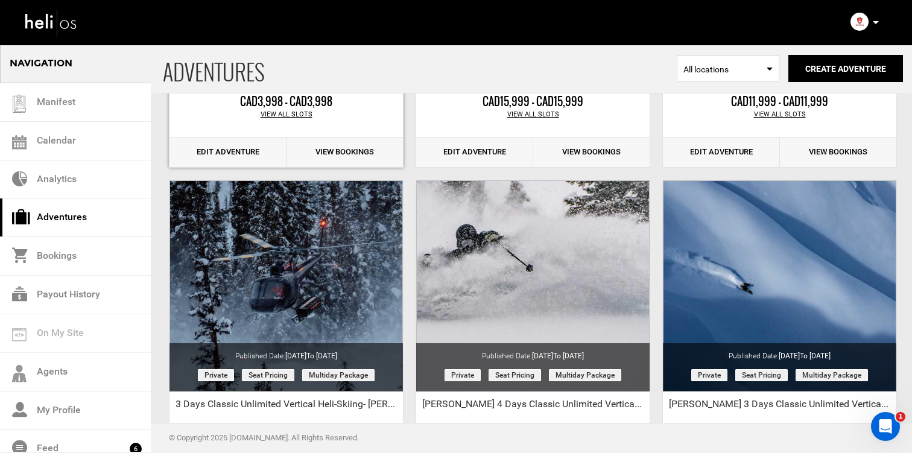
click at [229, 152] on link "Edit Adventure" at bounding box center [227, 152] width 117 height 30
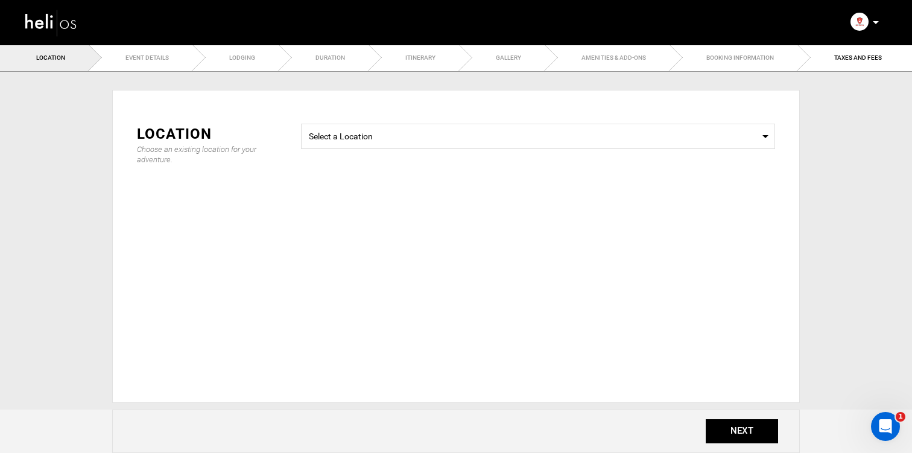
select select "string:2"
type input "1500"
type input "154"
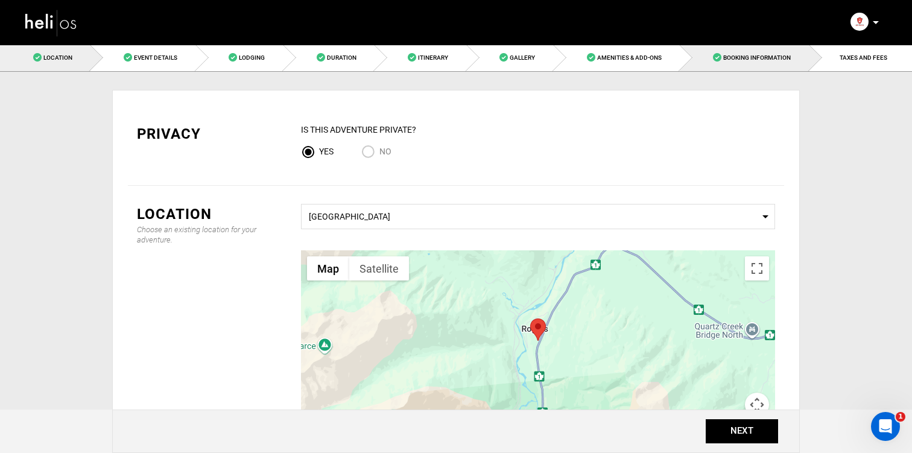
click at [758, 55] on span "Booking Information" at bounding box center [757, 57] width 68 height 7
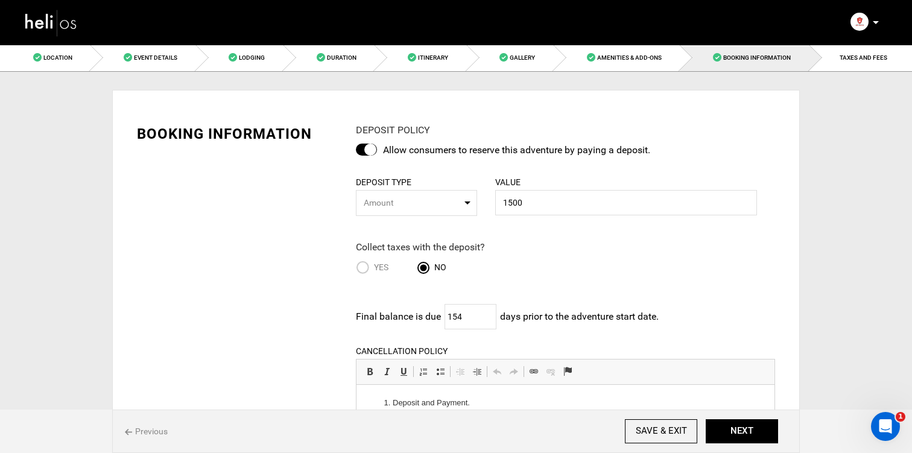
scroll to position [90, 0]
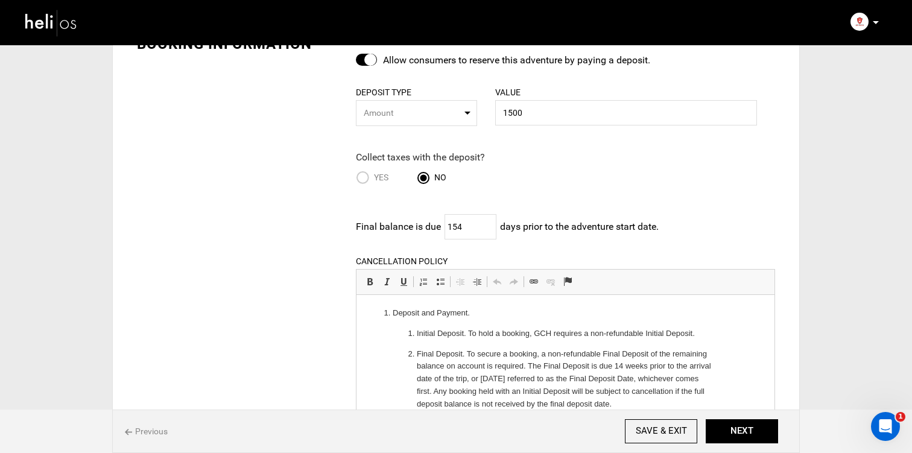
click at [850, 58] on div "Location Event Details Lodging Duration Itinerary Gallery Amenities & Add-Ons B…" at bounding box center [456, 382] width 912 height 856
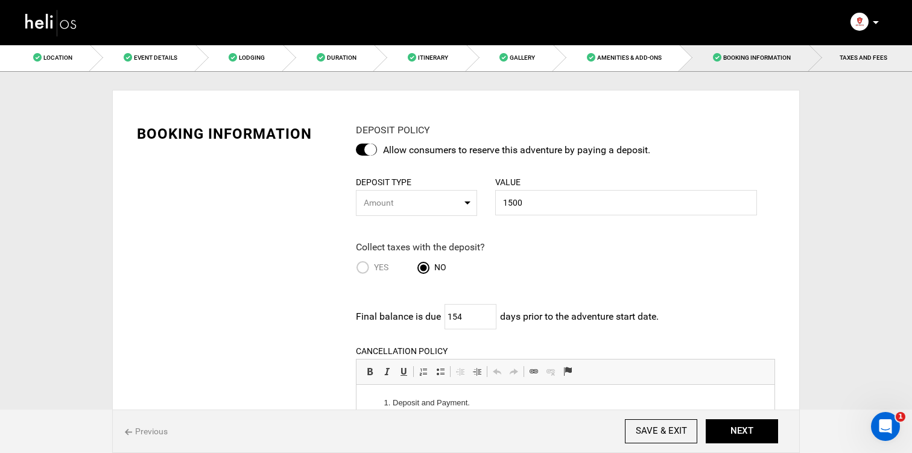
click at [841, 59] on span "TAXES AND FEES" at bounding box center [863, 57] width 48 height 7
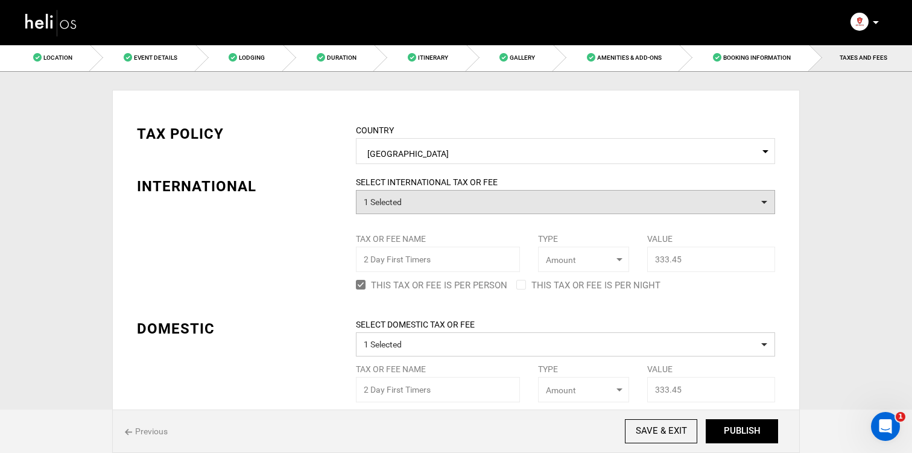
click at [433, 197] on button "1 Selected" at bounding box center [565, 202] width 419 height 24
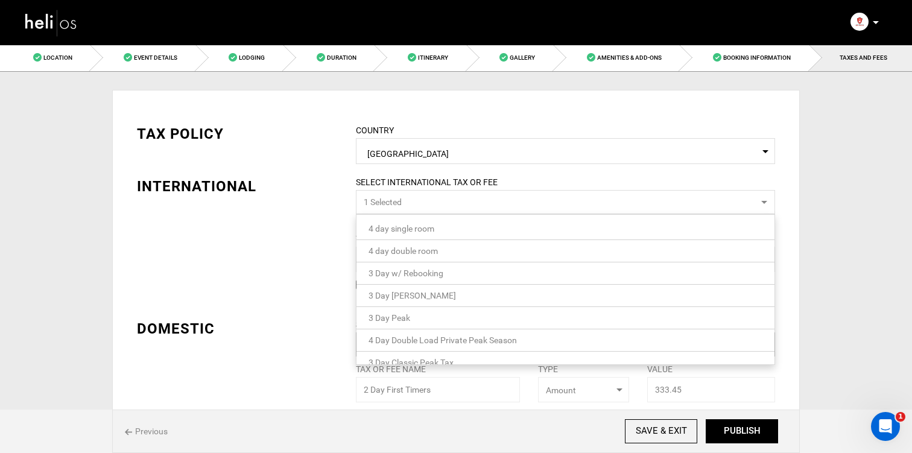
scroll to position [80, 0]
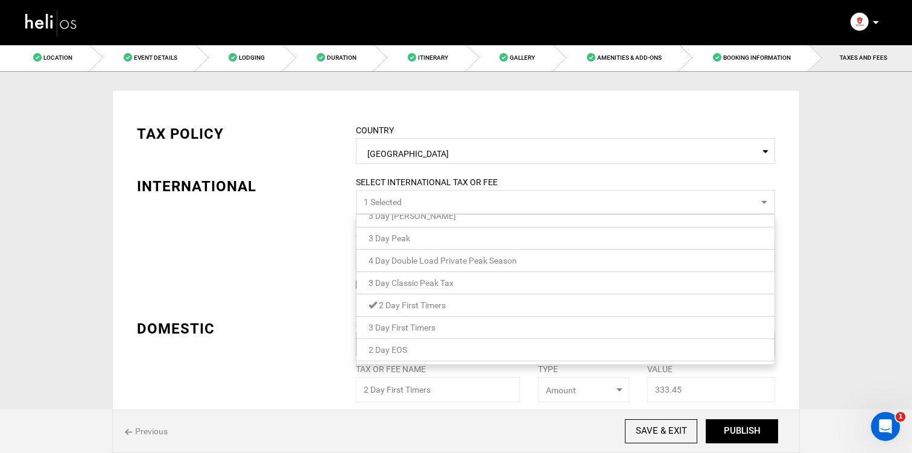
click at [420, 311] on link "2 Day First Timers" at bounding box center [565, 305] width 418 height 16
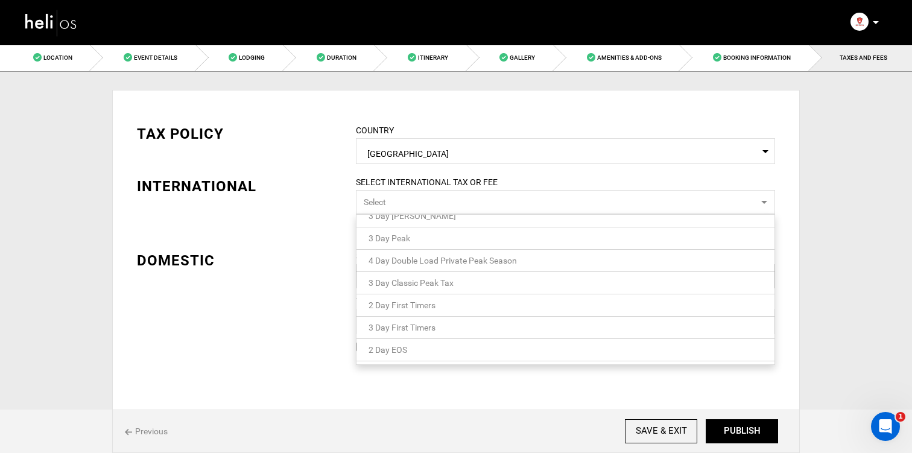
click at [420, 354] on link "2 Day EOS" at bounding box center [565, 350] width 418 height 16
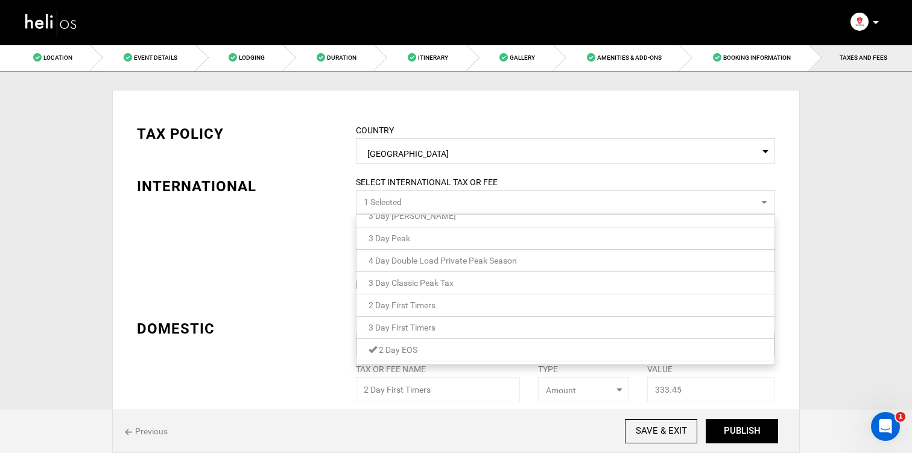
click at [323, 317] on div "TAX POLICY COUNTRY Select Country [GEOGRAPHIC_DATA] Please select a country. IN…" at bounding box center [456, 265] width 656 height 319
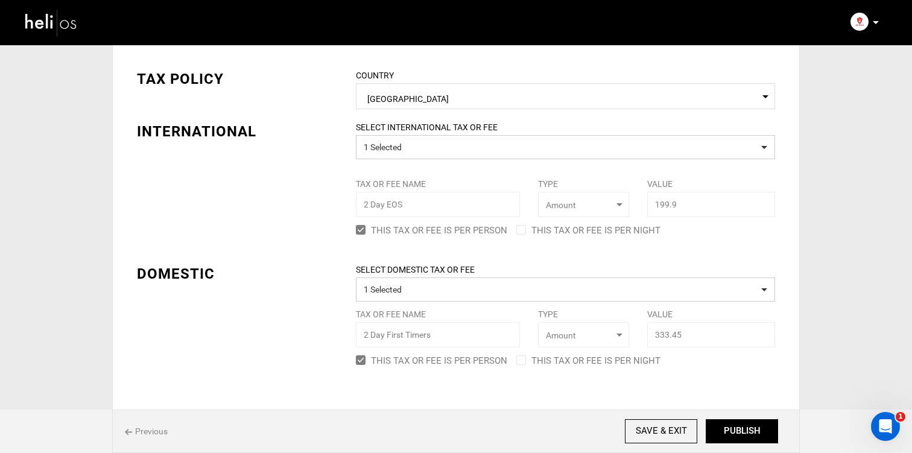
scroll to position [77, 0]
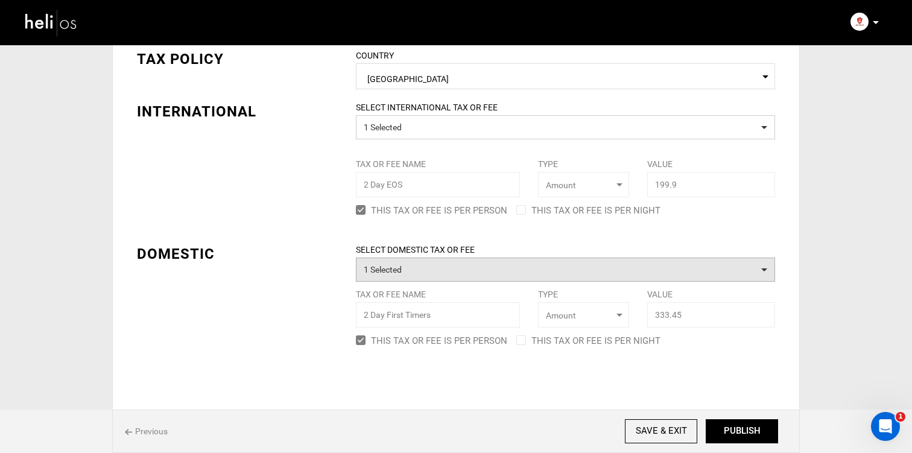
click at [396, 257] on button "1 Selected" at bounding box center [565, 269] width 419 height 24
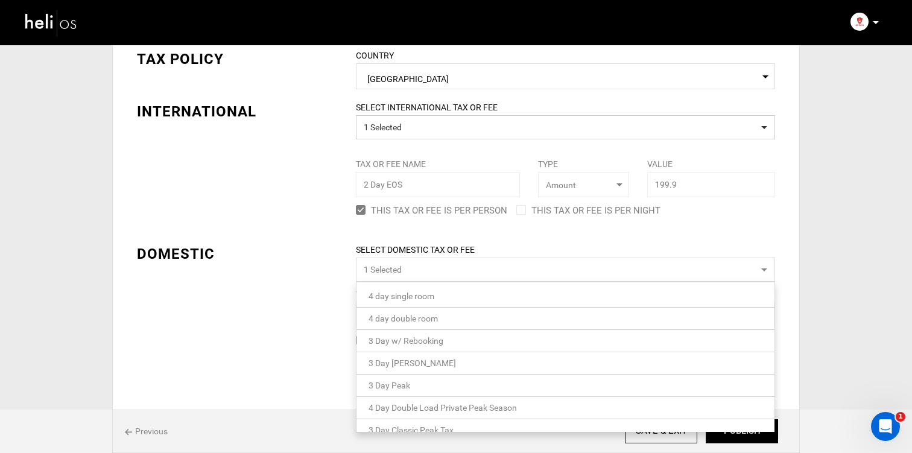
scroll to position [80, 0]
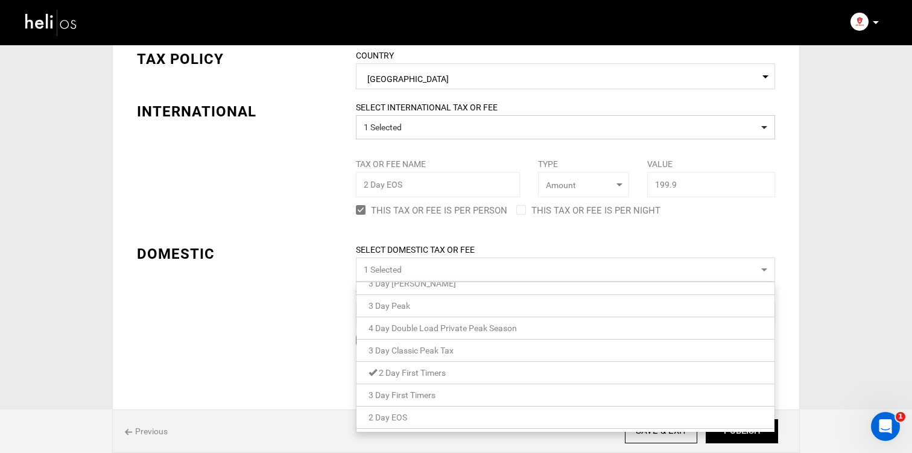
click at [406, 376] on span "2 Day First Timers" at bounding box center [412, 373] width 67 height 10
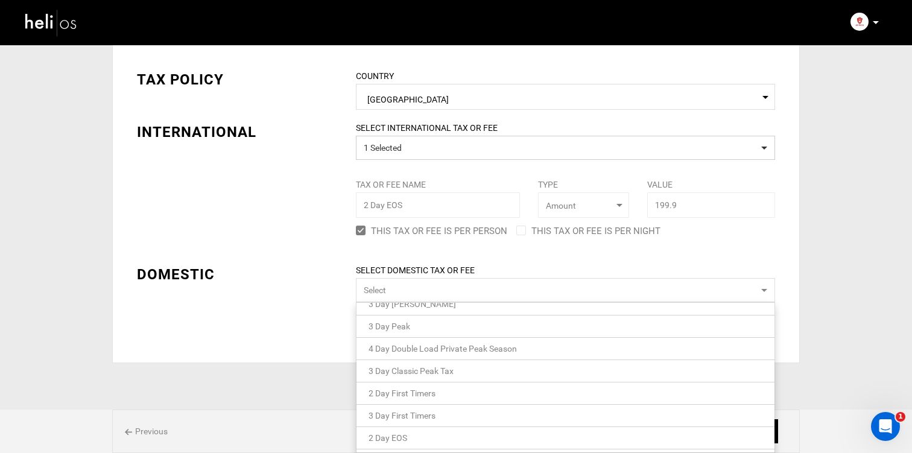
click at [404, 440] on span "2 Day EOS" at bounding box center [387, 438] width 39 height 10
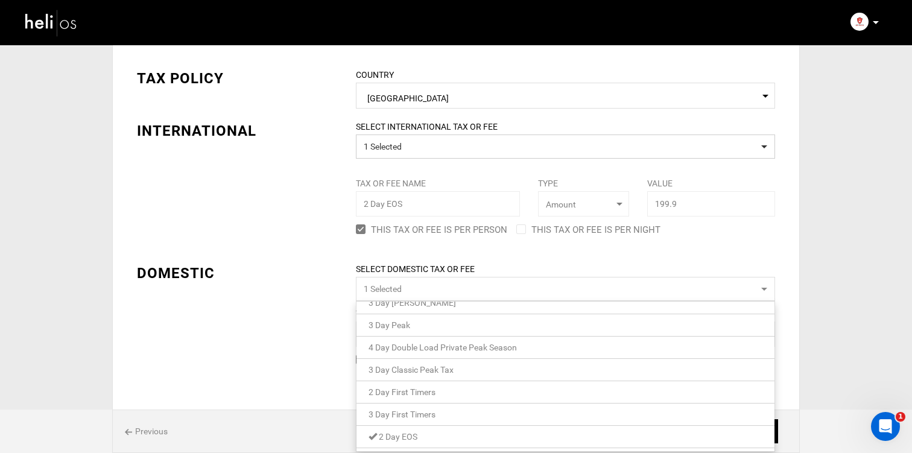
click at [289, 344] on div "TAX POLICY COUNTRY Select Country [GEOGRAPHIC_DATA] Please select a country. IN…" at bounding box center [456, 209] width 656 height 319
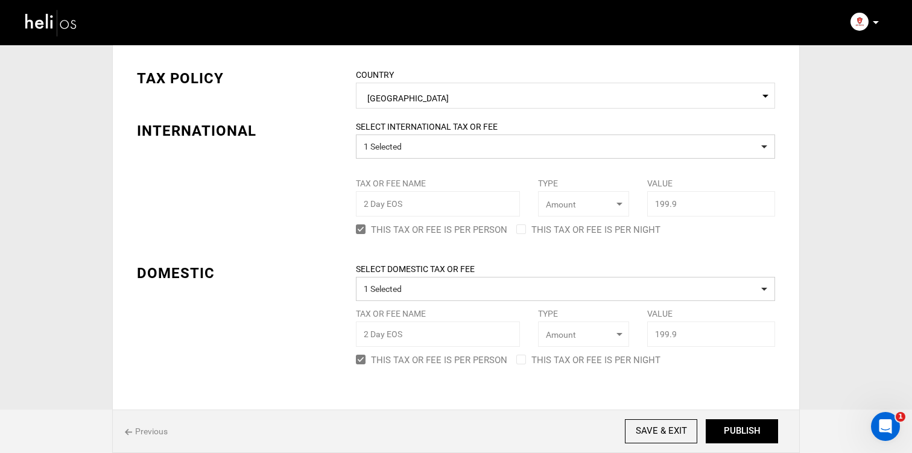
scroll to position [77, 0]
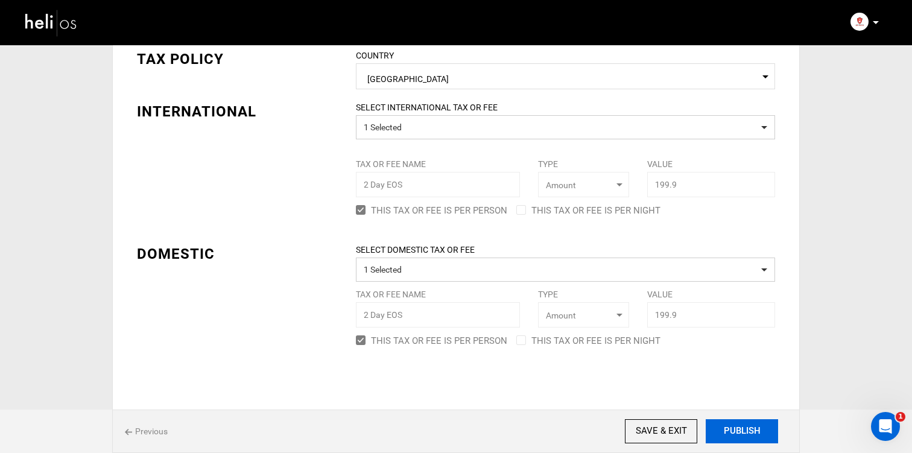
click at [736, 433] on button "PUBLISH" at bounding box center [741, 431] width 72 height 24
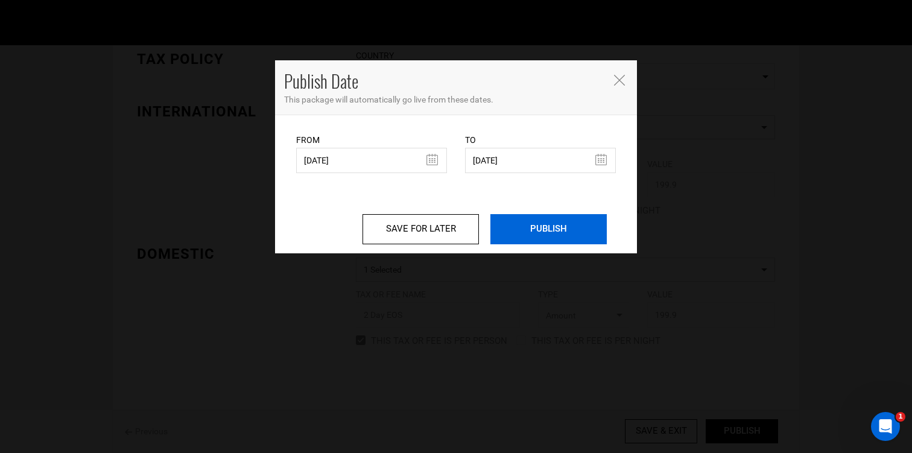
click at [535, 228] on input "PUBLISH" at bounding box center [548, 229] width 116 height 30
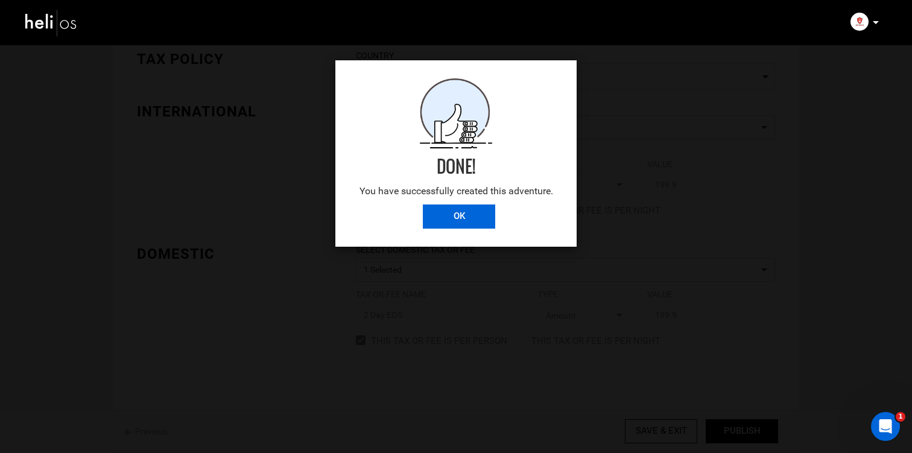
click at [449, 210] on input "OK" at bounding box center [459, 216] width 72 height 24
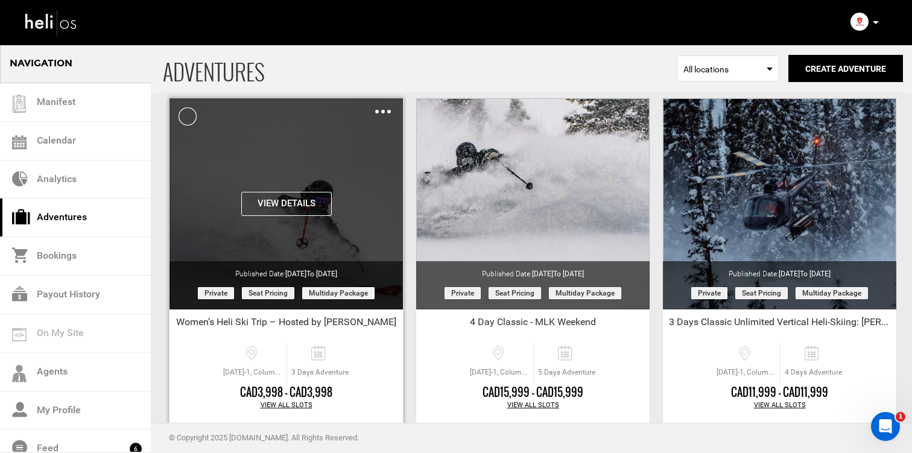
scroll to position [51, 0]
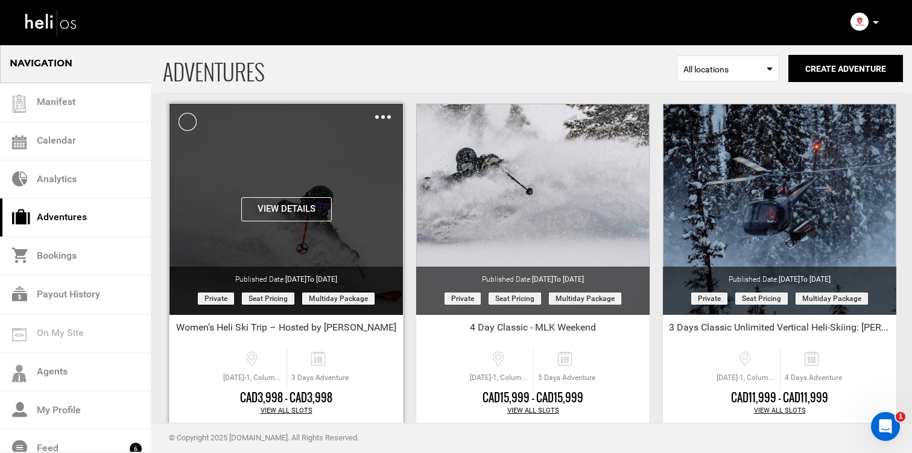
click at [385, 118] on img at bounding box center [383, 117] width 16 height 4
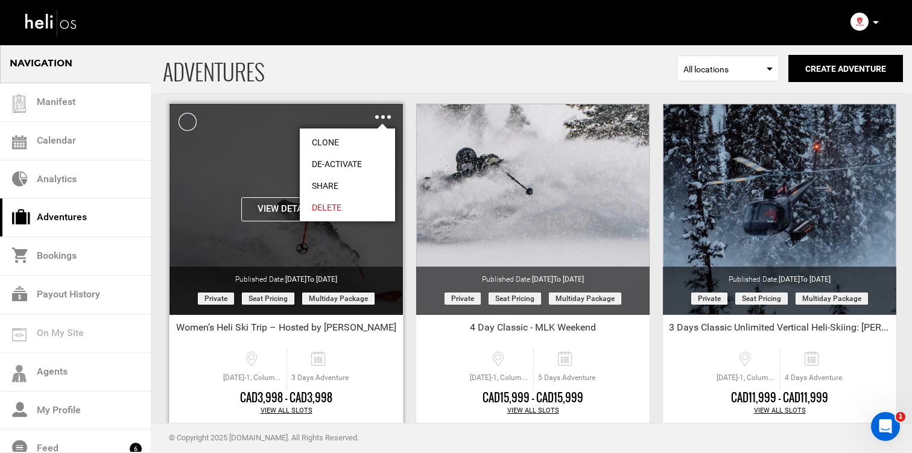
click at [367, 184] on link "Share" at bounding box center [347, 186] width 95 height 22
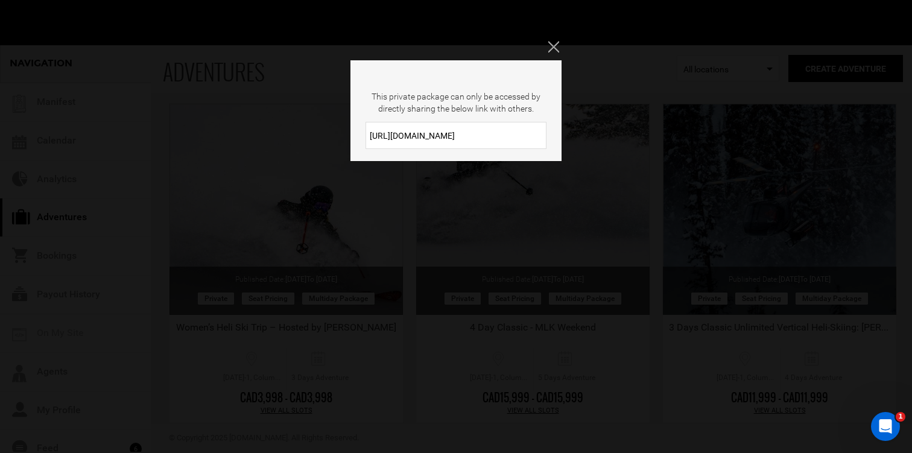
click at [414, 132] on input "[URL][DOMAIN_NAME]" at bounding box center [455, 135] width 181 height 27
click at [307, 136] on div "This private package can only be accessed by directly sharing the below link wi…" at bounding box center [456, 226] width 912 height 453
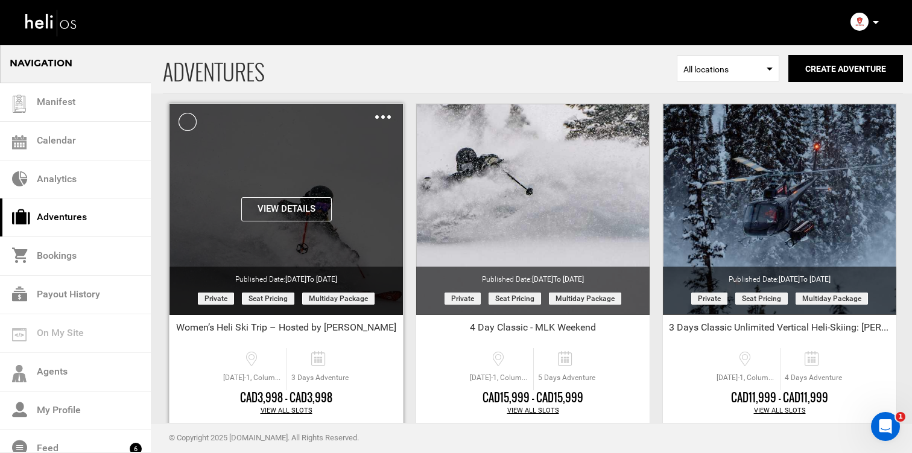
click at [385, 113] on div "Clone De-Activate Share Delete" at bounding box center [383, 117] width 16 height 14
click at [384, 118] on img at bounding box center [383, 117] width 16 height 4
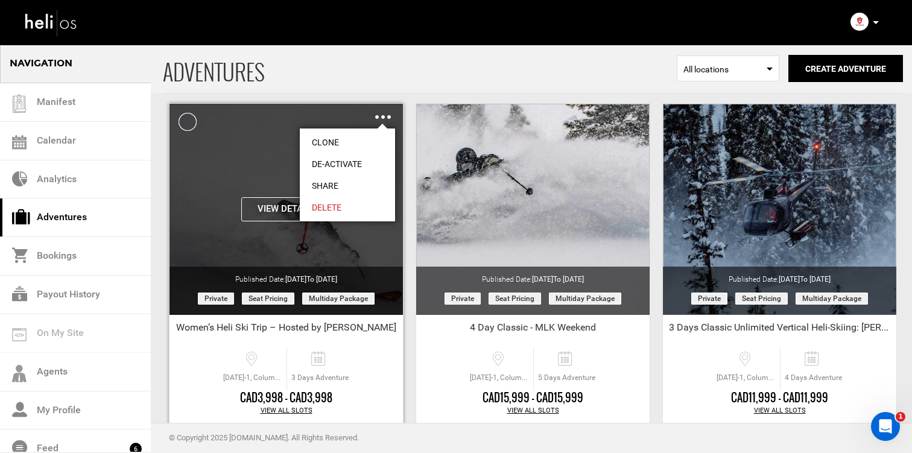
click at [342, 181] on link "Share" at bounding box center [347, 186] width 95 height 22
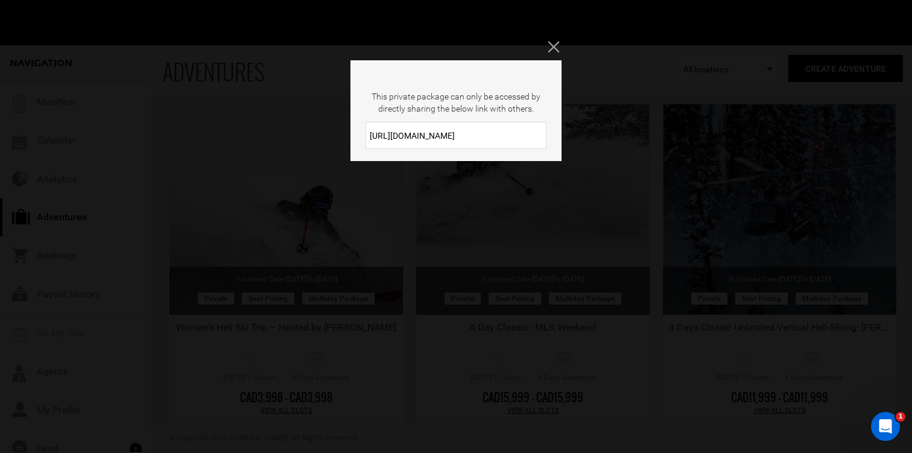
click at [403, 133] on input "[URL][DOMAIN_NAME]" at bounding box center [455, 135] width 181 height 27
click at [412, 236] on div "This private package can only be accessed by directly sharing the below link wi…" at bounding box center [456, 226] width 912 height 453
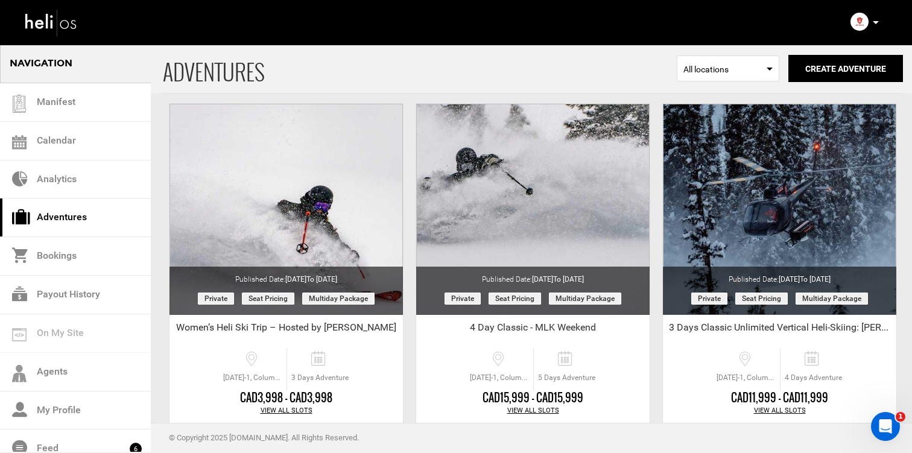
click at [878, 30] on div "Complete Your Profile Account Settings Change Password Logout" at bounding box center [874, 25] width 7 height 18
click at [878, 24] on icon at bounding box center [875, 22] width 6 height 3
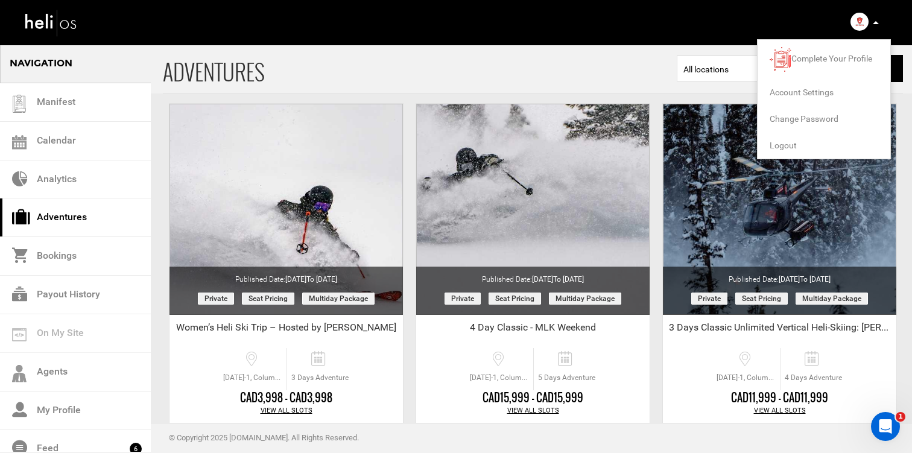
click at [878, 24] on icon at bounding box center [875, 22] width 6 height 3
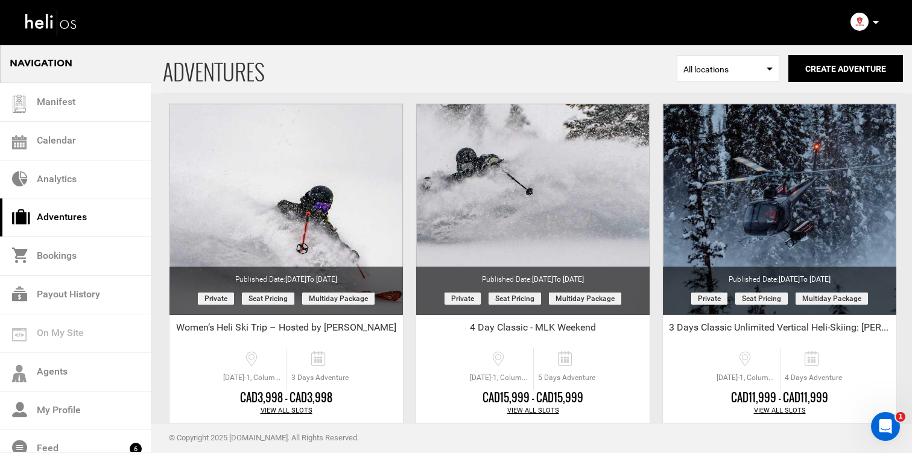
click at [878, 25] on p at bounding box center [874, 23] width 7 height 14
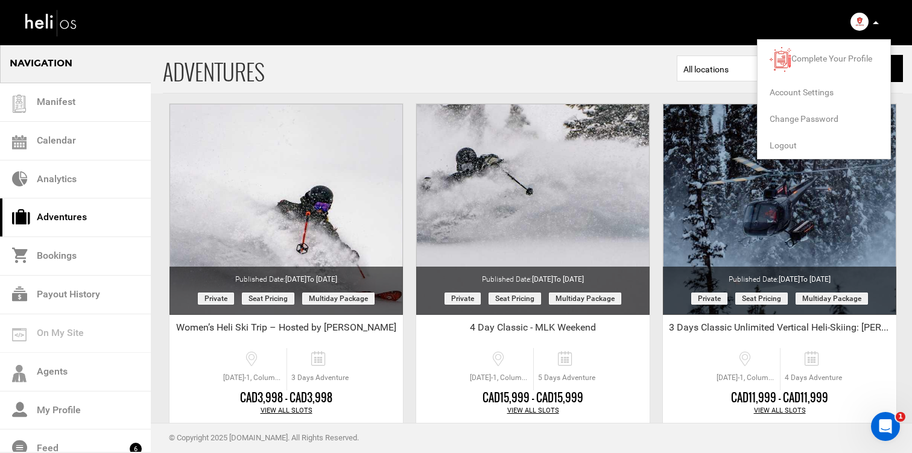
click at [676, 34] on div "Manifest Calendar Analytics Adventures Bookings Payout History Agents My Profil…" at bounding box center [455, 21] width 881 height 43
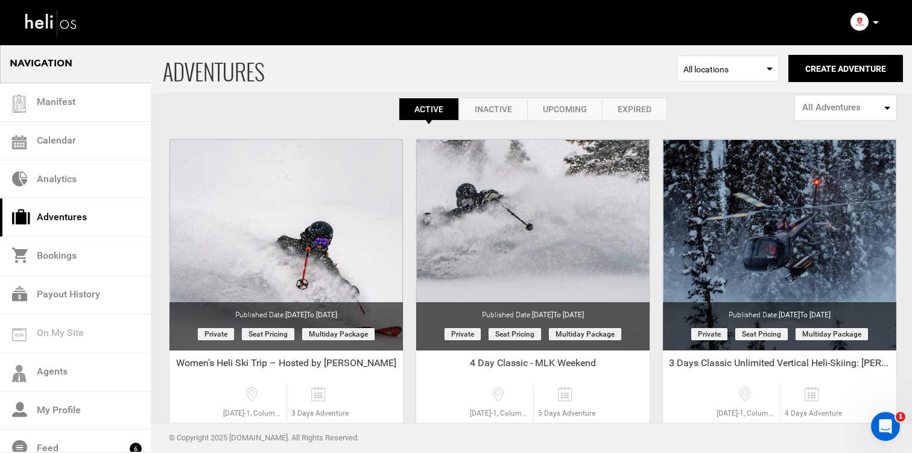
scroll to position [0, 0]
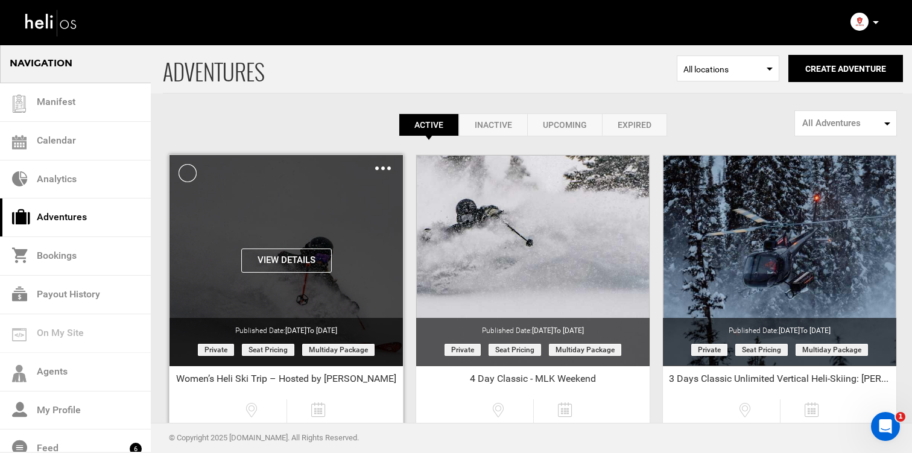
click at [276, 263] on button "View Details" at bounding box center [286, 260] width 90 height 24
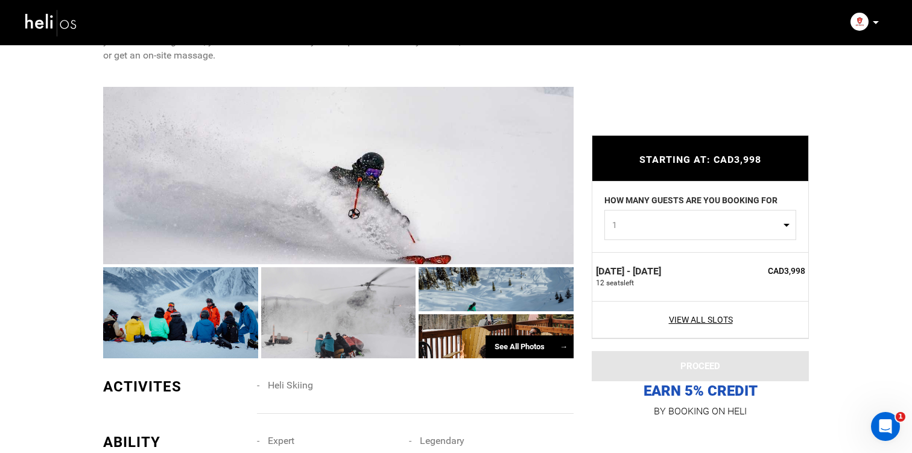
scroll to position [839, 0]
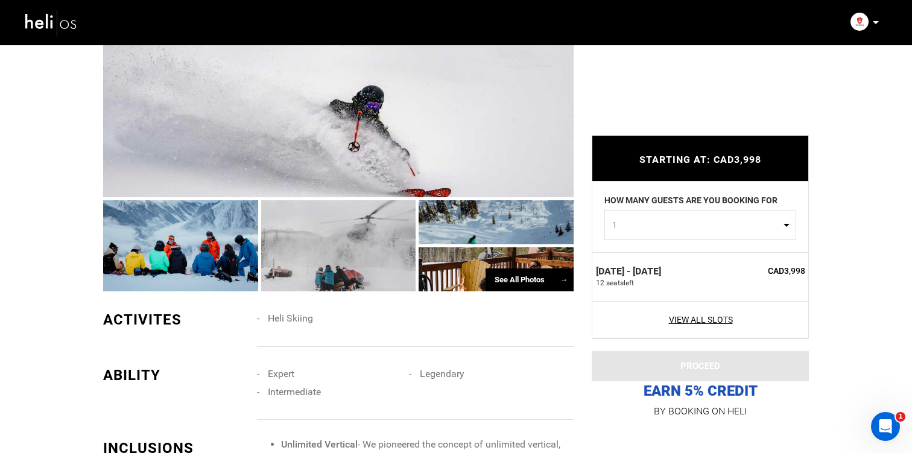
click at [356, 145] on div at bounding box center [338, 108] width 470 height 177
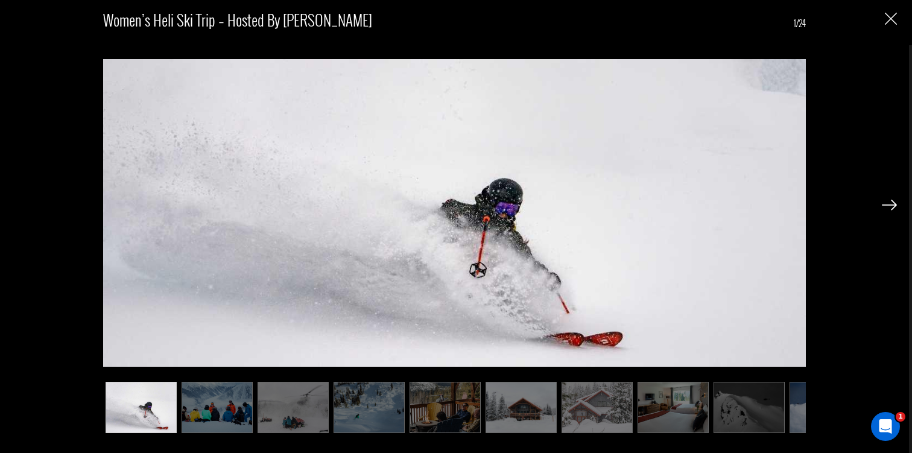
click at [891, 203] on img at bounding box center [888, 205] width 15 height 11
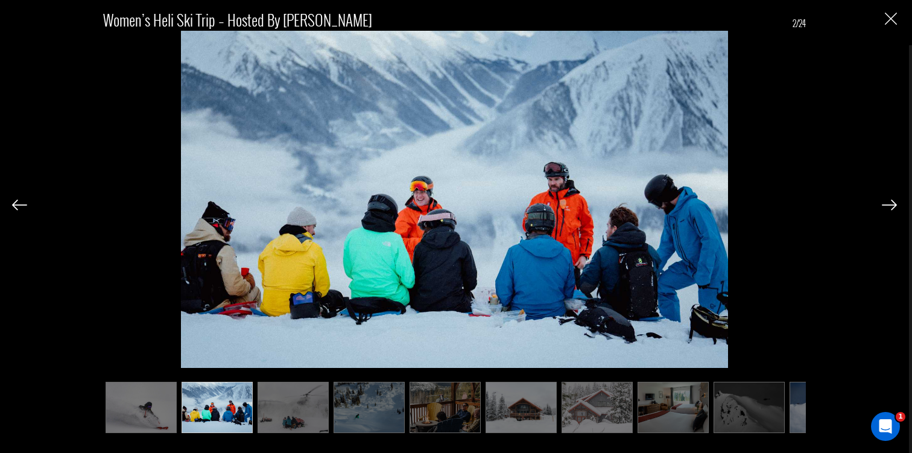
click at [891, 203] on img at bounding box center [888, 205] width 15 height 11
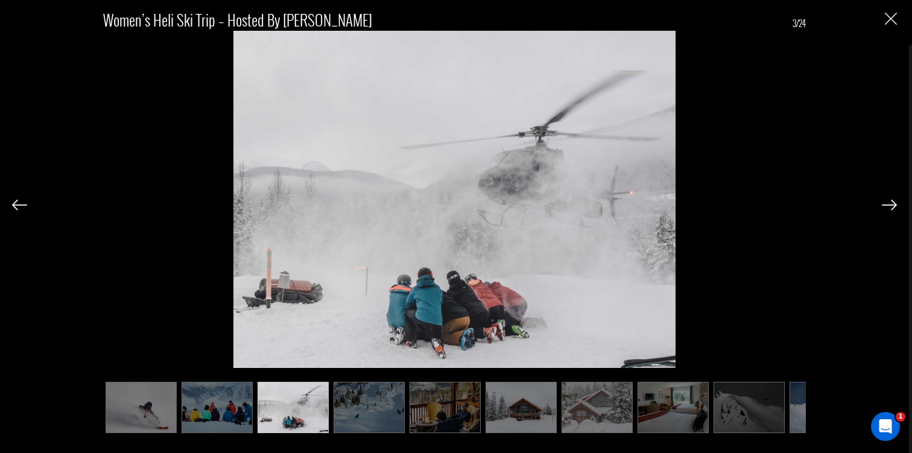
click at [891, 203] on img at bounding box center [888, 205] width 15 height 11
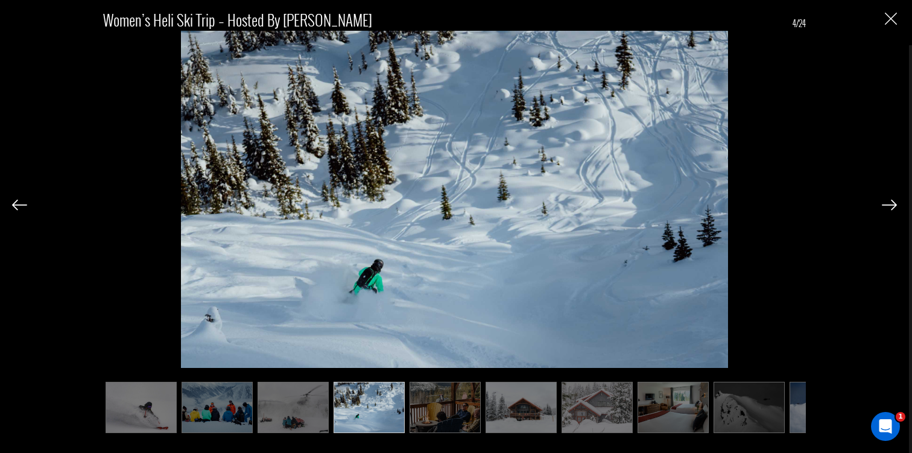
click at [891, 203] on img at bounding box center [888, 205] width 15 height 11
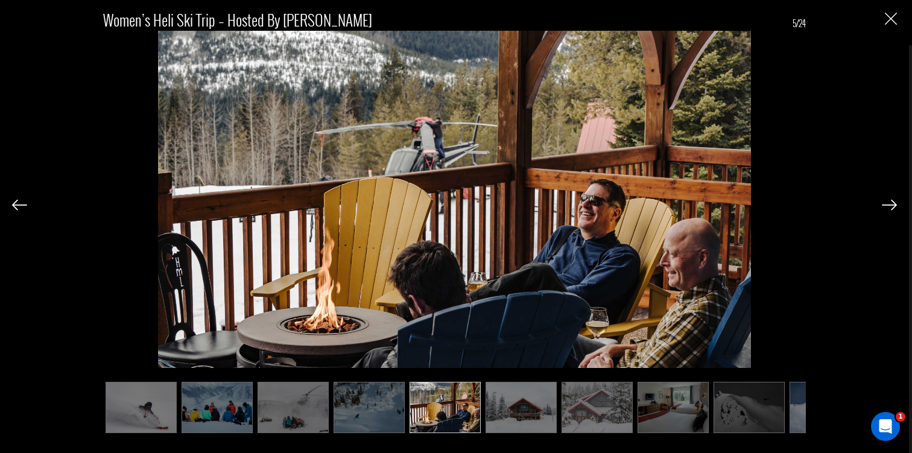
click at [891, 203] on img at bounding box center [888, 205] width 15 height 11
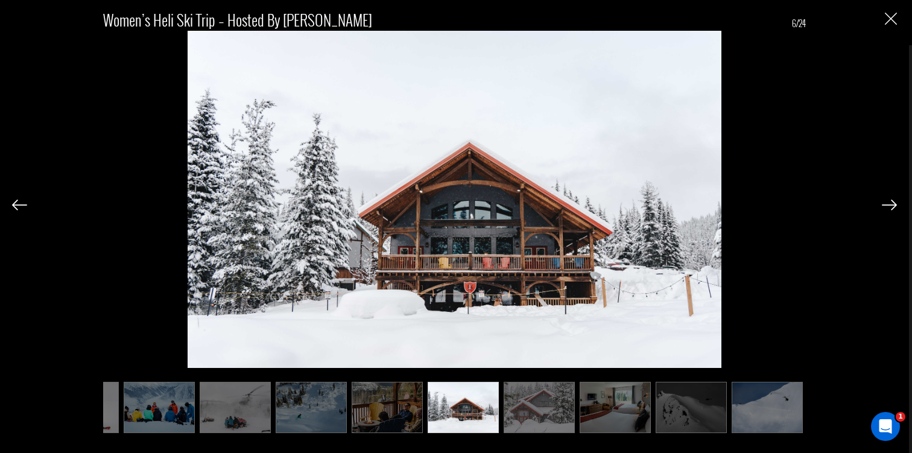
scroll to position [0, 60]
click at [891, 203] on img at bounding box center [888, 205] width 15 height 11
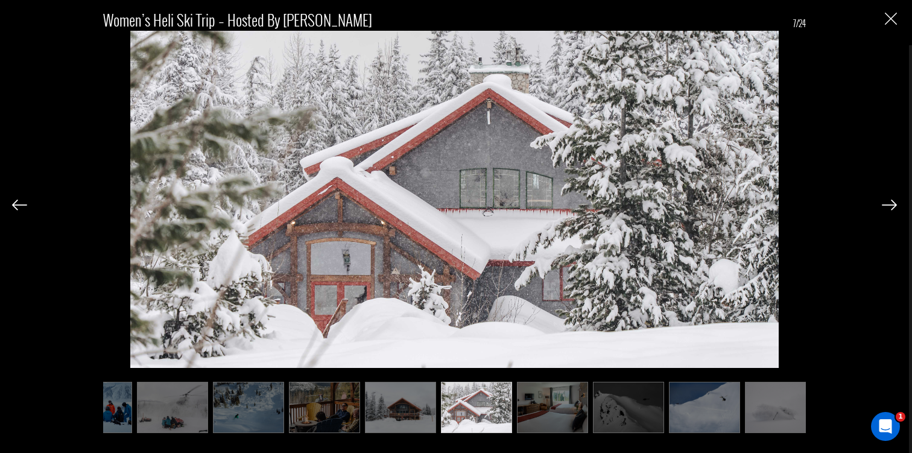
click at [891, 203] on img at bounding box center [888, 205] width 15 height 11
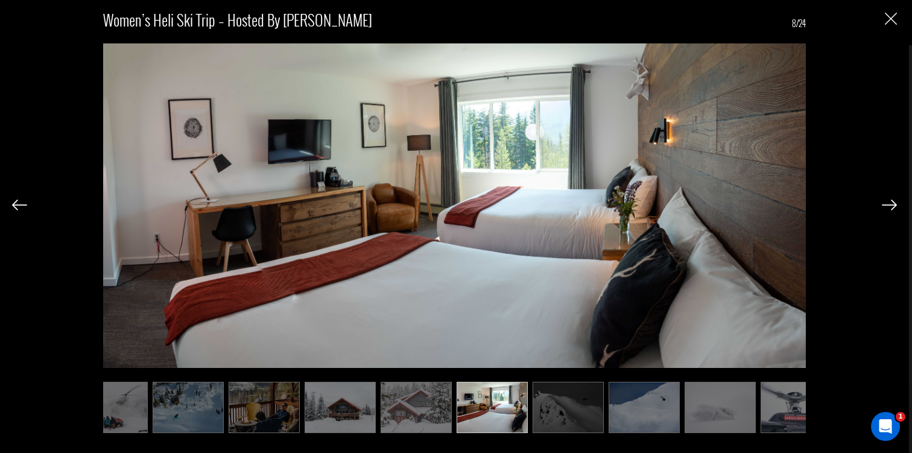
click at [891, 203] on img at bounding box center [888, 205] width 15 height 11
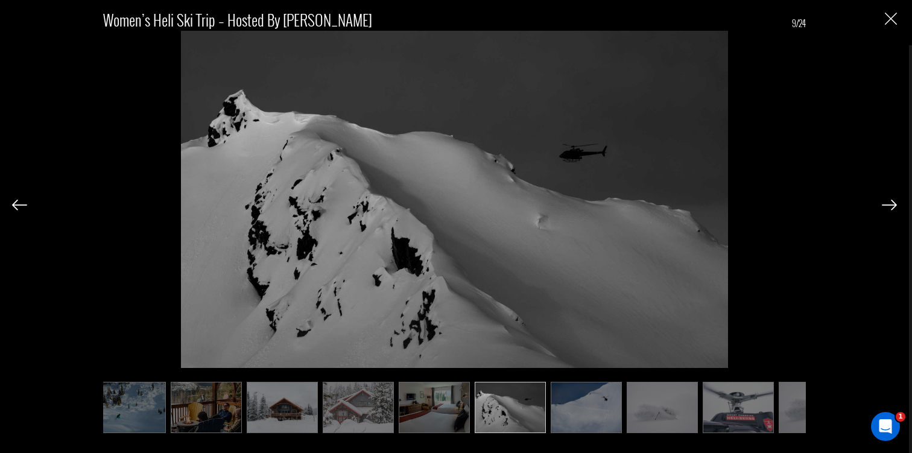
click at [891, 203] on img at bounding box center [888, 205] width 15 height 11
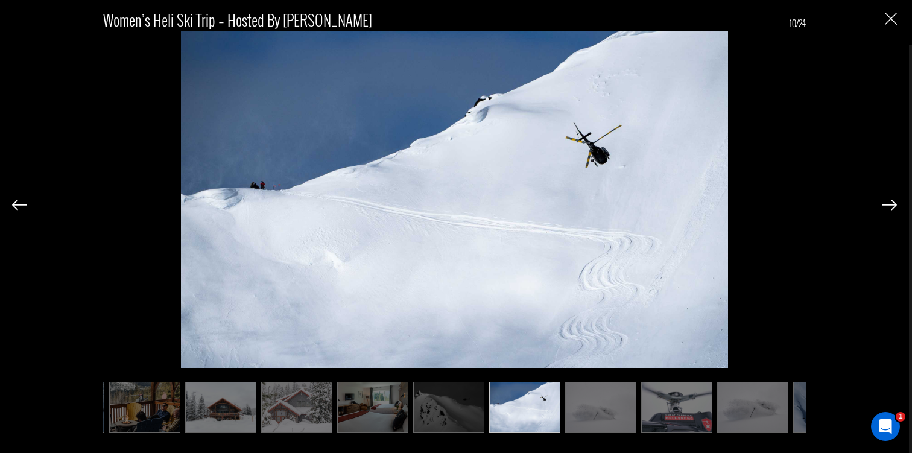
click at [891, 203] on img at bounding box center [888, 205] width 15 height 11
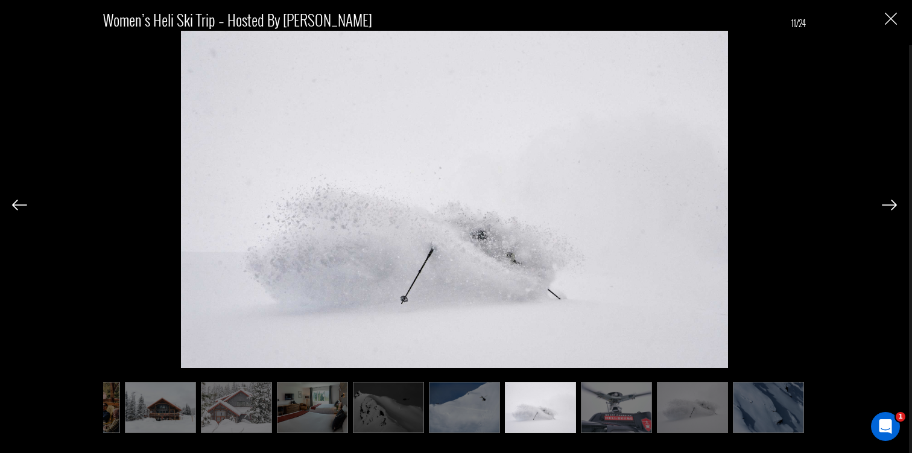
click at [891, 203] on img at bounding box center [888, 205] width 15 height 11
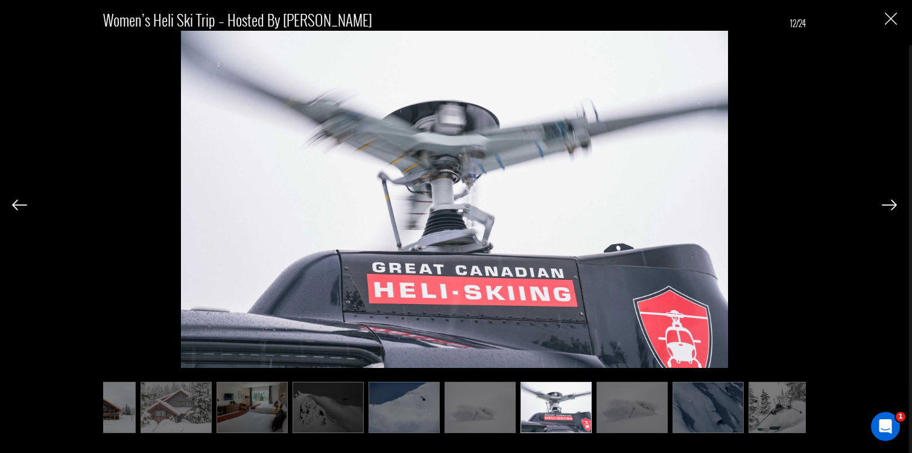
click at [891, 203] on img at bounding box center [888, 205] width 15 height 11
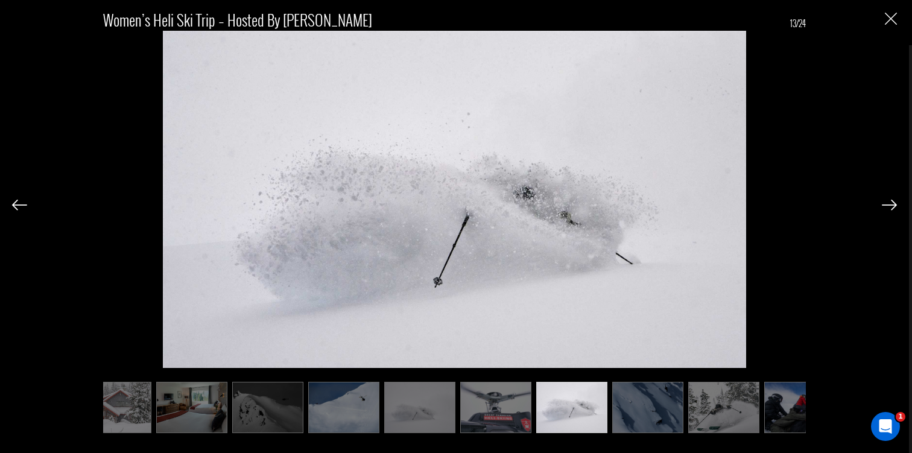
click at [891, 203] on img at bounding box center [888, 205] width 15 height 11
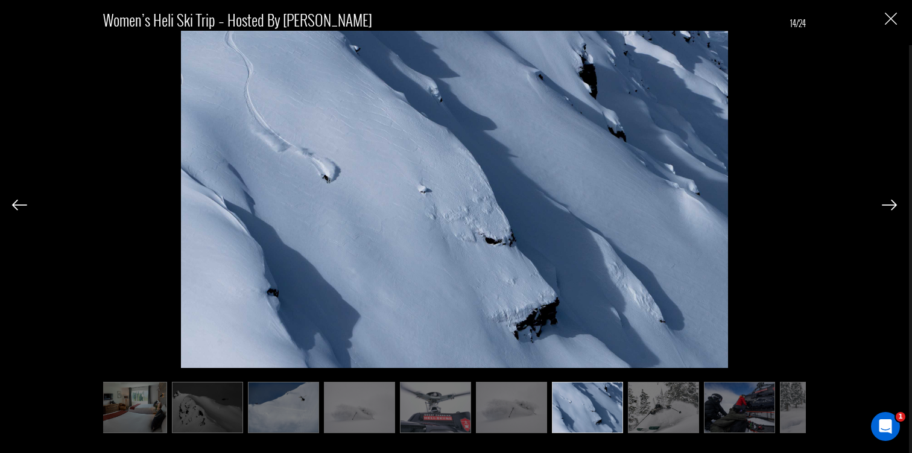
click at [891, 203] on img at bounding box center [888, 205] width 15 height 11
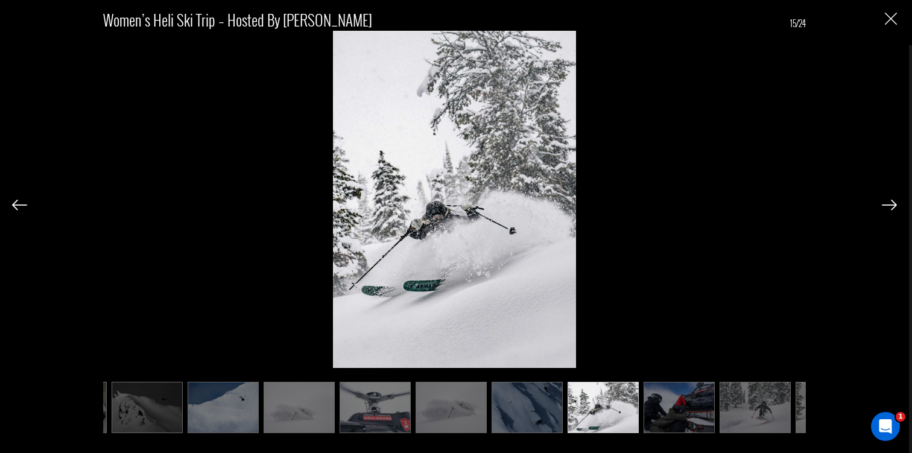
click at [891, 203] on img at bounding box center [888, 205] width 15 height 11
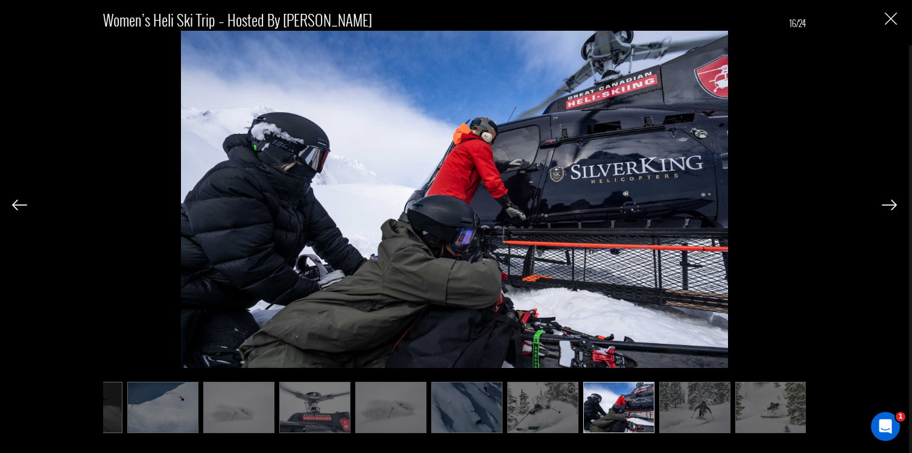
click at [891, 203] on img at bounding box center [888, 205] width 15 height 11
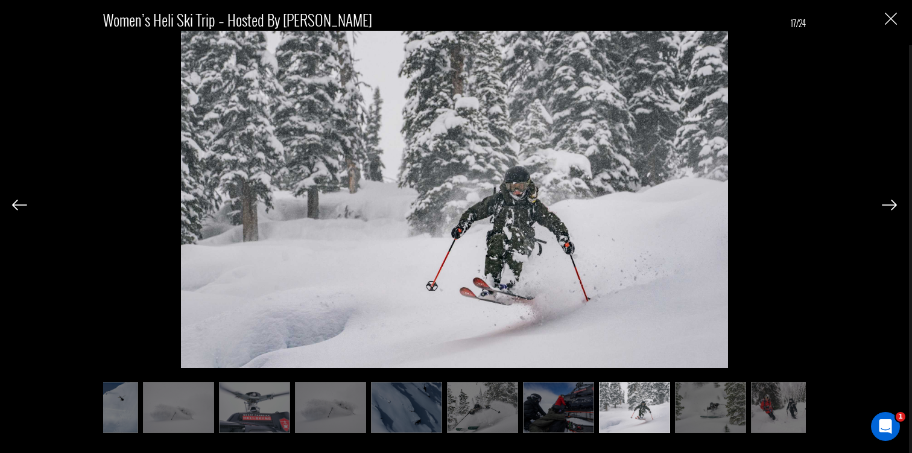
click at [891, 203] on img at bounding box center [888, 205] width 15 height 11
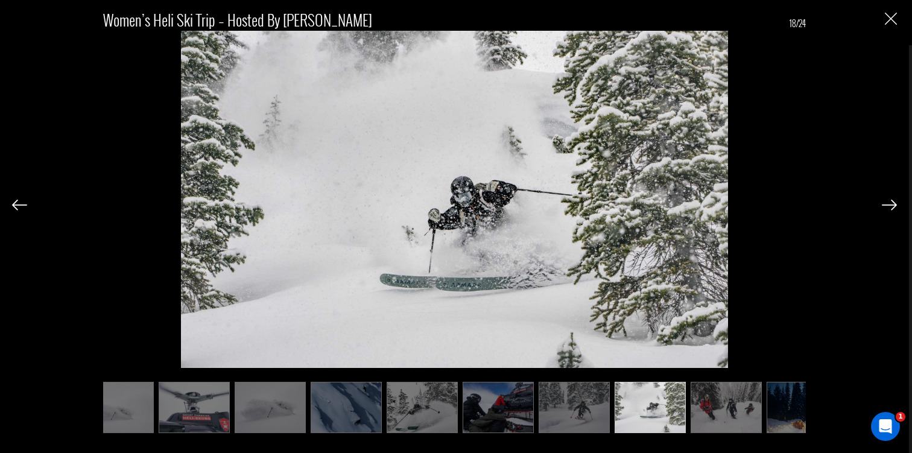
click at [891, 203] on img at bounding box center [888, 205] width 15 height 11
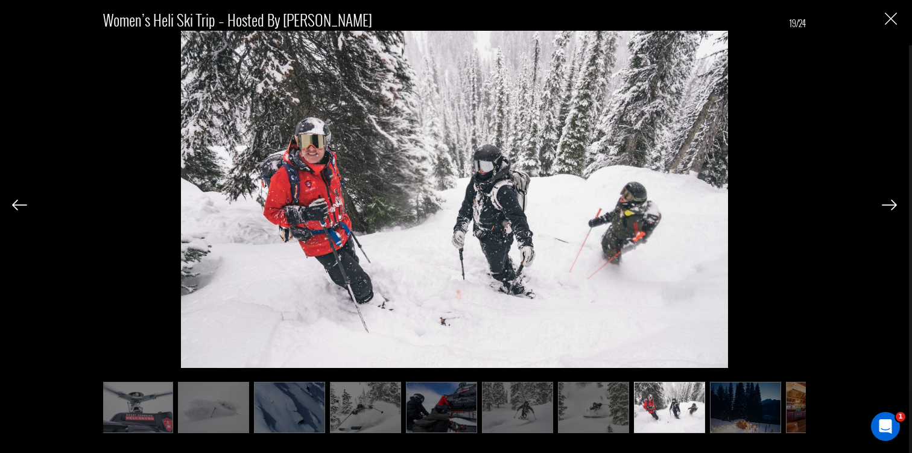
scroll to position [0, 843]
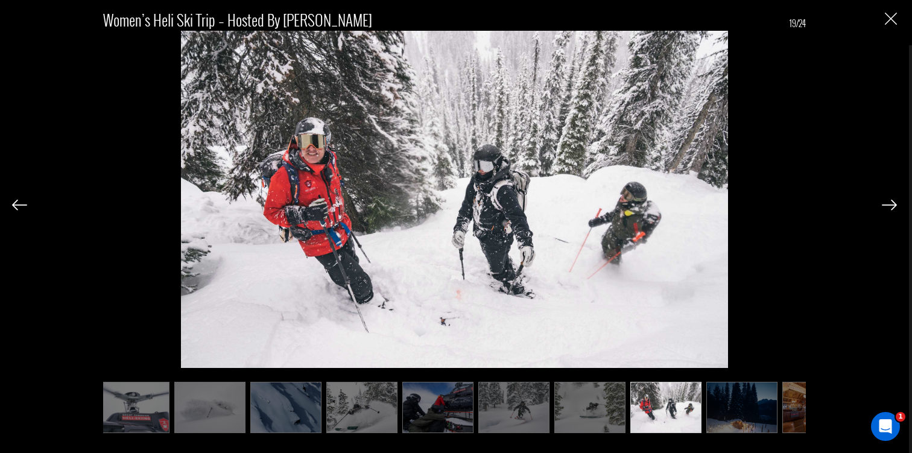
click at [891, 203] on img at bounding box center [888, 205] width 15 height 11
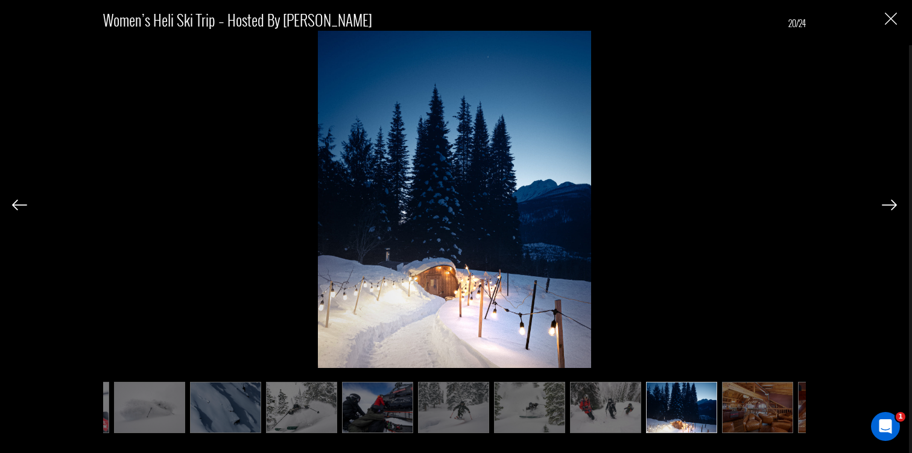
click at [891, 203] on img at bounding box center [888, 205] width 15 height 11
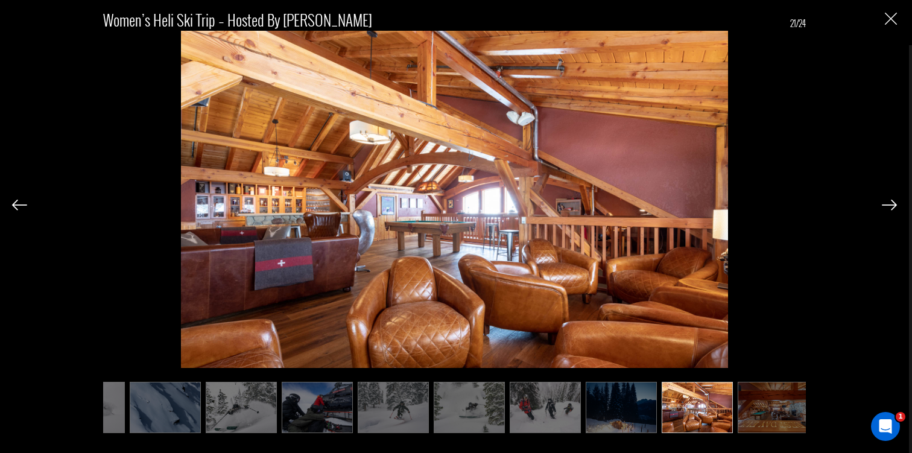
click at [891, 203] on img at bounding box center [888, 205] width 15 height 11
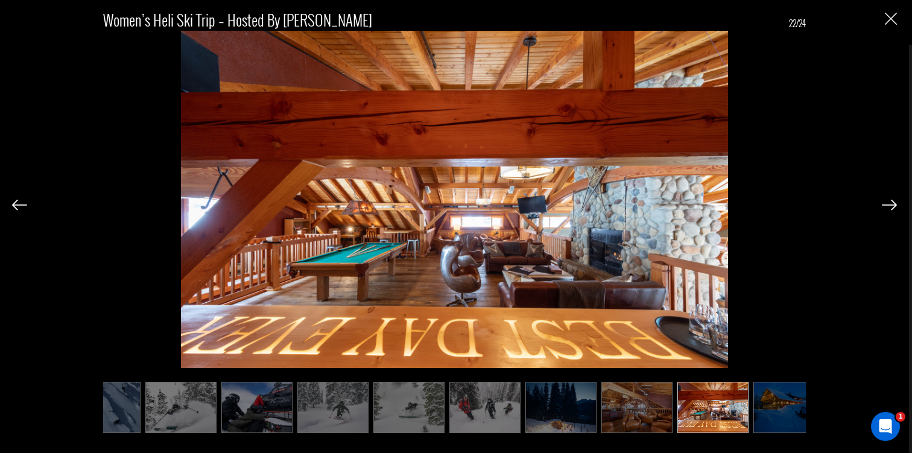
click at [891, 203] on img at bounding box center [888, 205] width 15 height 11
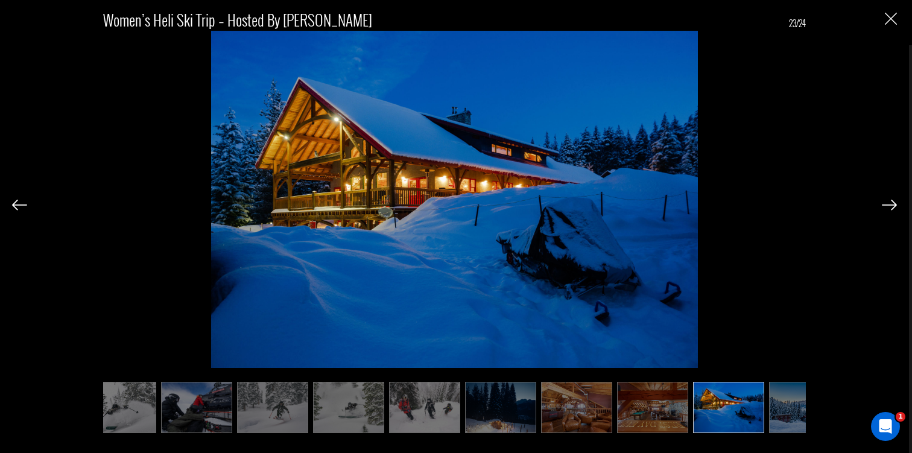
click at [891, 203] on img at bounding box center [888, 205] width 15 height 11
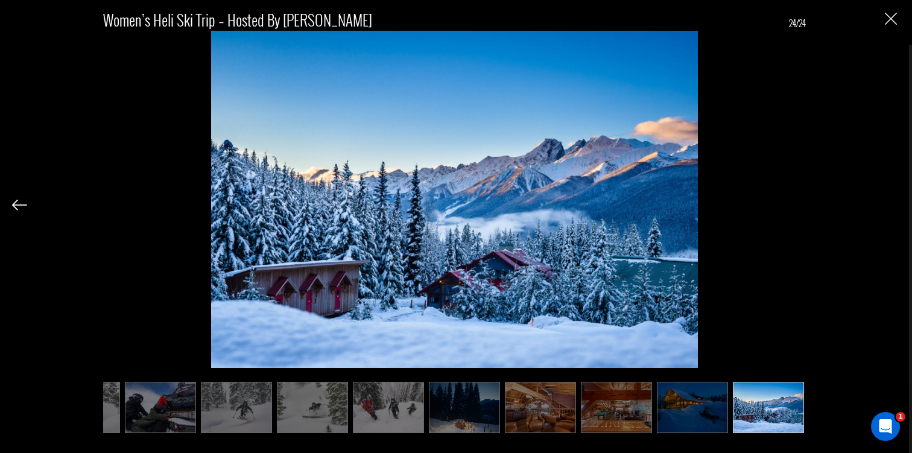
scroll to position [0, 1120]
click at [891, 203] on div "Women’s Heli Ski Trip – Hosted by [PERSON_NAME] 24/24" at bounding box center [454, 215] width 885 height 430
click at [24, 204] on img at bounding box center [19, 205] width 15 height 11
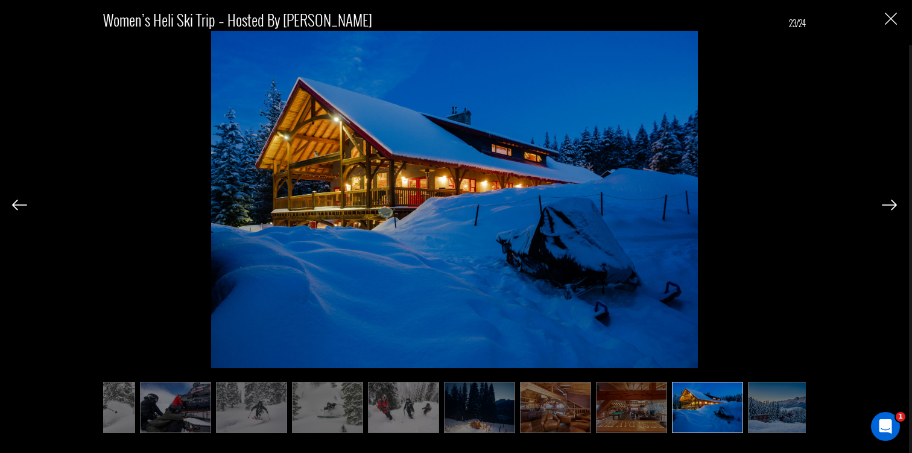
click at [24, 204] on img at bounding box center [19, 205] width 15 height 11
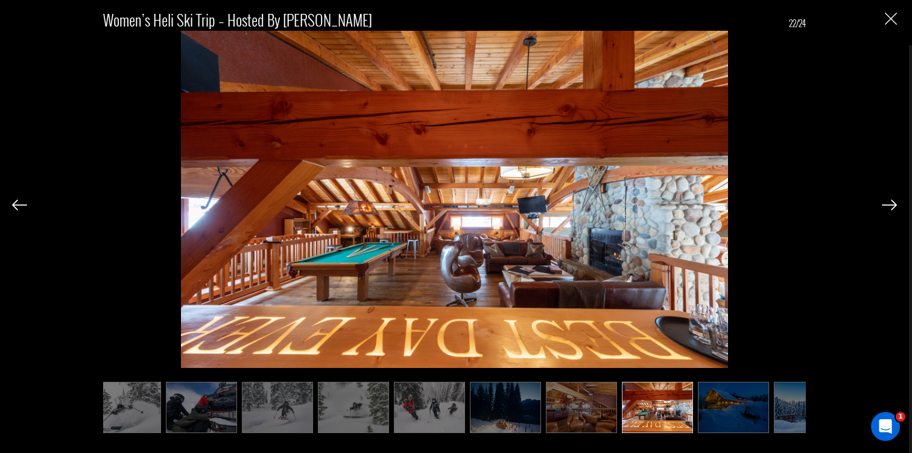
click at [24, 204] on img at bounding box center [19, 205] width 15 height 11
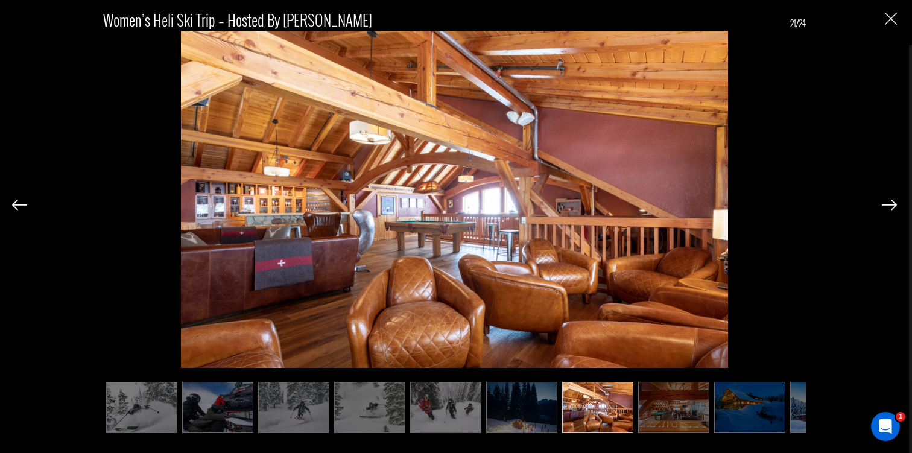
click at [24, 204] on img at bounding box center [19, 205] width 15 height 11
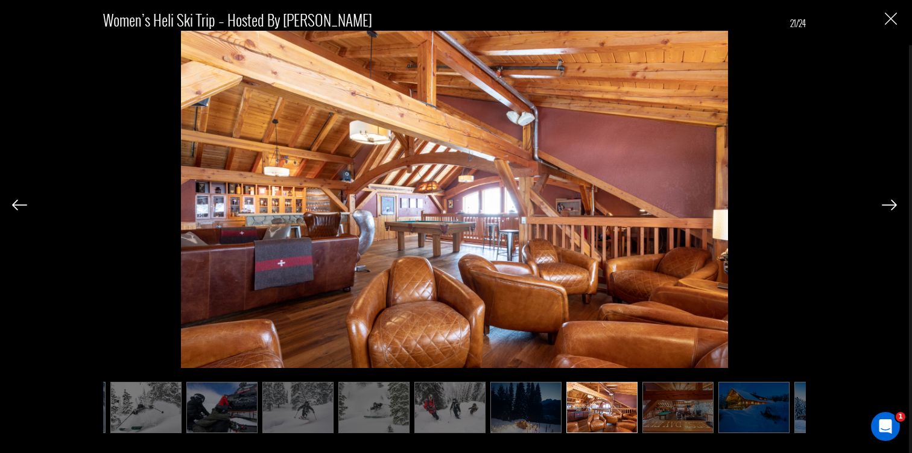
click at [24, 204] on img at bounding box center [19, 205] width 15 height 11
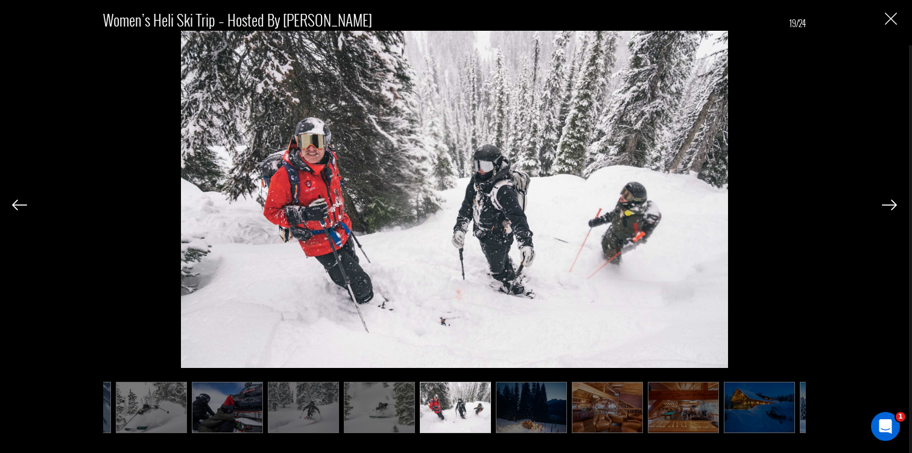
click at [24, 204] on img at bounding box center [19, 205] width 15 height 11
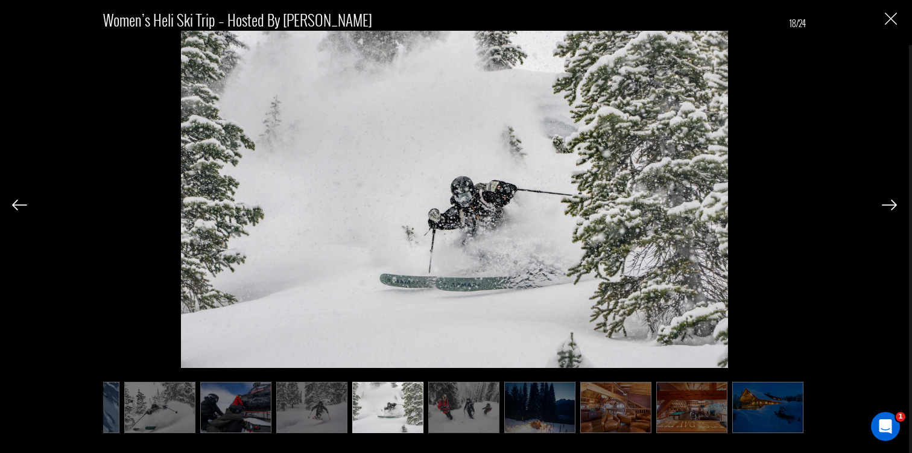
click at [24, 204] on img at bounding box center [19, 205] width 15 height 11
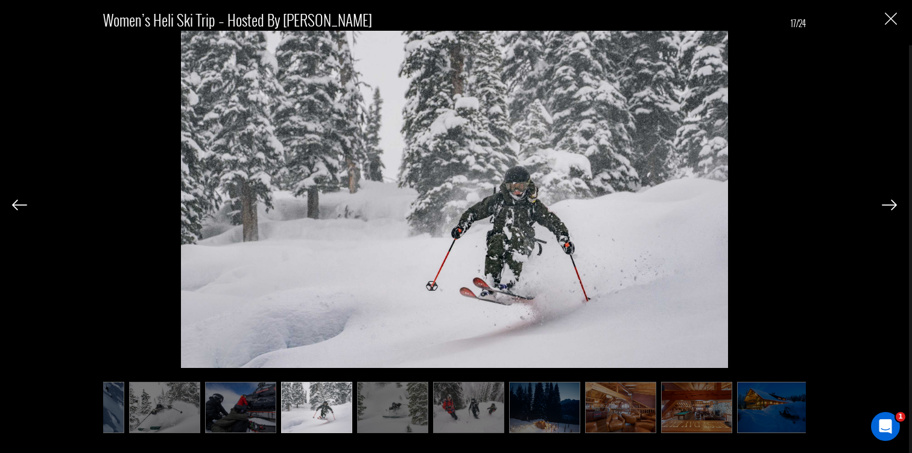
click at [24, 204] on img at bounding box center [19, 205] width 15 height 11
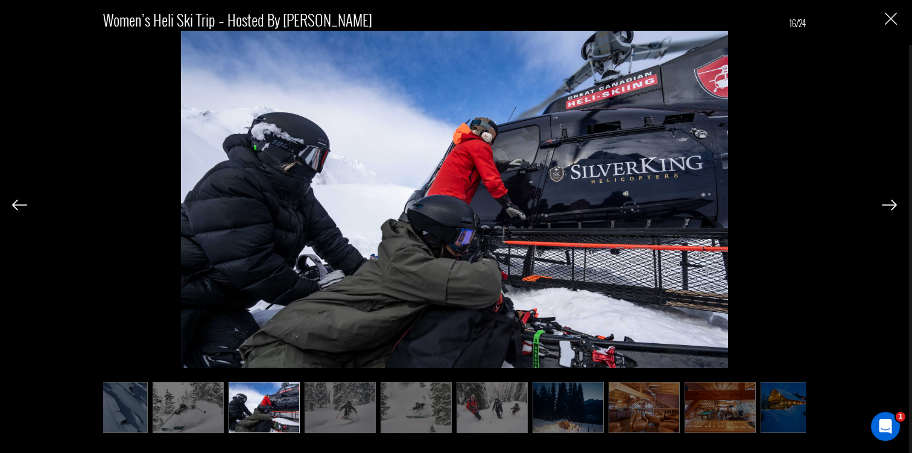
click at [24, 204] on img at bounding box center [19, 205] width 15 height 11
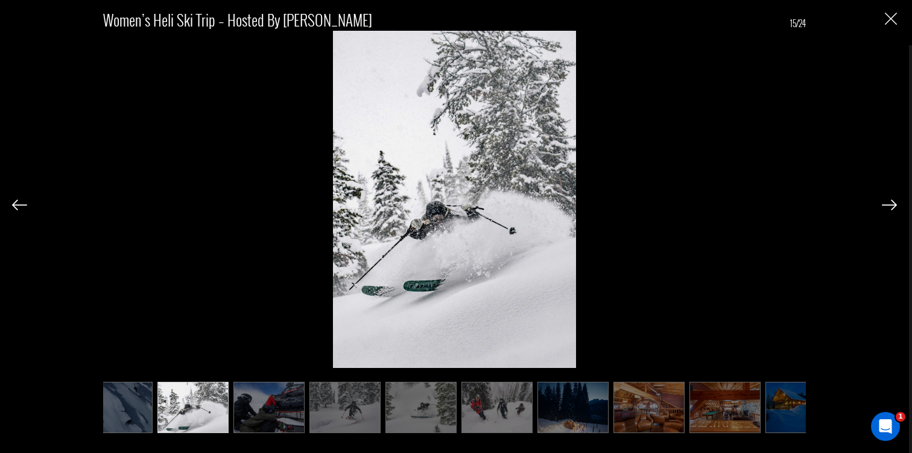
click at [24, 204] on img at bounding box center [19, 205] width 15 height 11
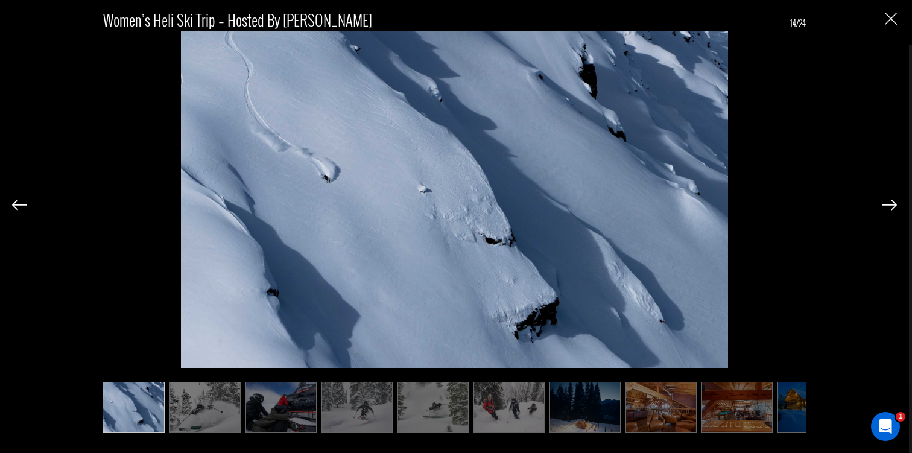
click at [24, 204] on img at bounding box center [19, 205] width 15 height 11
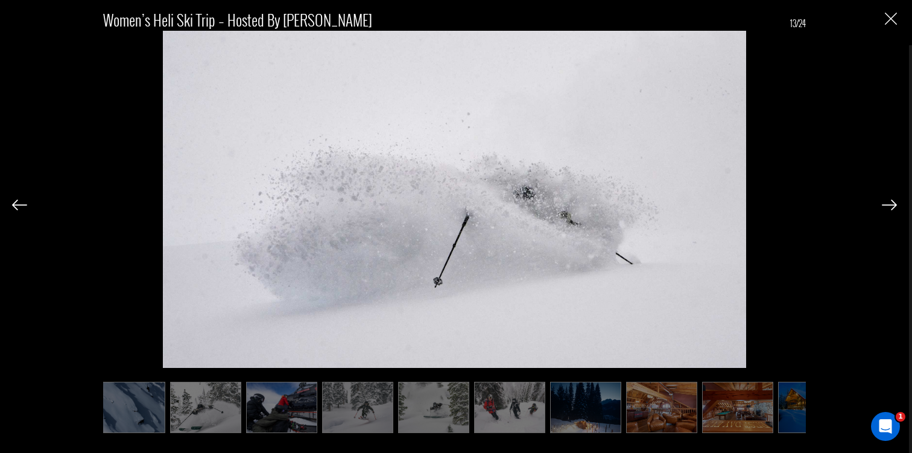
click at [24, 204] on img at bounding box center [19, 205] width 15 height 11
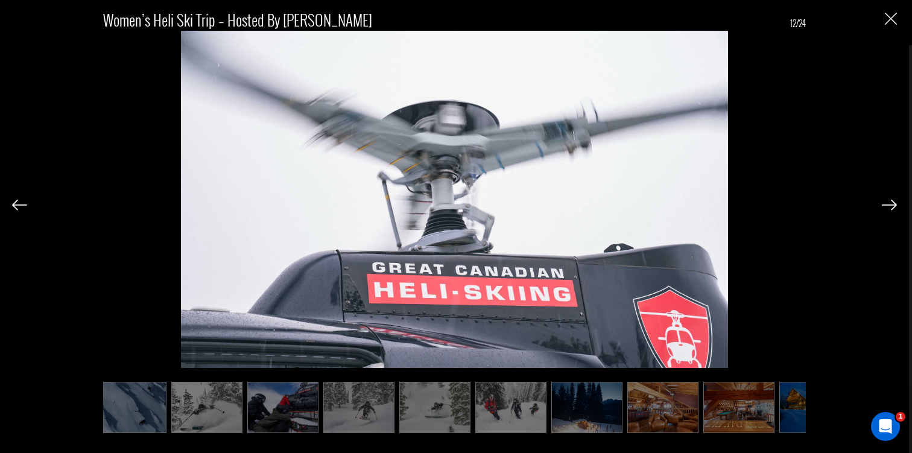
click at [24, 204] on img at bounding box center [19, 205] width 15 height 11
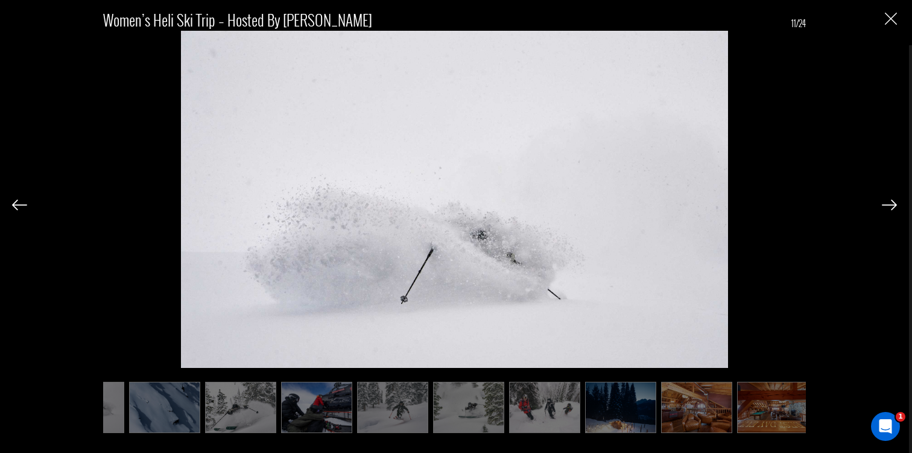
click at [883, 205] on img at bounding box center [888, 205] width 15 height 11
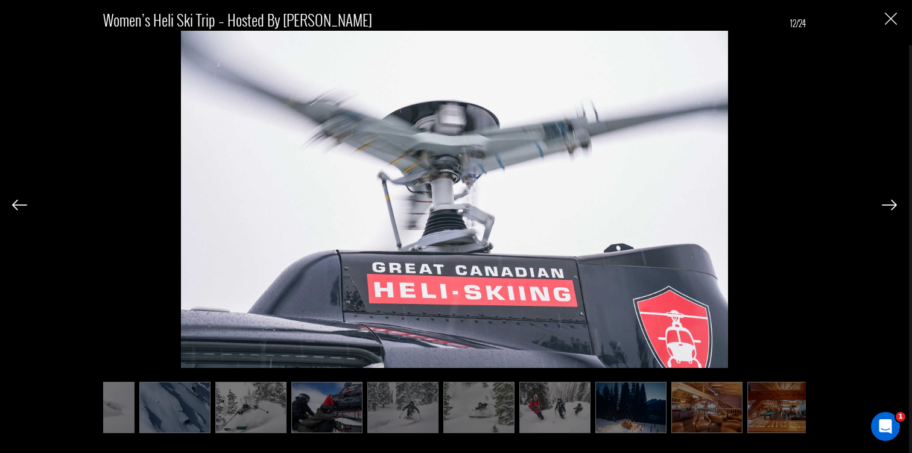
click at [883, 205] on img at bounding box center [888, 205] width 15 height 11
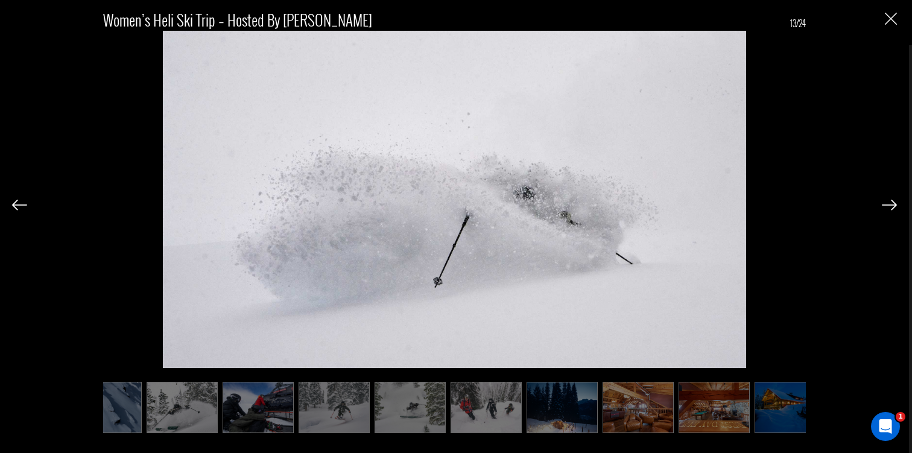
click at [897, 25] on div "Women’s Heli Ski Trip – Hosted by [PERSON_NAME] 13/24" at bounding box center [454, 226] width 909 height 453
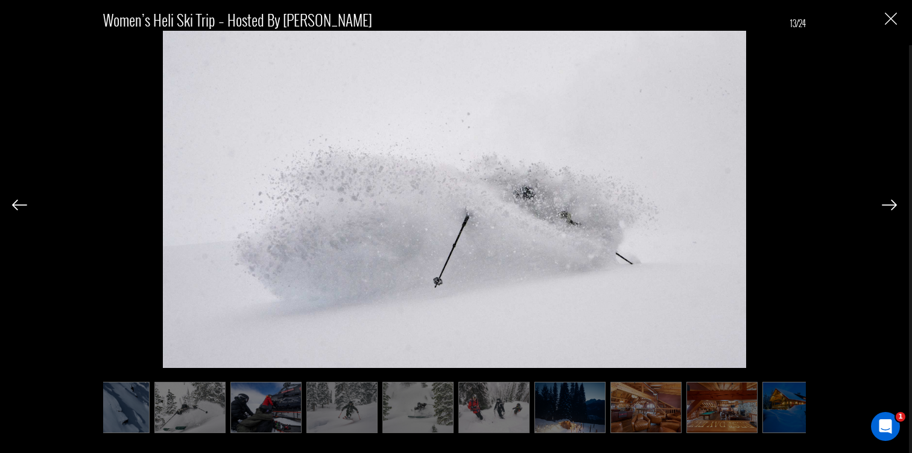
click at [890, 23] on img "Close" at bounding box center [891, 19] width 12 height 12
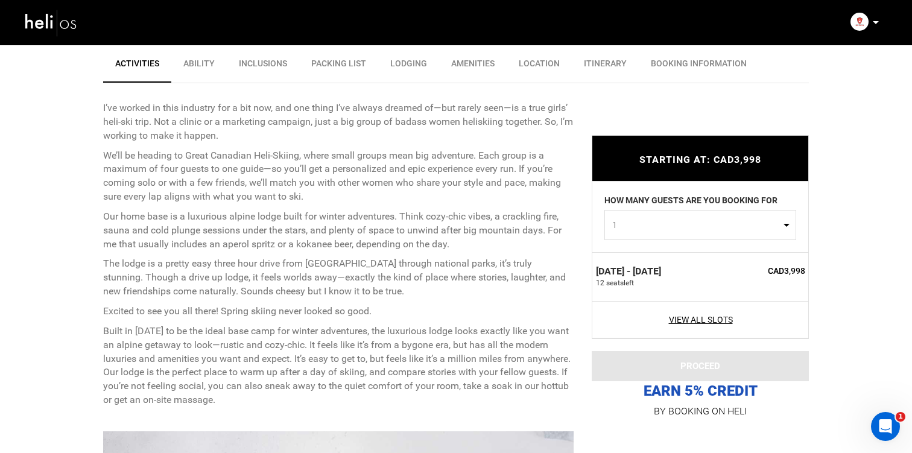
scroll to position [0, 0]
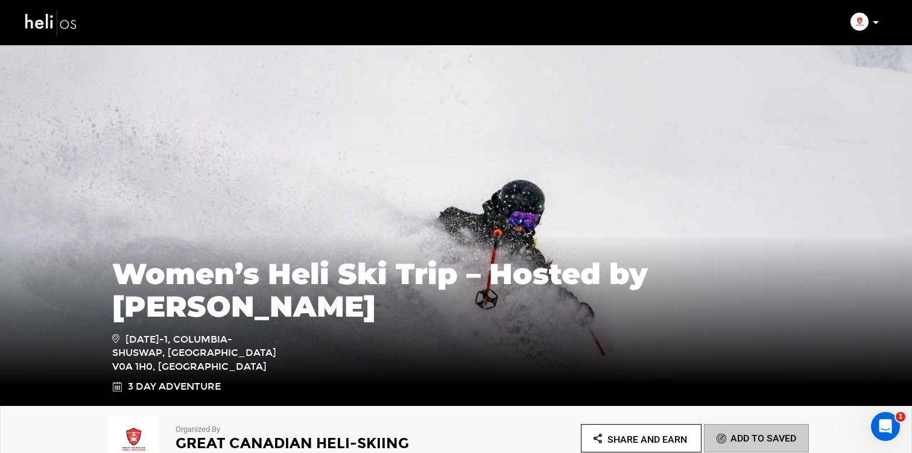
click at [63, 22] on img at bounding box center [51, 23] width 54 height 32
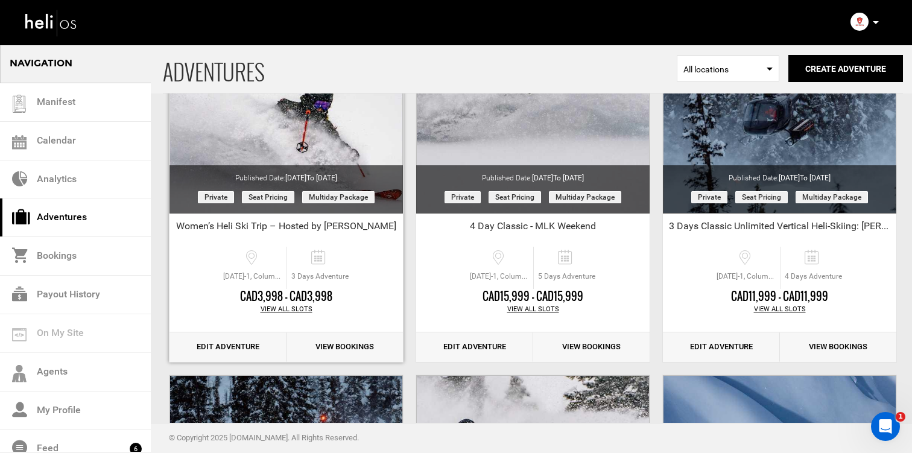
scroll to position [156, 0]
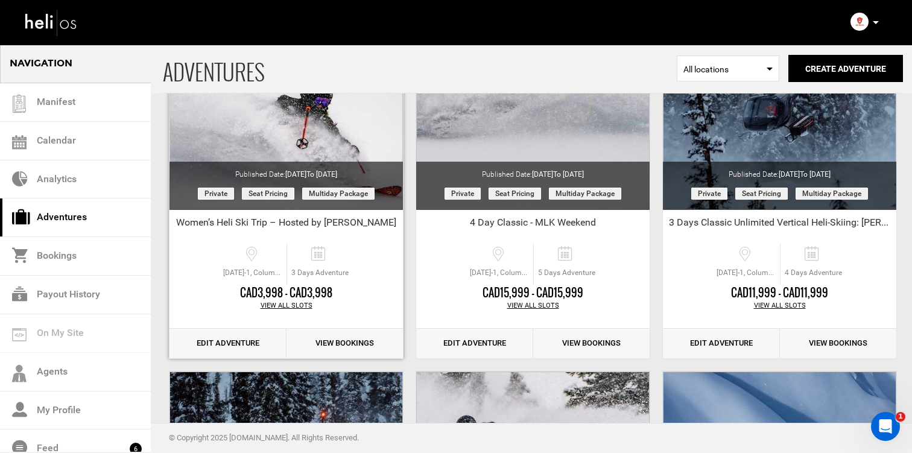
click at [221, 338] on link "Edit Adventure" at bounding box center [227, 344] width 117 height 30
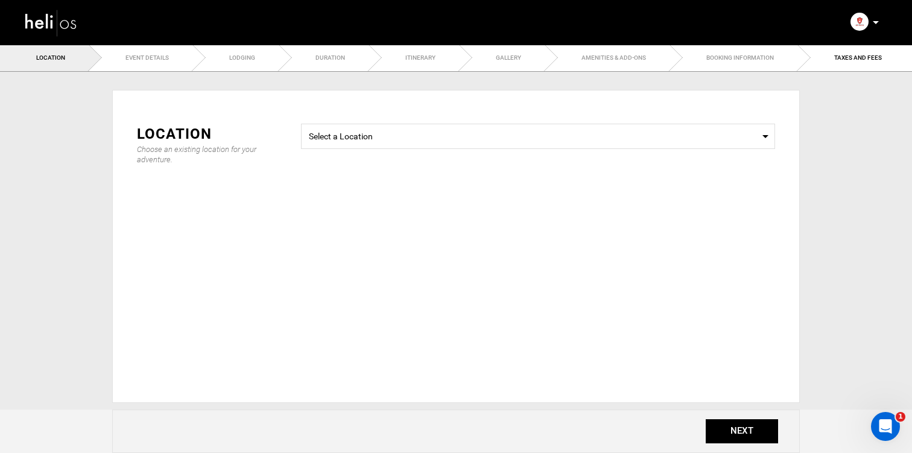
type input "Women’s Heli Ski Trip – Hosted by [PERSON_NAME]"
checkbox input "true"
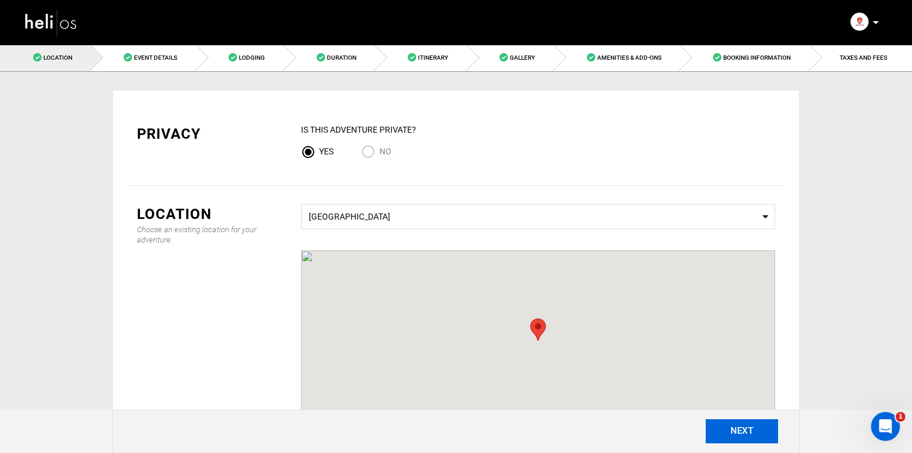
click at [758, 431] on button "NEXT" at bounding box center [741, 431] width 72 height 24
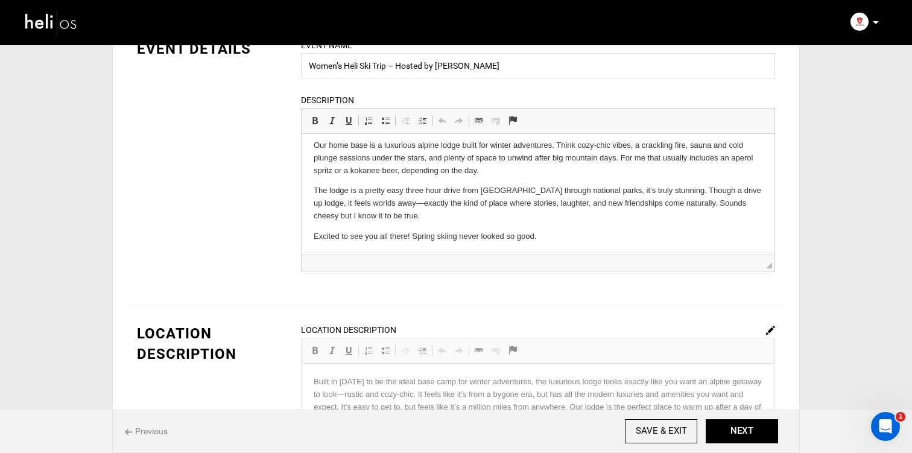
scroll to position [96, 0]
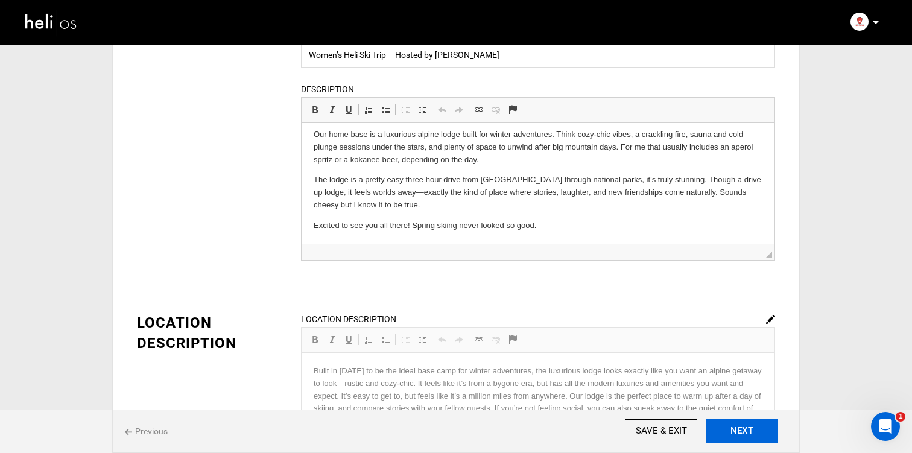
click at [743, 432] on button "NEXT" at bounding box center [741, 431] width 72 height 24
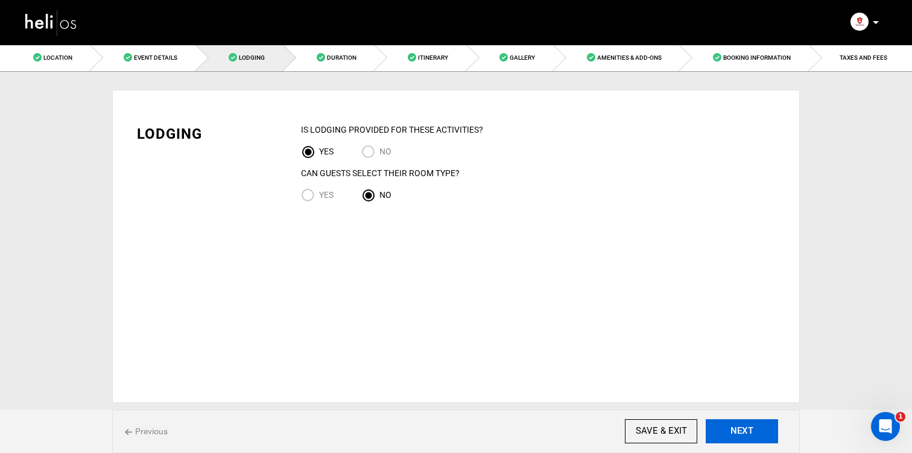
click at [743, 432] on button "NEXT" at bounding box center [741, 431] width 72 height 24
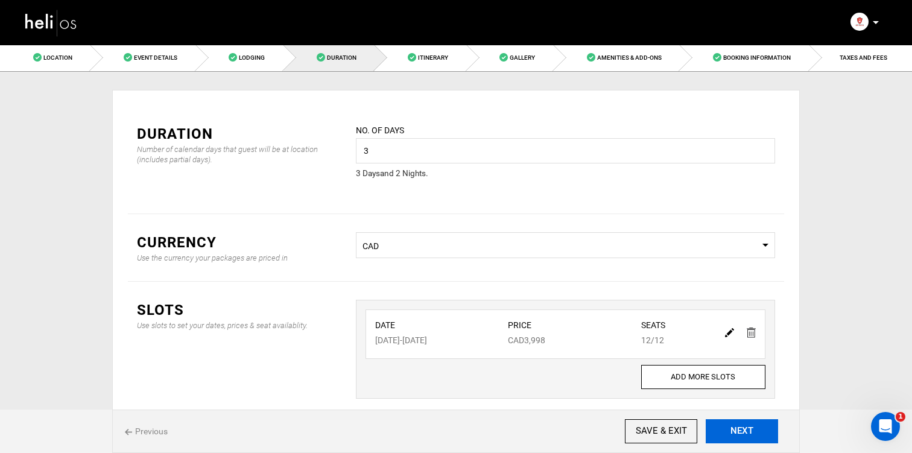
click at [742, 428] on button "NEXT" at bounding box center [741, 431] width 72 height 24
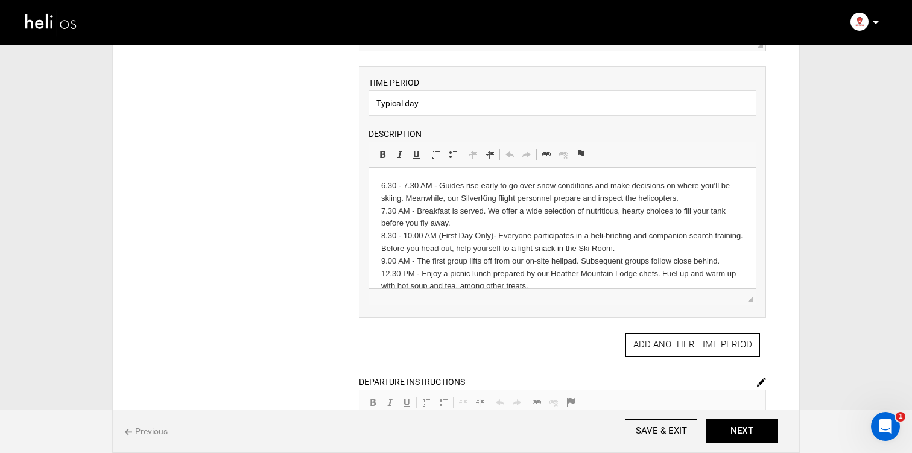
scroll to position [268, 0]
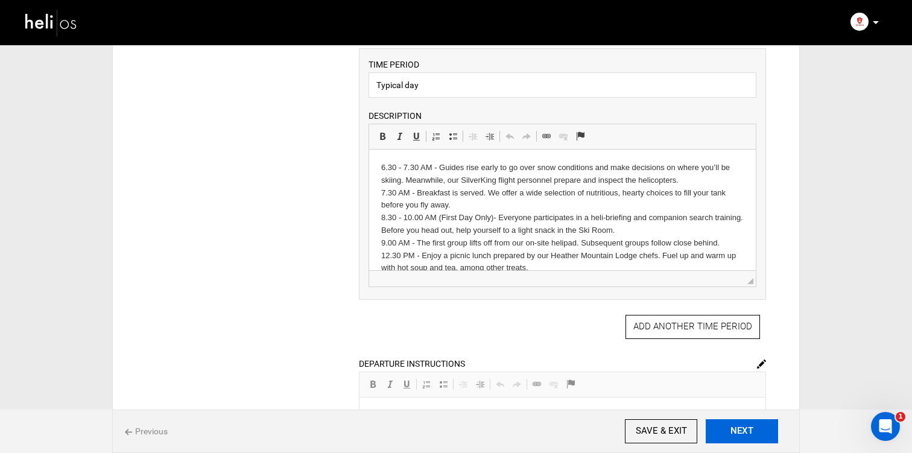
click at [717, 420] on button "NEXT" at bounding box center [741, 431] width 72 height 24
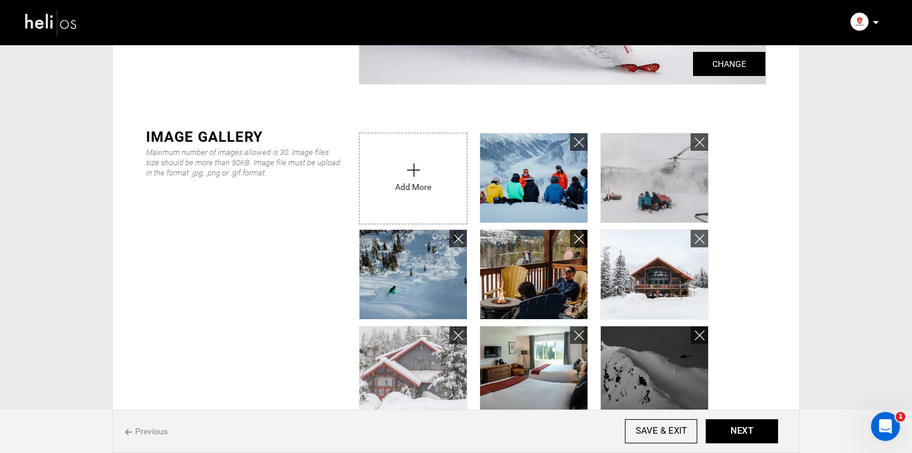
scroll to position [229, 0]
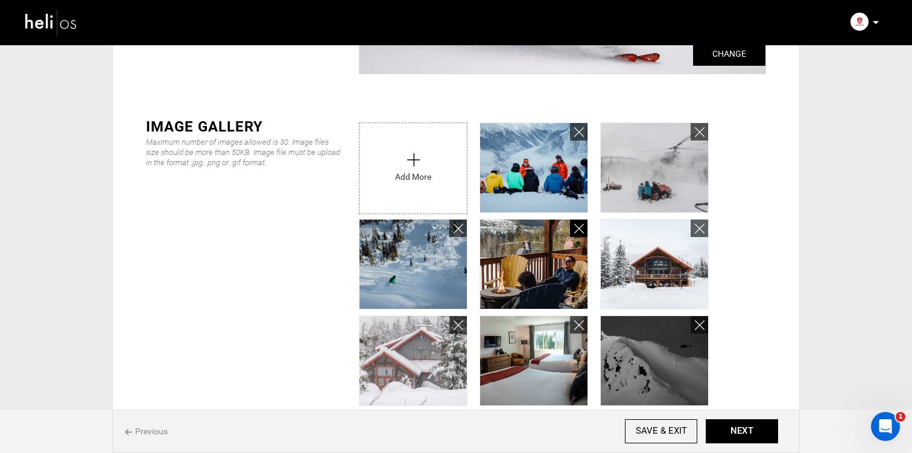
click at [582, 229] on icon at bounding box center [579, 229] width 10 height 14
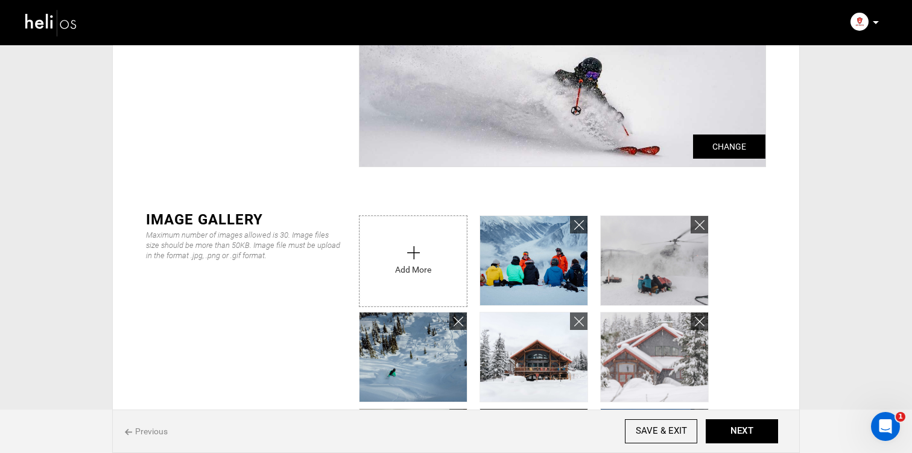
scroll to position [134, 0]
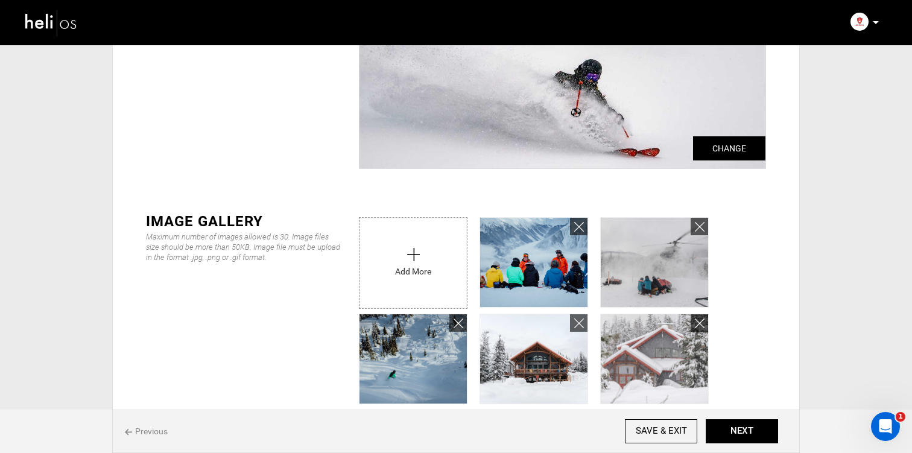
click at [425, 252] on input "file" at bounding box center [412, 260] width 107 height 84
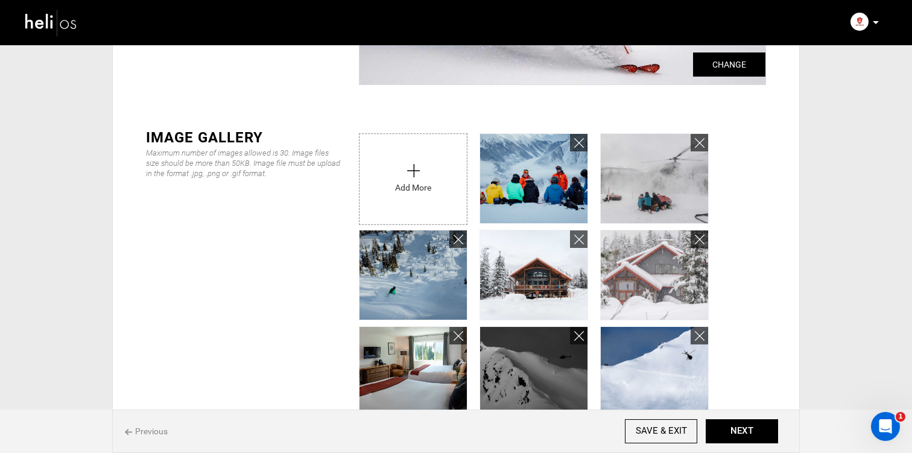
scroll to position [213, 0]
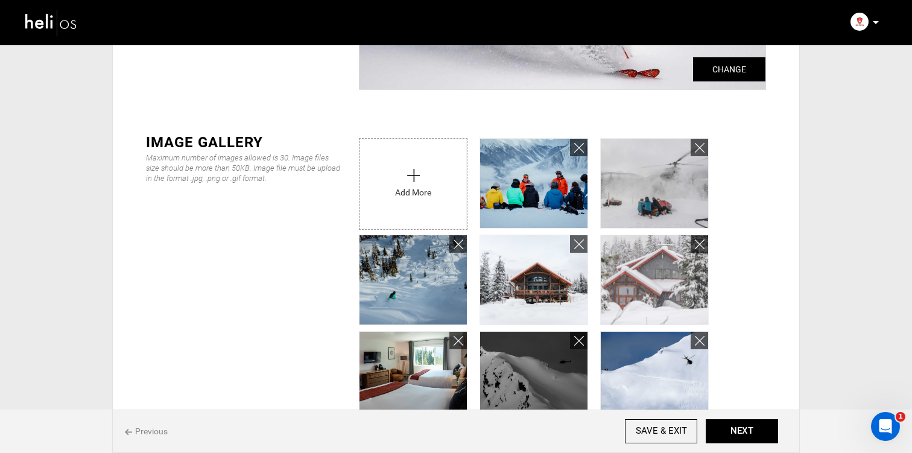
click at [432, 169] on input "file" at bounding box center [412, 181] width 107 height 84
type input "C:\fakepath\GCH-lodge-images-0183.jpg"
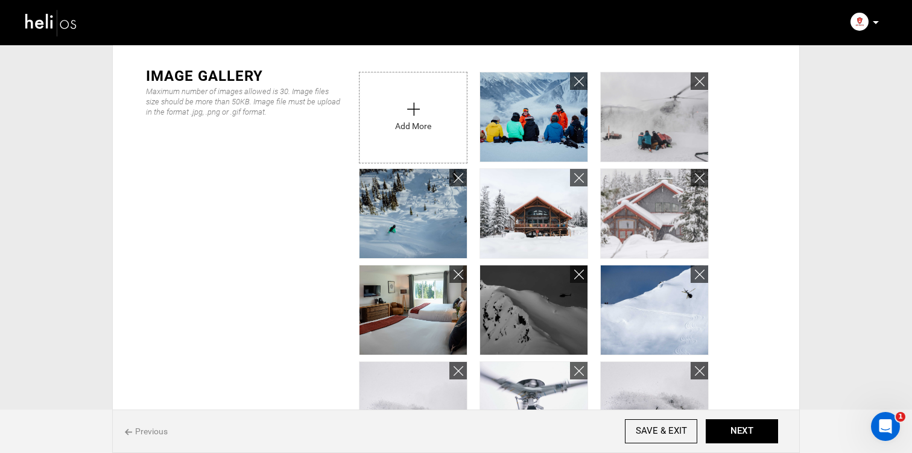
scroll to position [288, 0]
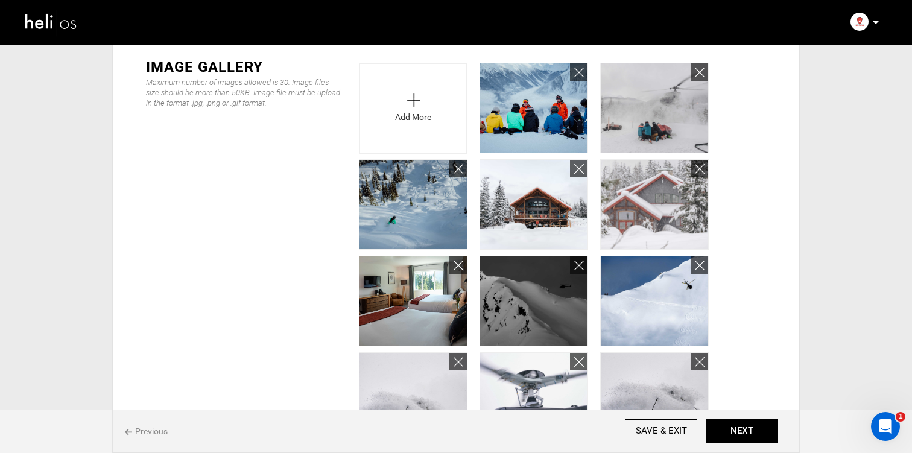
click at [279, 223] on div "IMAGE GALLERY Maximum number of images allowed is 30. Image files size should b…" at bounding box center [456, 395] width 656 height 712
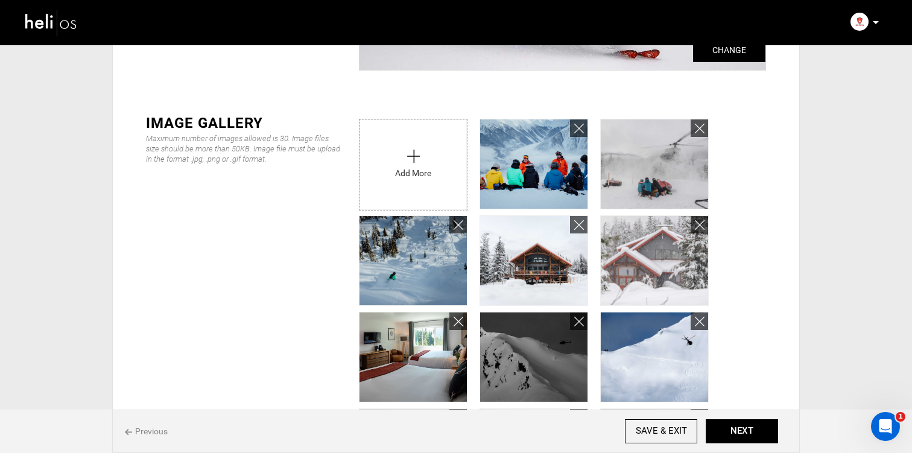
scroll to position [224, 0]
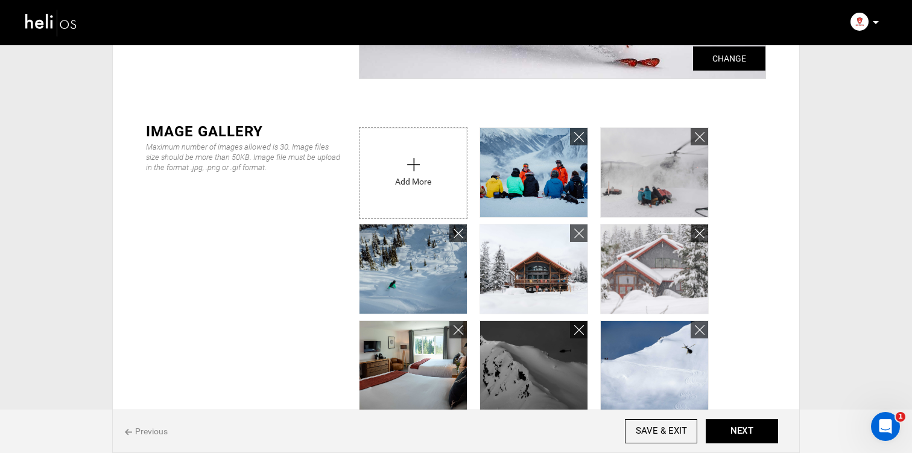
click at [410, 175] on input "file" at bounding box center [412, 170] width 107 height 84
type input "C:\fakepath\GCHS-[PERSON_NAME]-5274.jpg"
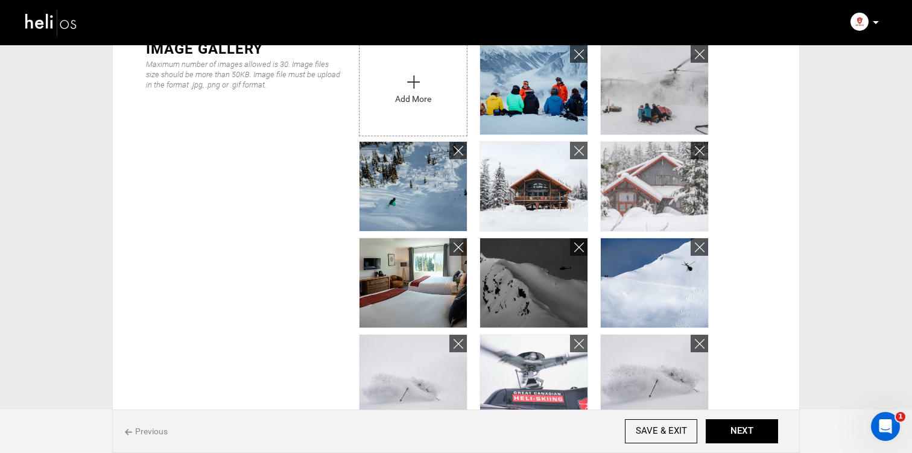
scroll to position [285, 0]
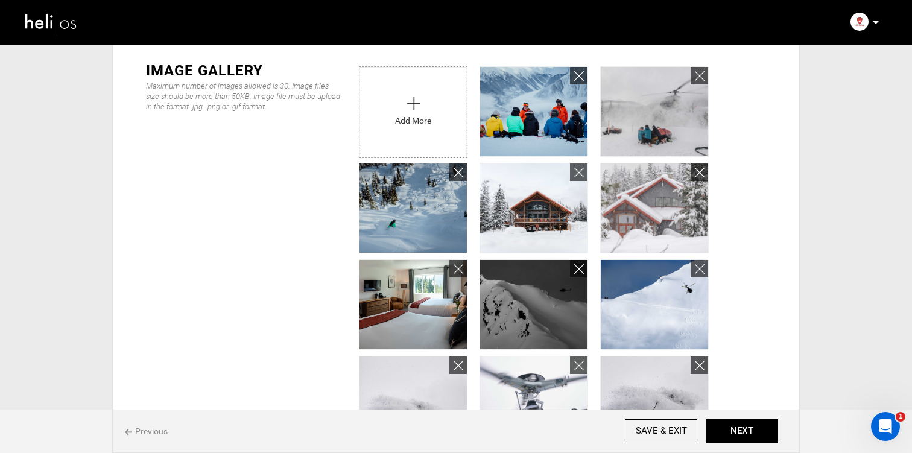
click at [408, 142] on input "file" at bounding box center [412, 109] width 107 height 84
type input "C:\fakepath\GCHS-[PERSON_NAME]-4226 (1).jpg"
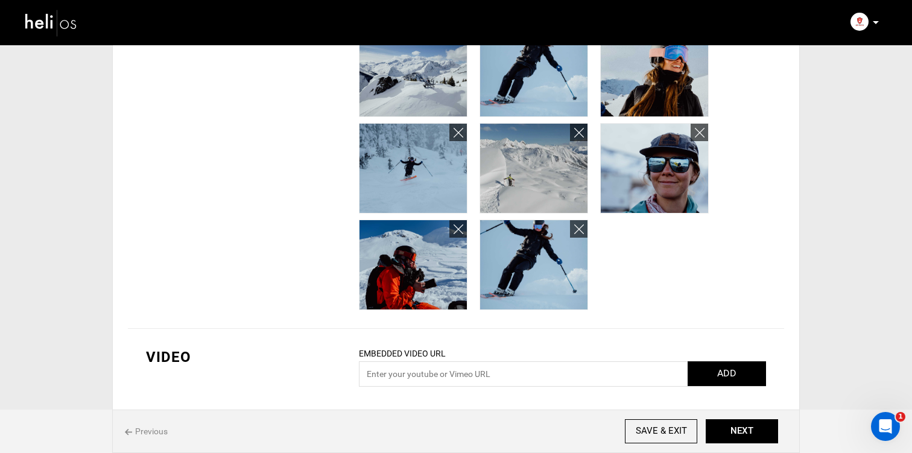
scroll to position [892, 0]
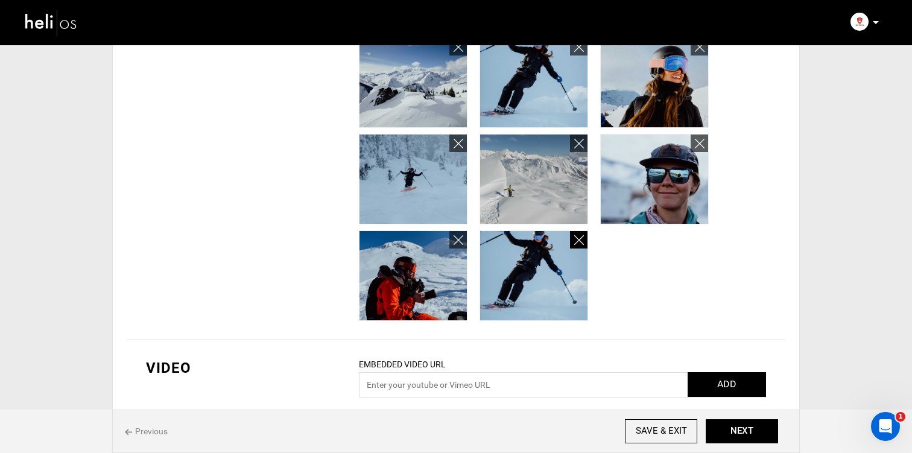
click at [579, 242] on icon at bounding box center [579, 240] width 10 height 14
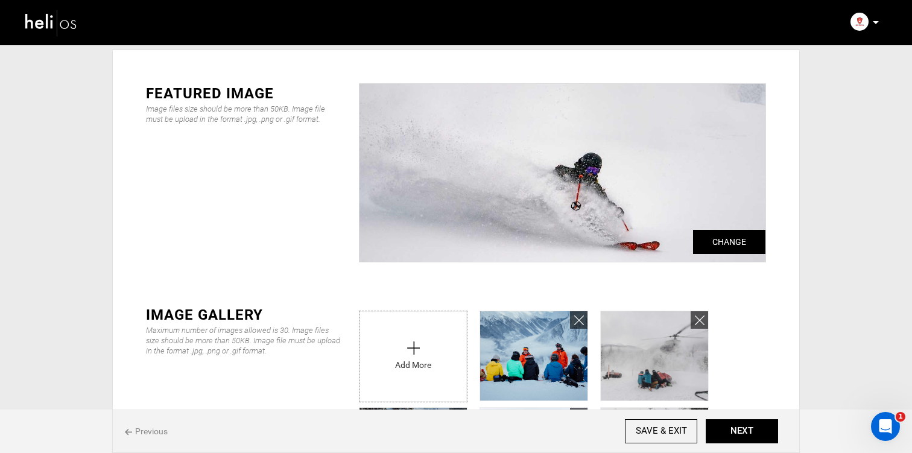
scroll to position [0, 0]
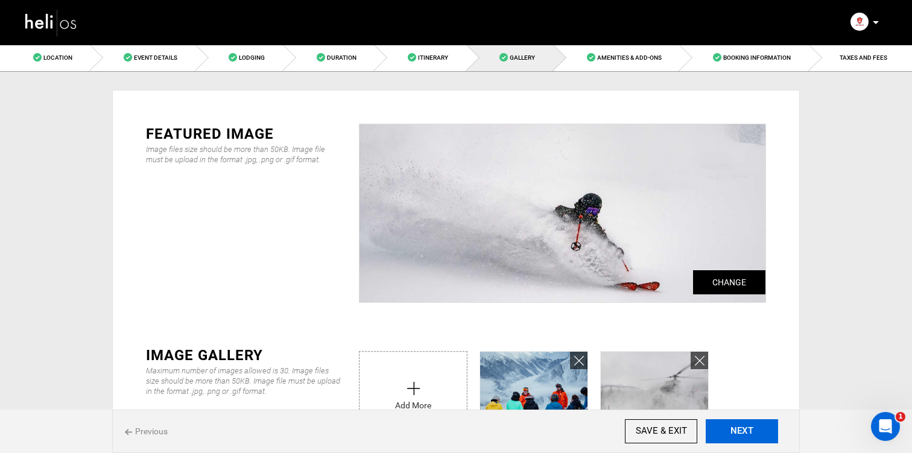
click at [743, 430] on button "NEXT" at bounding box center [741, 431] width 72 height 24
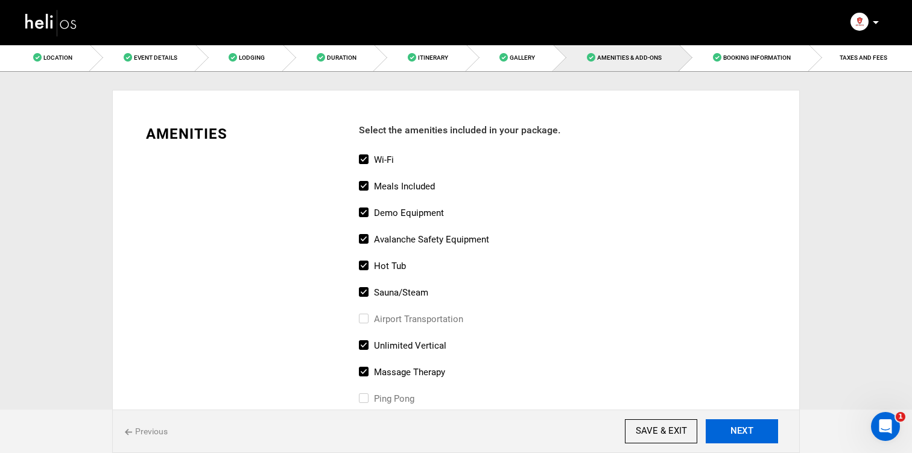
click at [743, 430] on button "NEXT" at bounding box center [741, 431] width 72 height 24
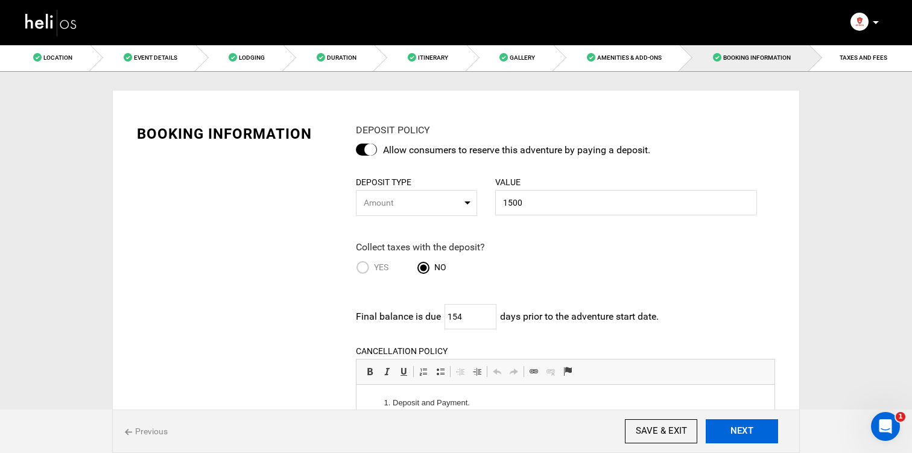
click at [743, 430] on button "NEXT" at bounding box center [741, 431] width 72 height 24
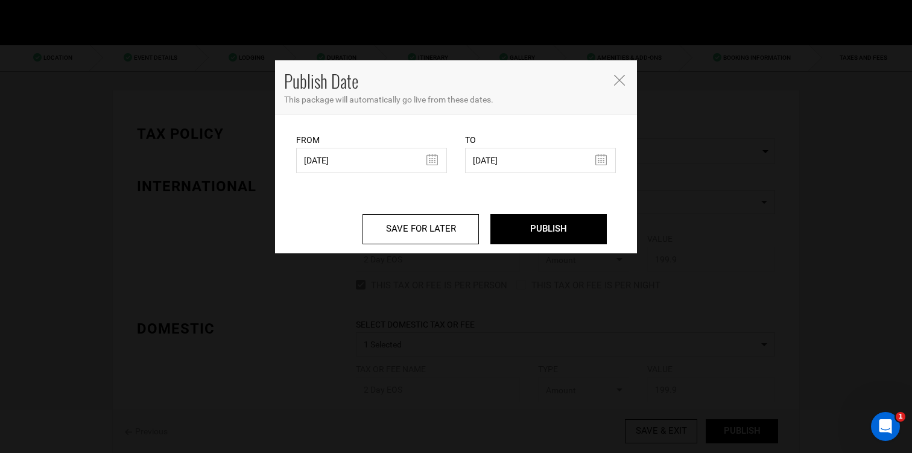
click at [743, 430] on div "Publish Date This package will automatically go live from these dates. From [DA…" at bounding box center [456, 226] width 912 height 453
click at [504, 219] on input "PUBLISH" at bounding box center [548, 229] width 116 height 30
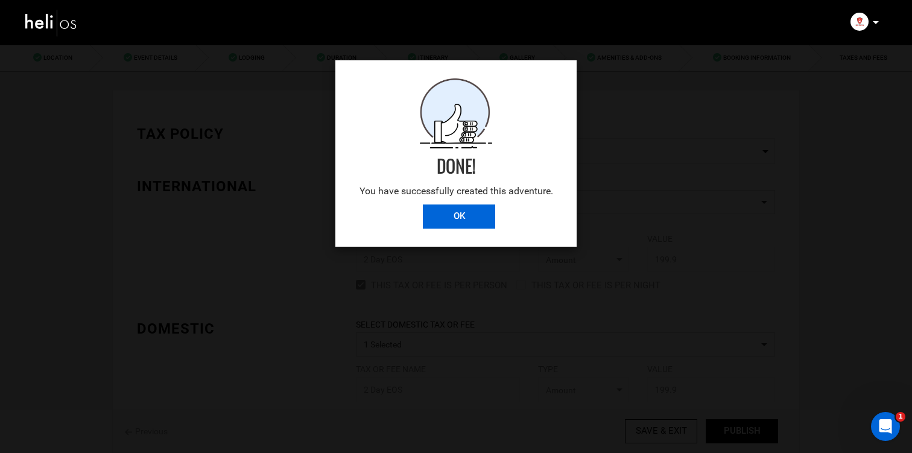
click at [424, 215] on input "OK" at bounding box center [459, 216] width 72 height 24
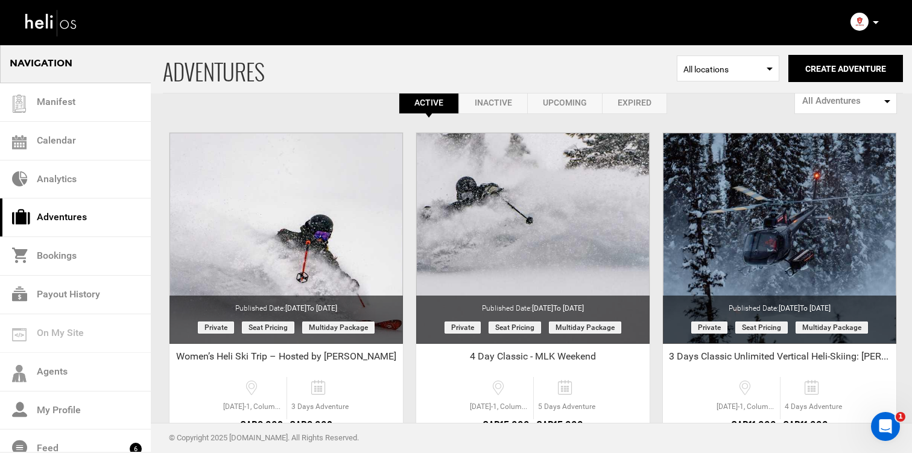
scroll to position [27, 0]
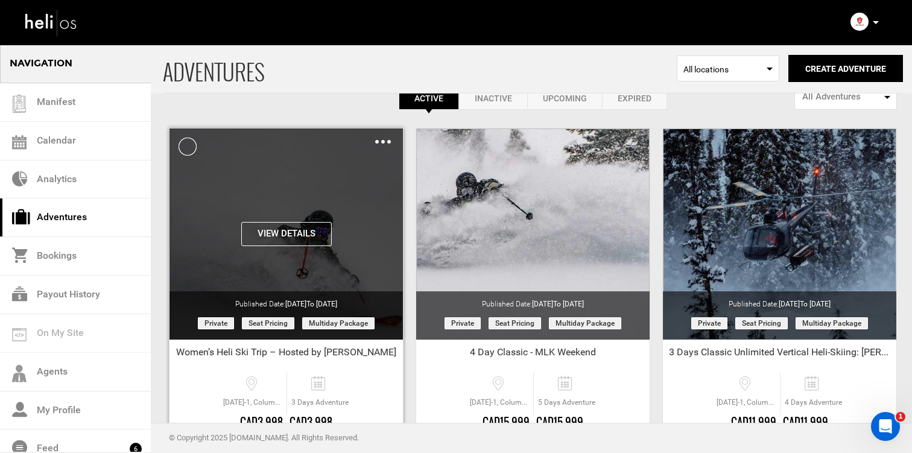
click at [379, 141] on img at bounding box center [383, 142] width 16 height 4
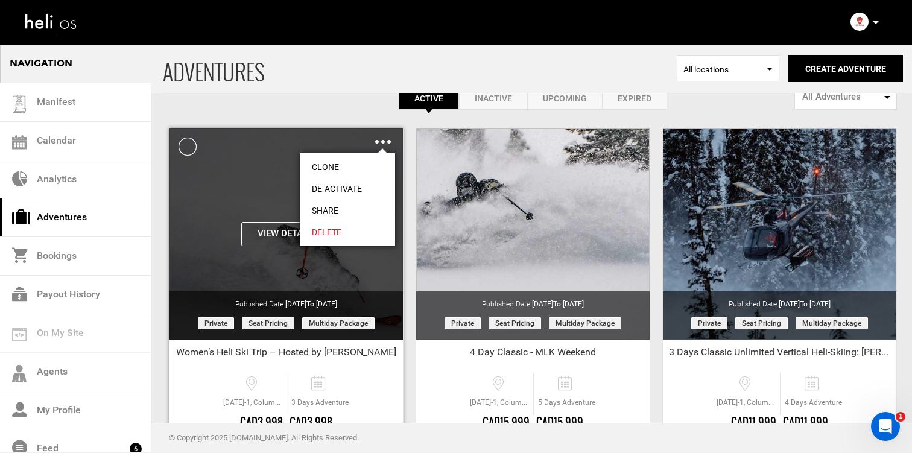
click at [356, 204] on link "Share" at bounding box center [347, 211] width 95 height 22
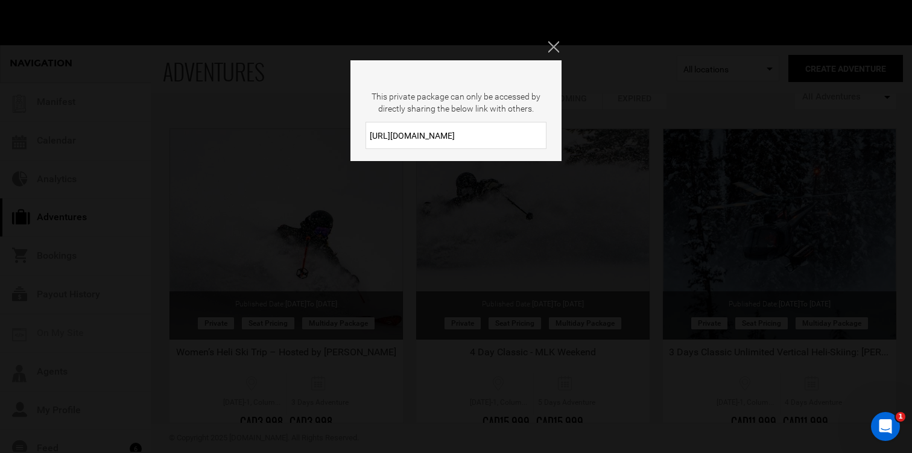
click at [400, 129] on input "[URL][DOMAIN_NAME]" at bounding box center [455, 135] width 181 height 27
click at [554, 51] on icon "Close" at bounding box center [553, 46] width 11 height 11
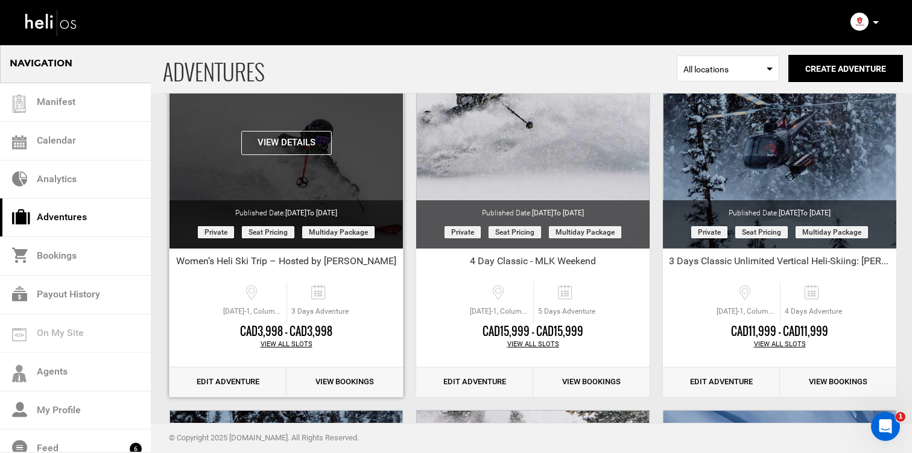
scroll to position [169, 0]
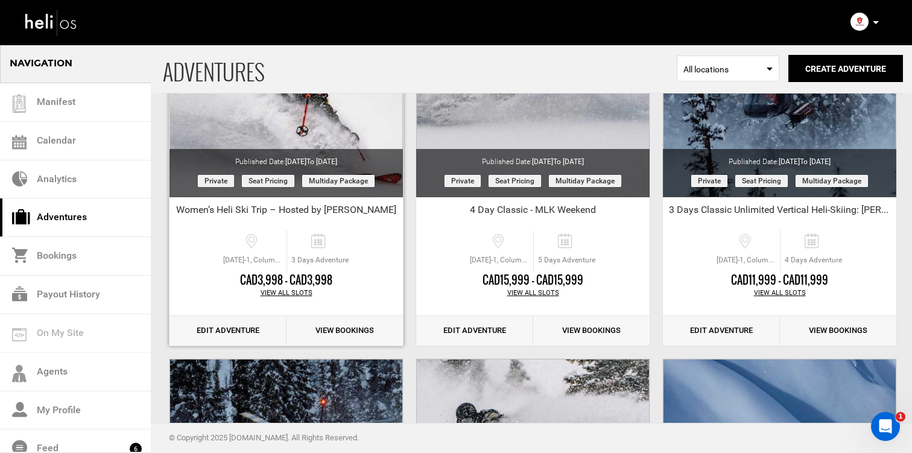
click at [233, 330] on link "Edit Adventure" at bounding box center [227, 331] width 117 height 30
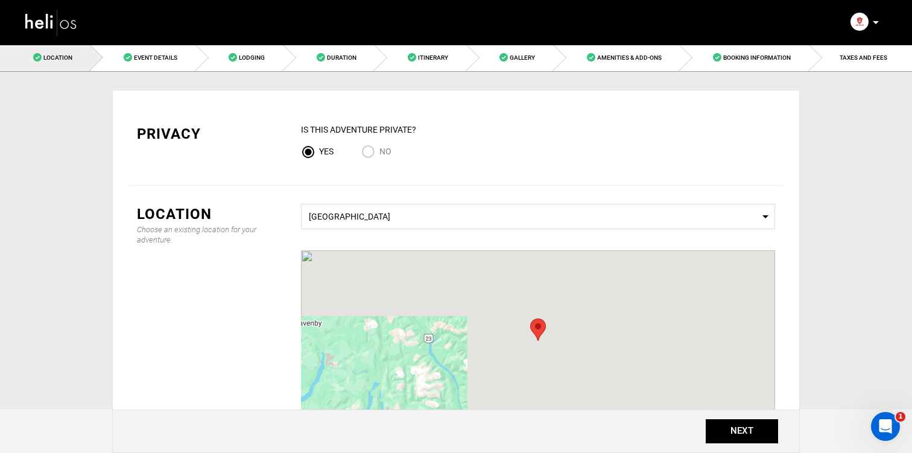
click at [178, 74] on div "Privacy IS this Adventure Private? Yes No Location Choose an existing location …" at bounding box center [455, 329] width 687 height 514
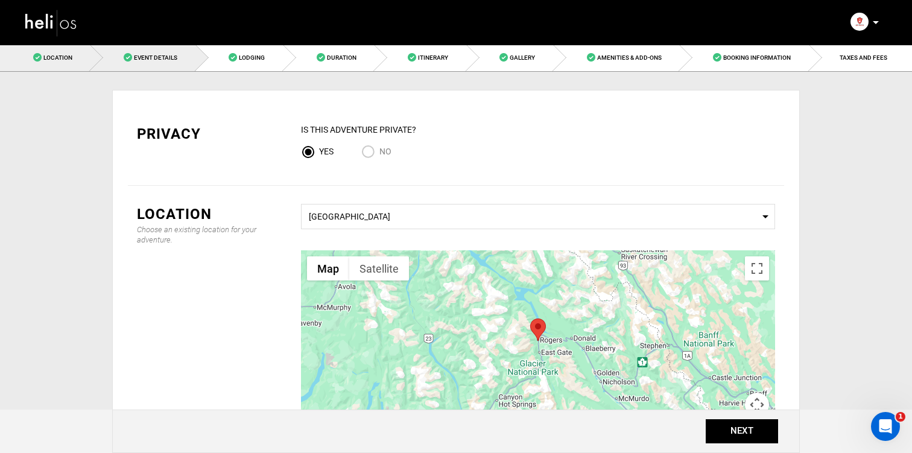
click at [169, 64] on link "Event Details" at bounding box center [142, 57] width 105 height 27
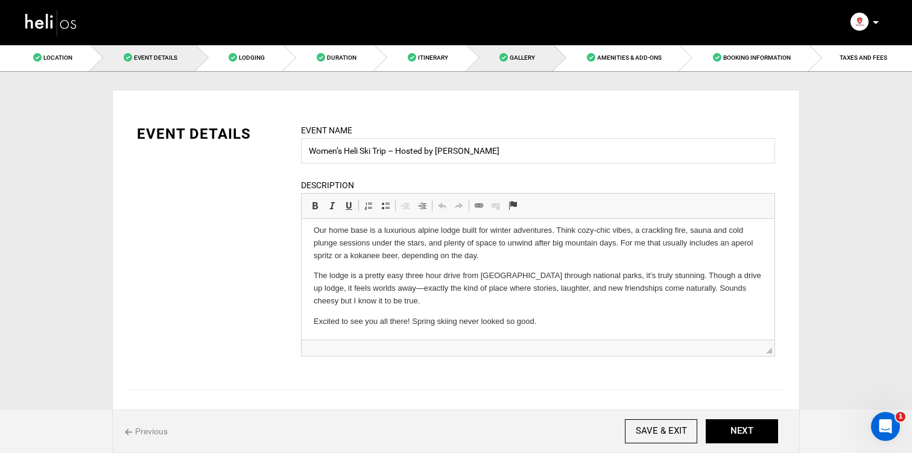
click at [528, 55] on span "Gallery" at bounding box center [521, 57] width 25 height 7
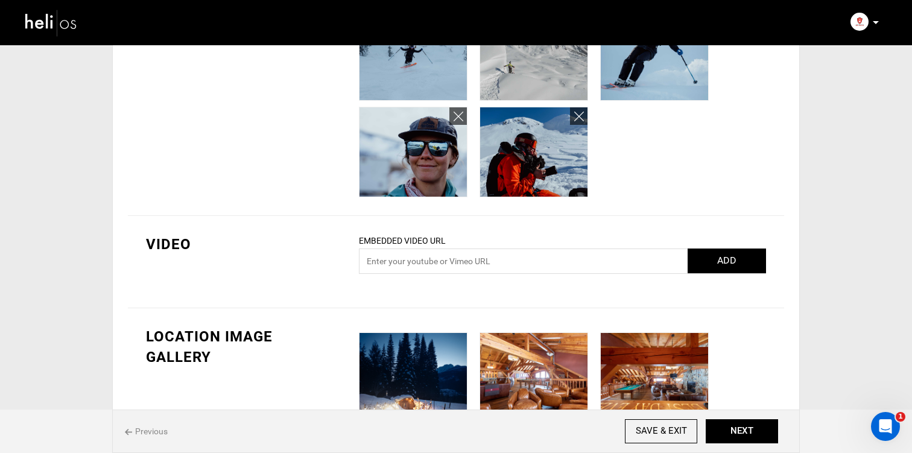
scroll to position [1030, 0]
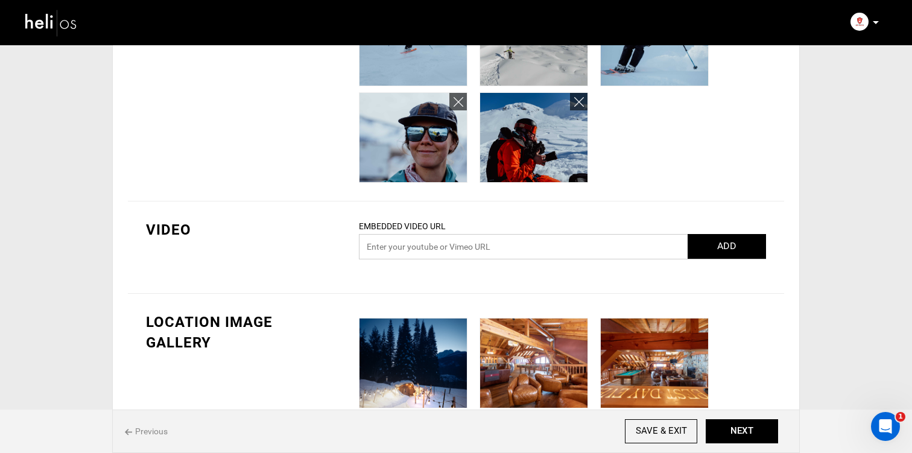
click at [499, 247] on input "text" at bounding box center [562, 246] width 407 height 25
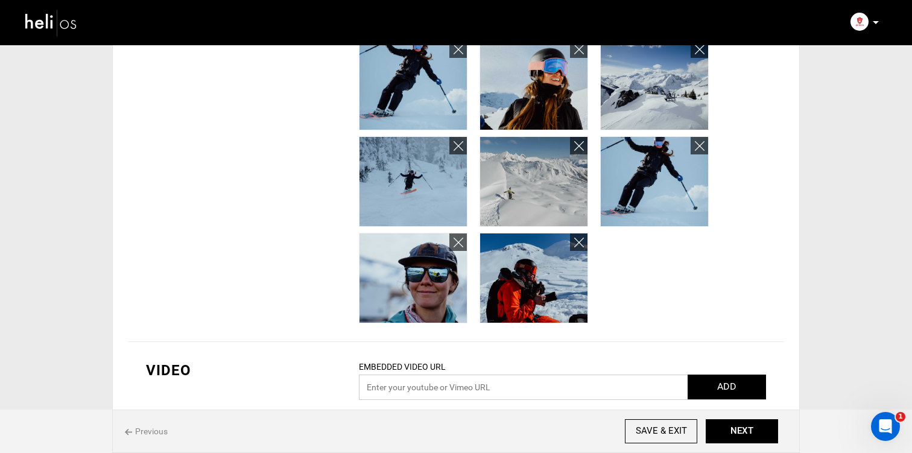
scroll to position [896, 0]
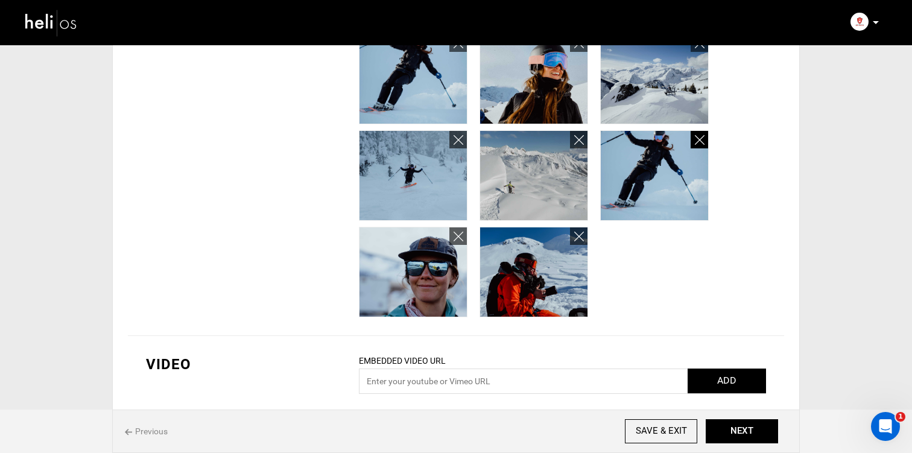
click at [695, 147] on icon at bounding box center [700, 140] width 10 height 14
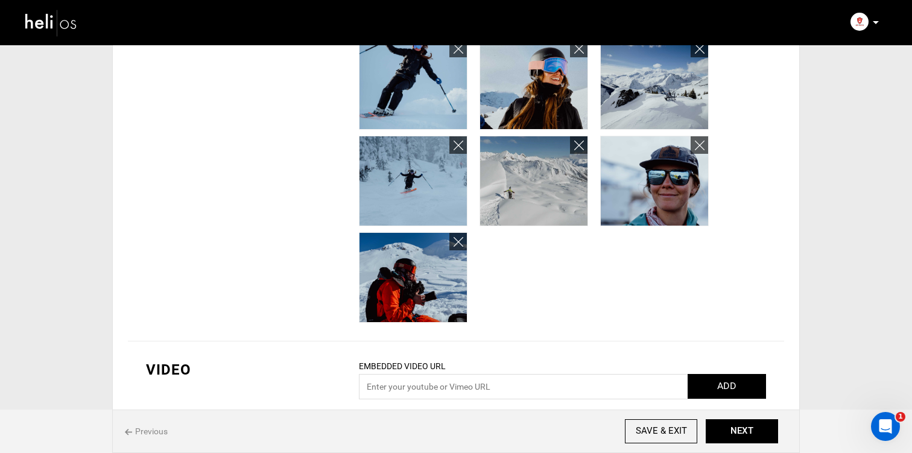
scroll to position [951, 0]
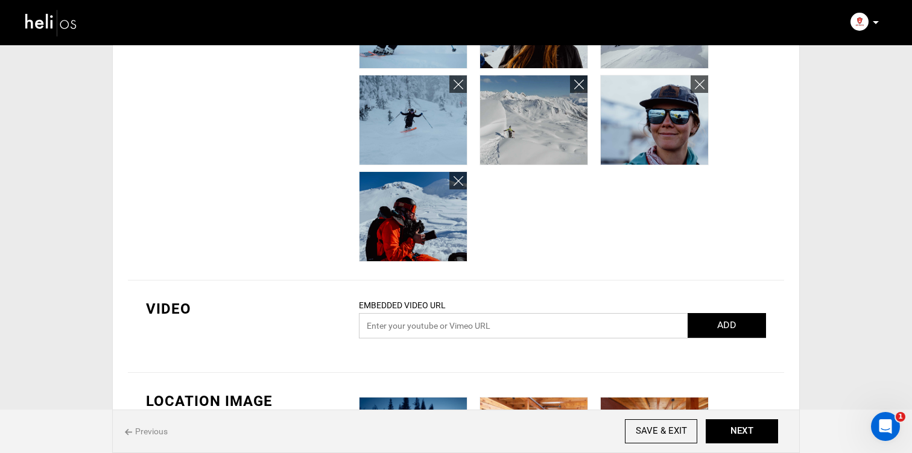
click at [578, 325] on input "text" at bounding box center [562, 325] width 407 height 25
paste input "[URL][DOMAIN_NAME]"
type input "[URL][DOMAIN_NAME]"
click at [711, 337] on button "ADD" at bounding box center [726, 325] width 78 height 25
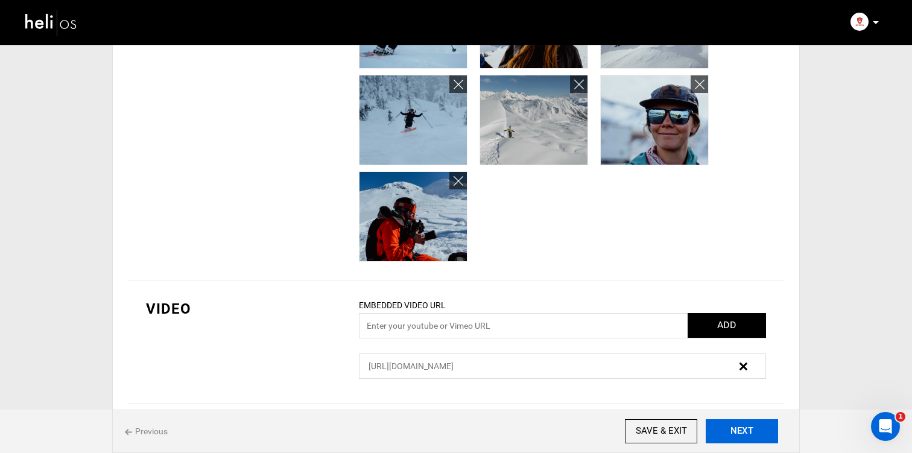
click at [738, 435] on button "NEXT" at bounding box center [741, 431] width 72 height 24
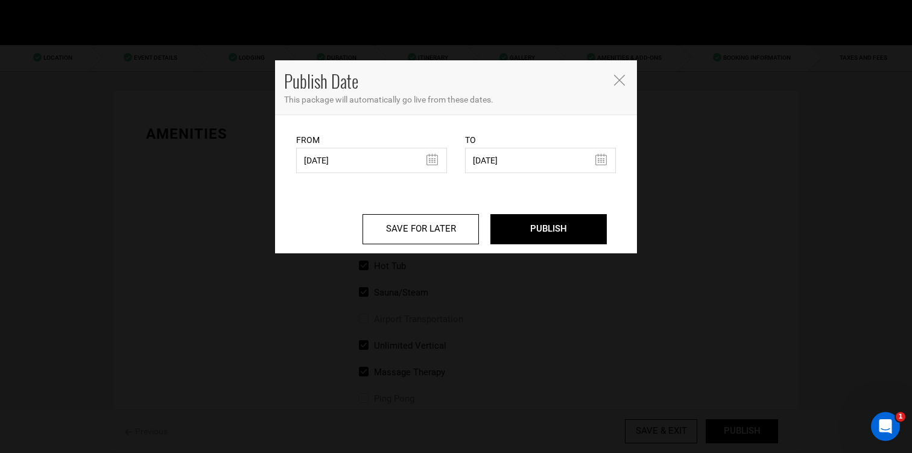
click at [738, 435] on div "Publish Date This package will automatically go live from these dates. From [DA…" at bounding box center [456, 226] width 912 height 453
click at [530, 229] on input "PUBLISH" at bounding box center [548, 229] width 116 height 30
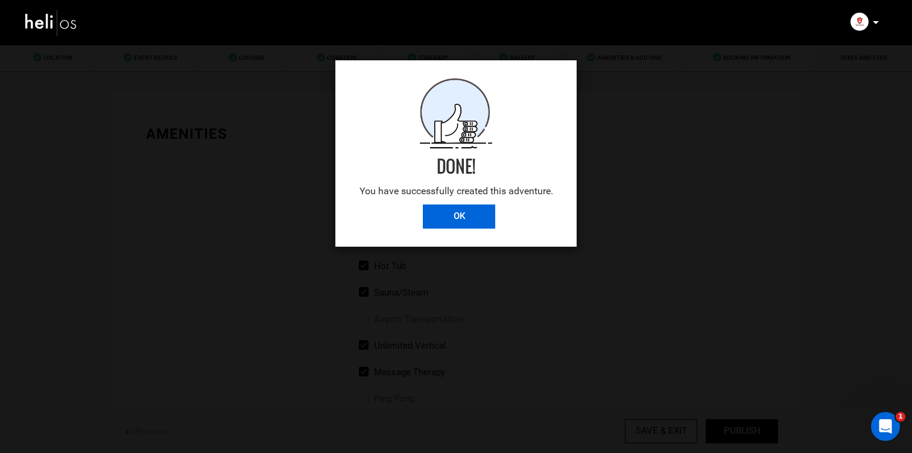
click at [443, 206] on input "OK" at bounding box center [459, 216] width 72 height 24
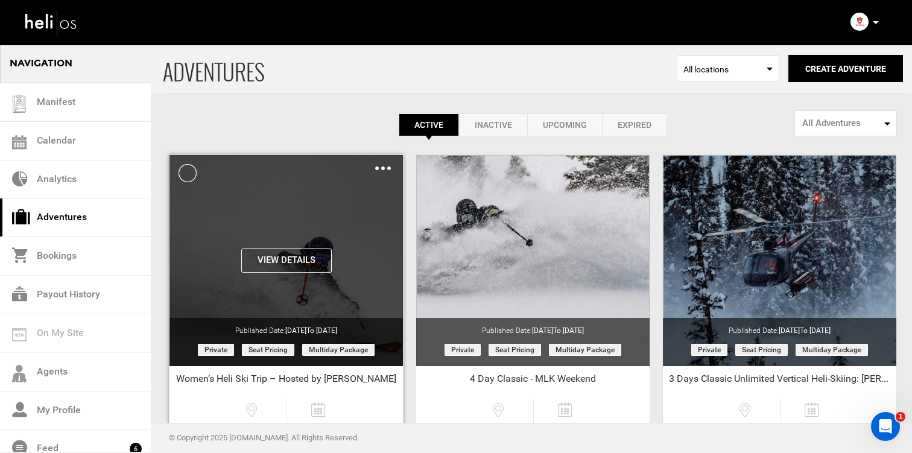
click at [305, 258] on button "View Details" at bounding box center [286, 260] width 90 height 24
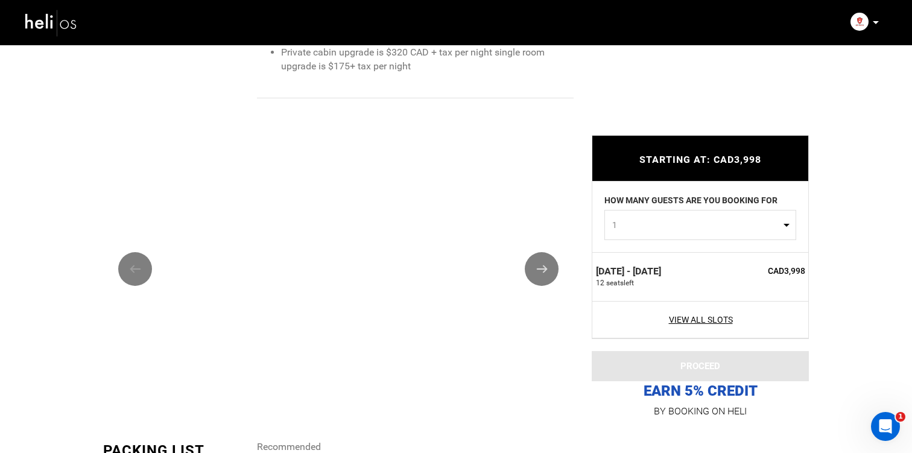
scroll to position [1540, 0]
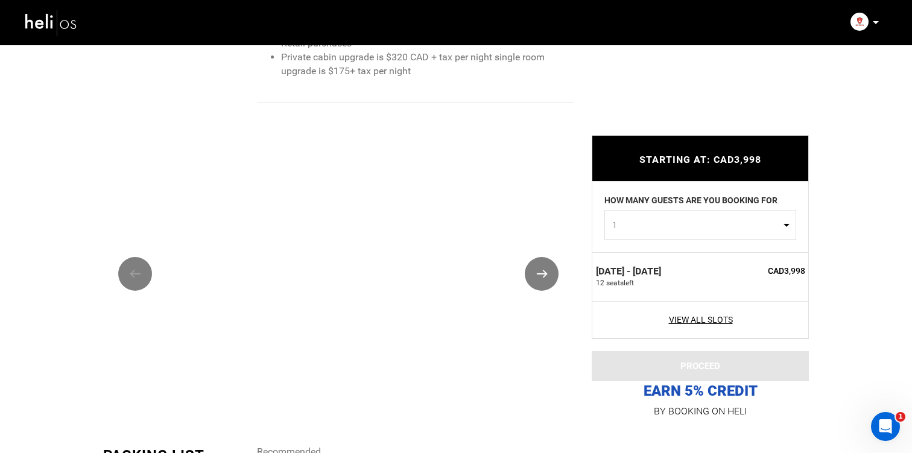
click at [539, 271] on button "Next" at bounding box center [542, 274] width 34 height 34
click at [142, 273] on button "Previous" at bounding box center [135, 274] width 34 height 34
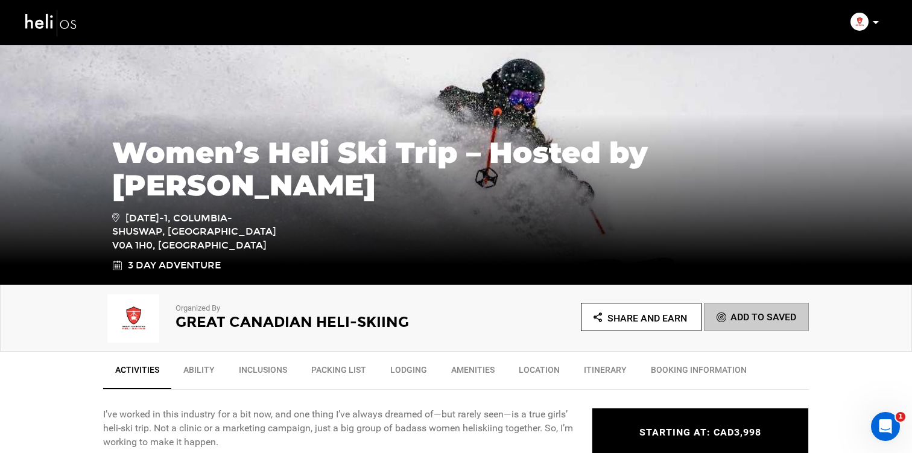
scroll to position [0, 0]
